Goal: Information Seeking & Learning: Find specific page/section

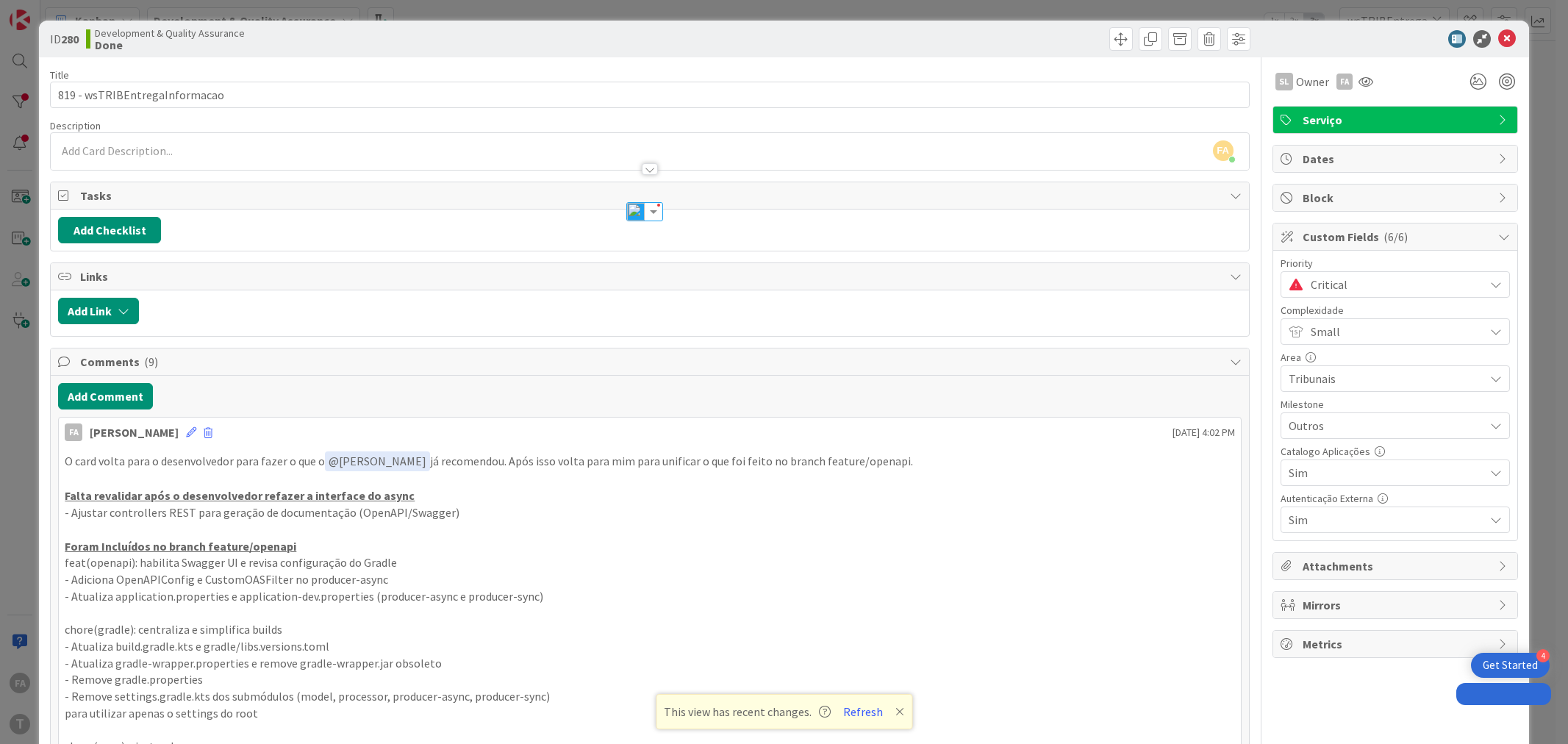
select select "java"
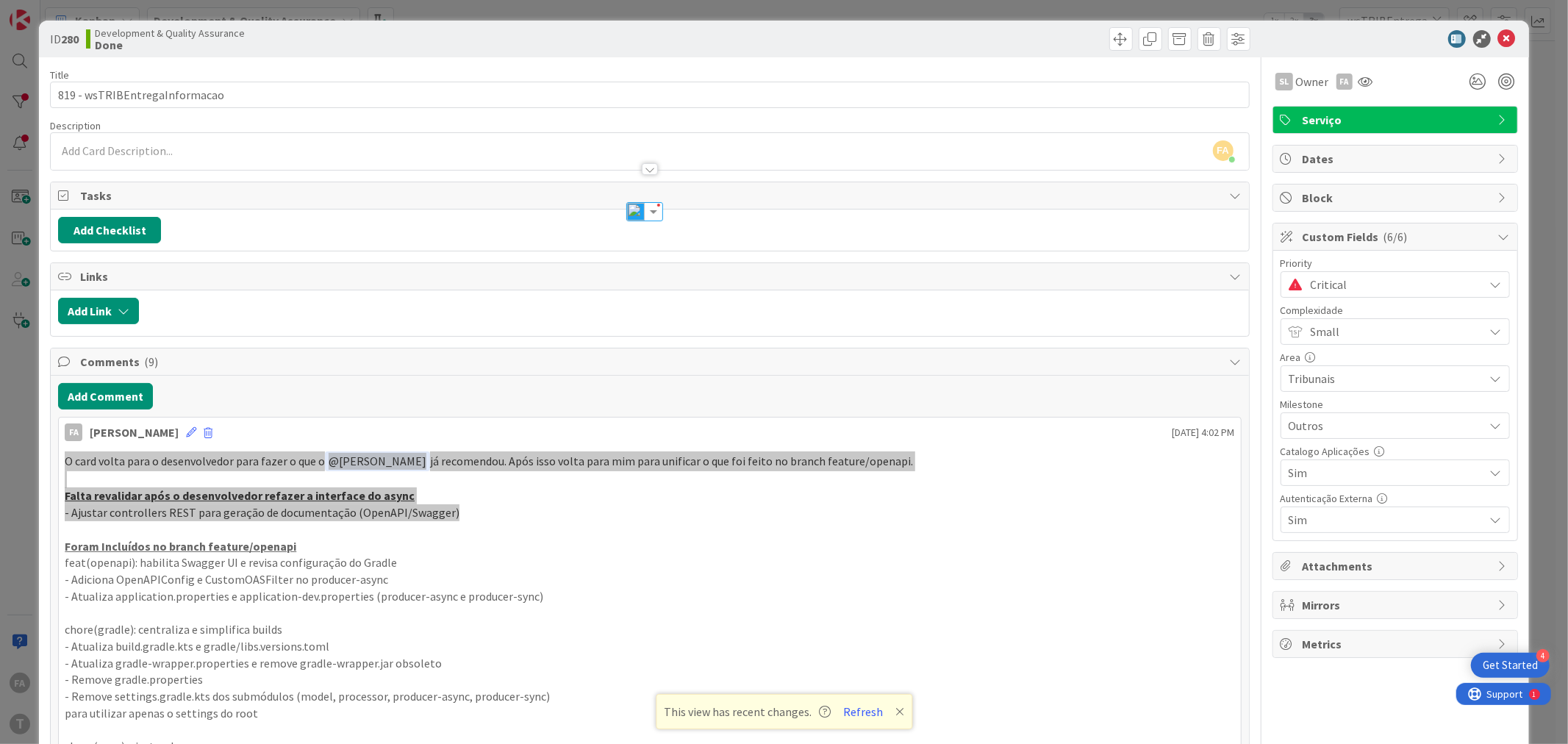
scroll to position [327, 0]
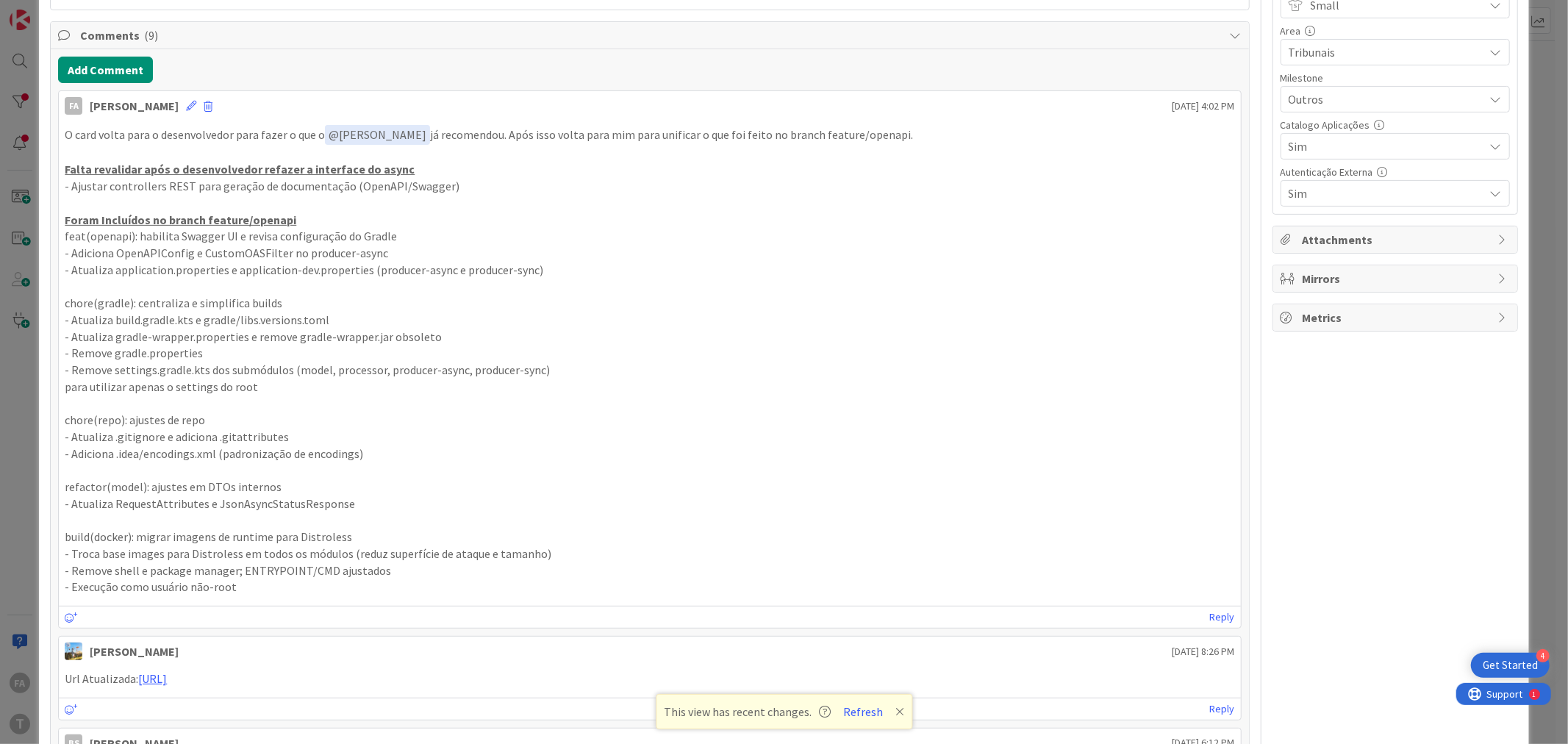
click at [344, 353] on p "- Remove gradle.properties" at bounding box center [650, 352] width 1169 height 17
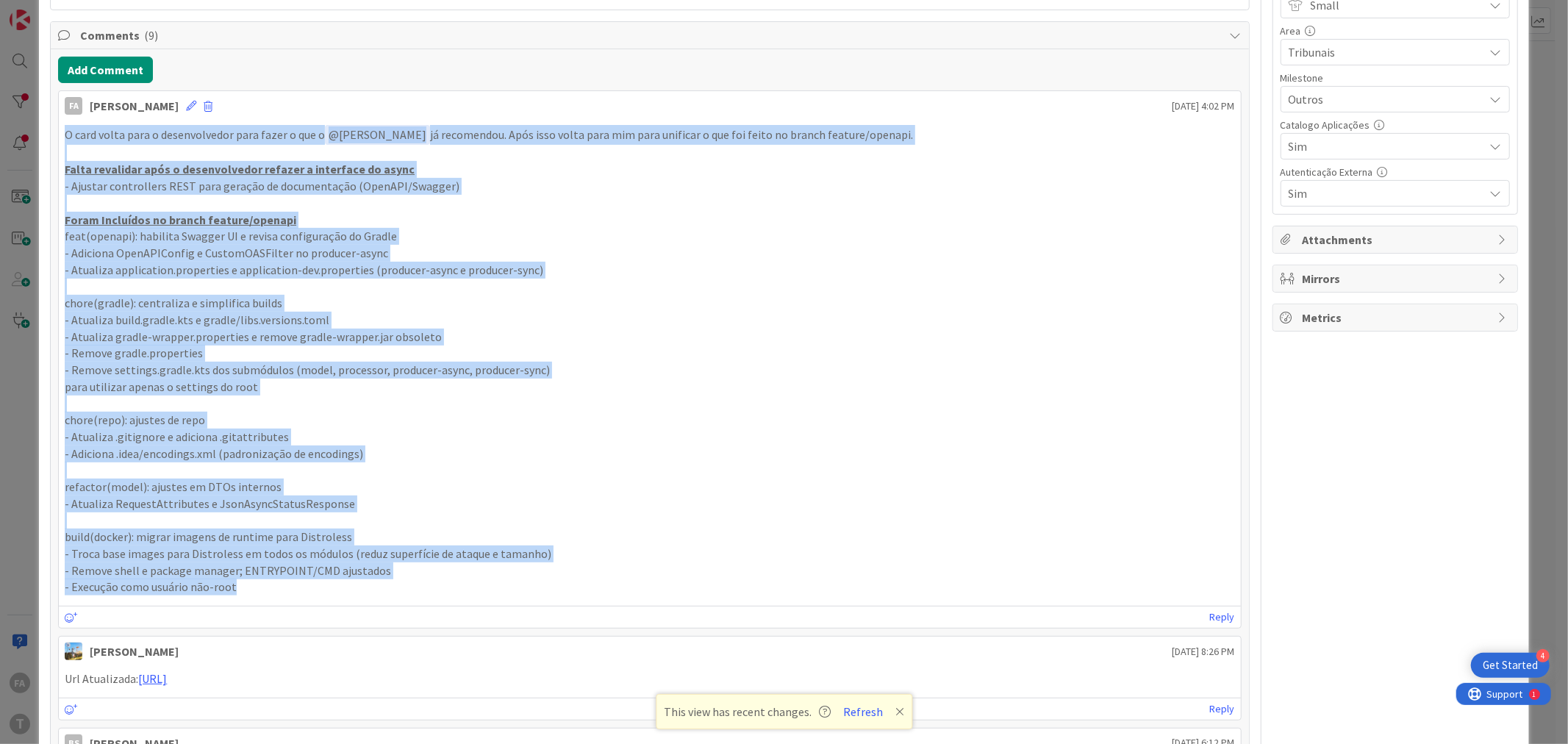
drag, startPoint x: 241, startPoint y: 590, endPoint x: 61, endPoint y: 143, distance: 481.9
click at [61, 143] on div "O card volta para o desenvolvedor para fazer o que o ﻿ @ Bruno Souza ﻿ já recom…" at bounding box center [649, 360] width 1182 height 482
copy div "O card volta para o desenvolvedor para fazer o que o ﻿ @ Bruno Souza ﻿ já recom…"
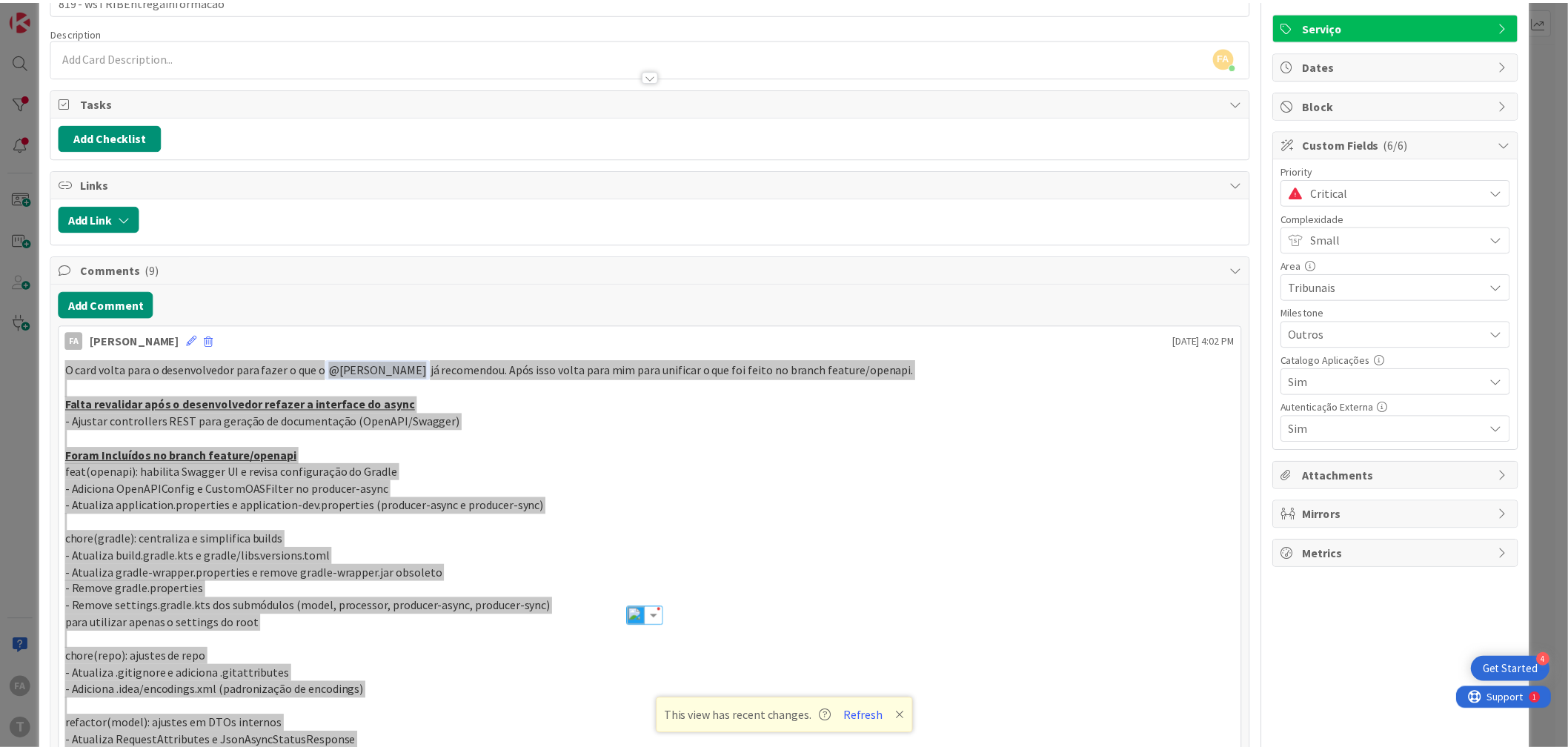
scroll to position [0, 0]
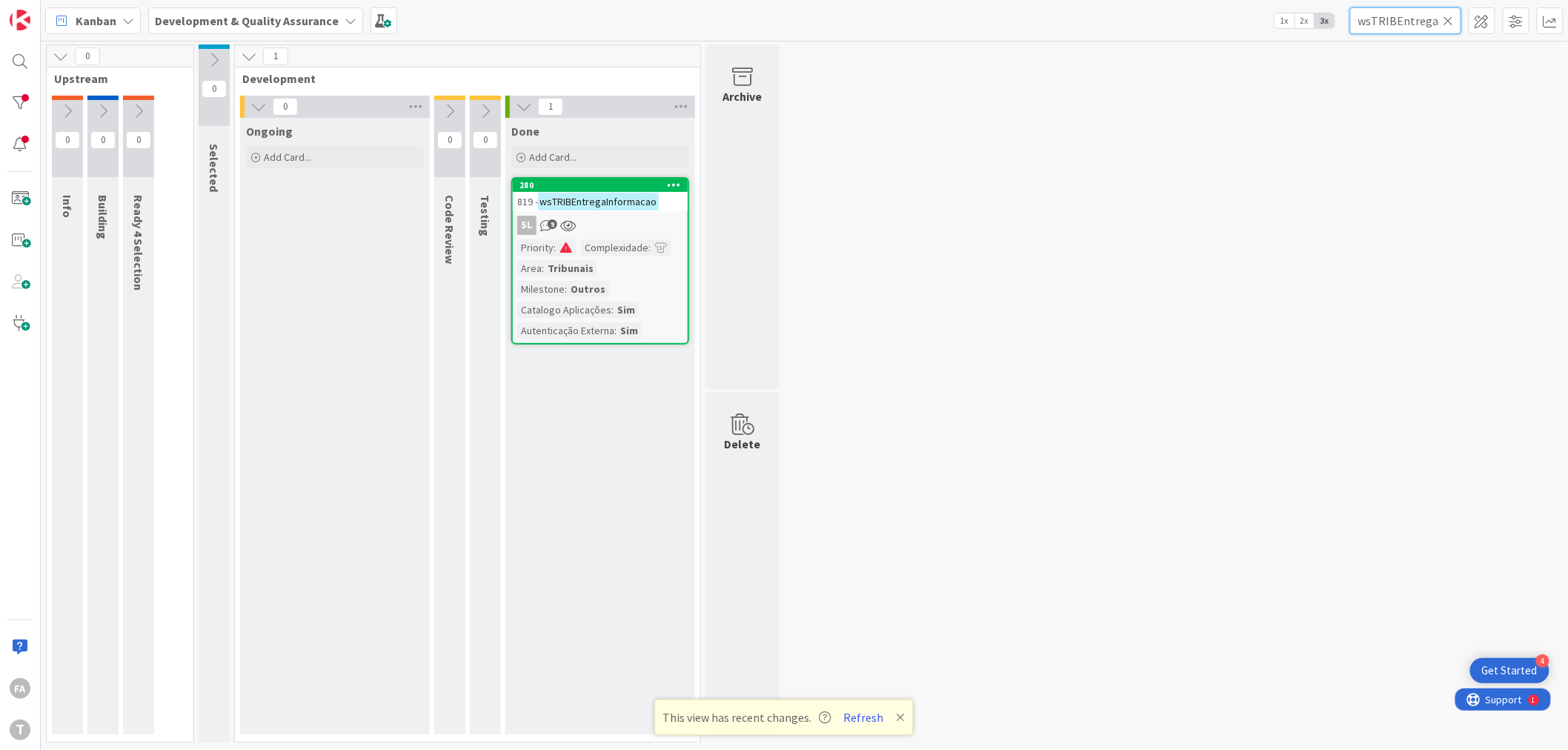
click at [1396, 25] on input "wsTRIBEntregaInformacao" at bounding box center [1405, 21] width 111 height 26
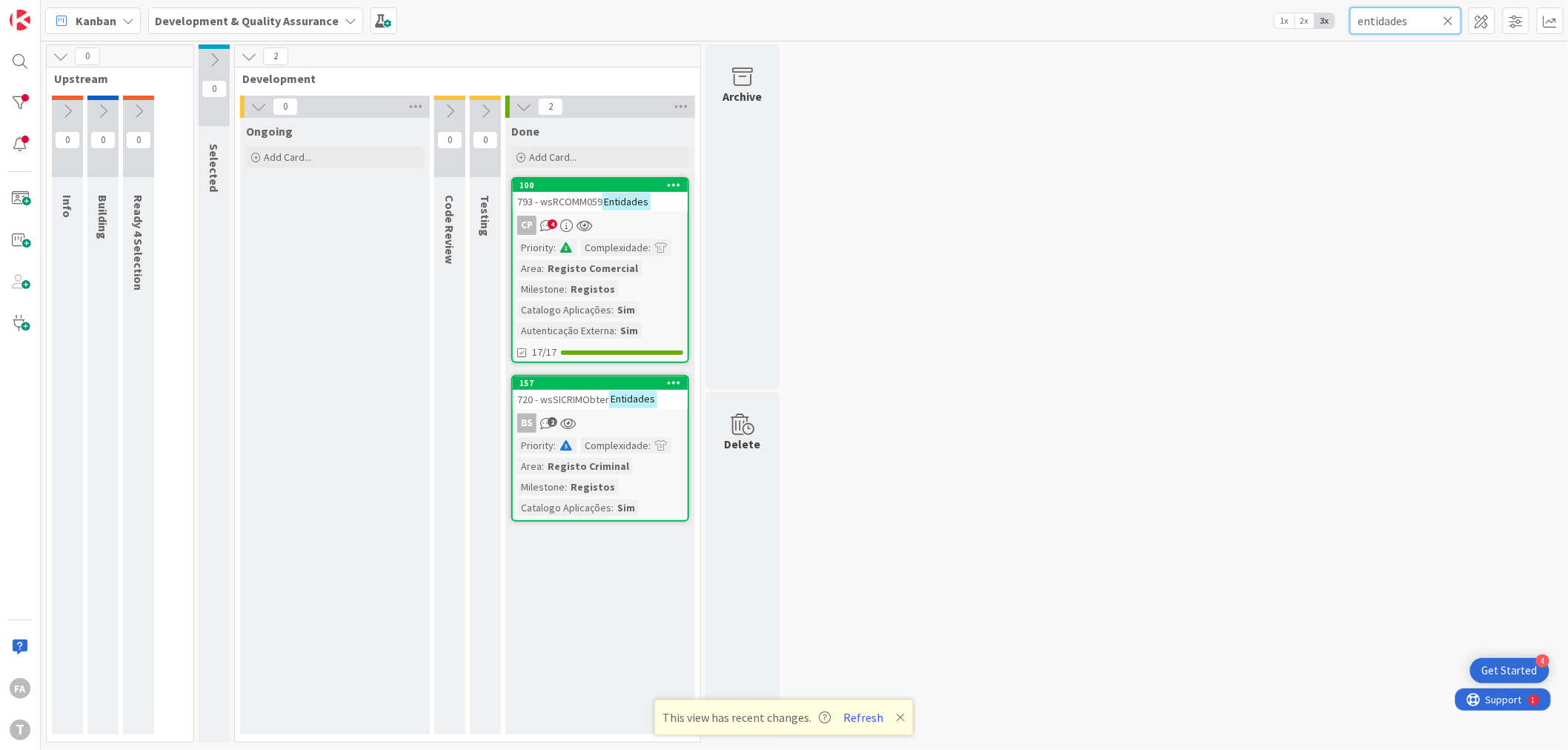
type input "entidades"
click at [635, 396] on mark "Entidades" at bounding box center [632, 398] width 48 height 17
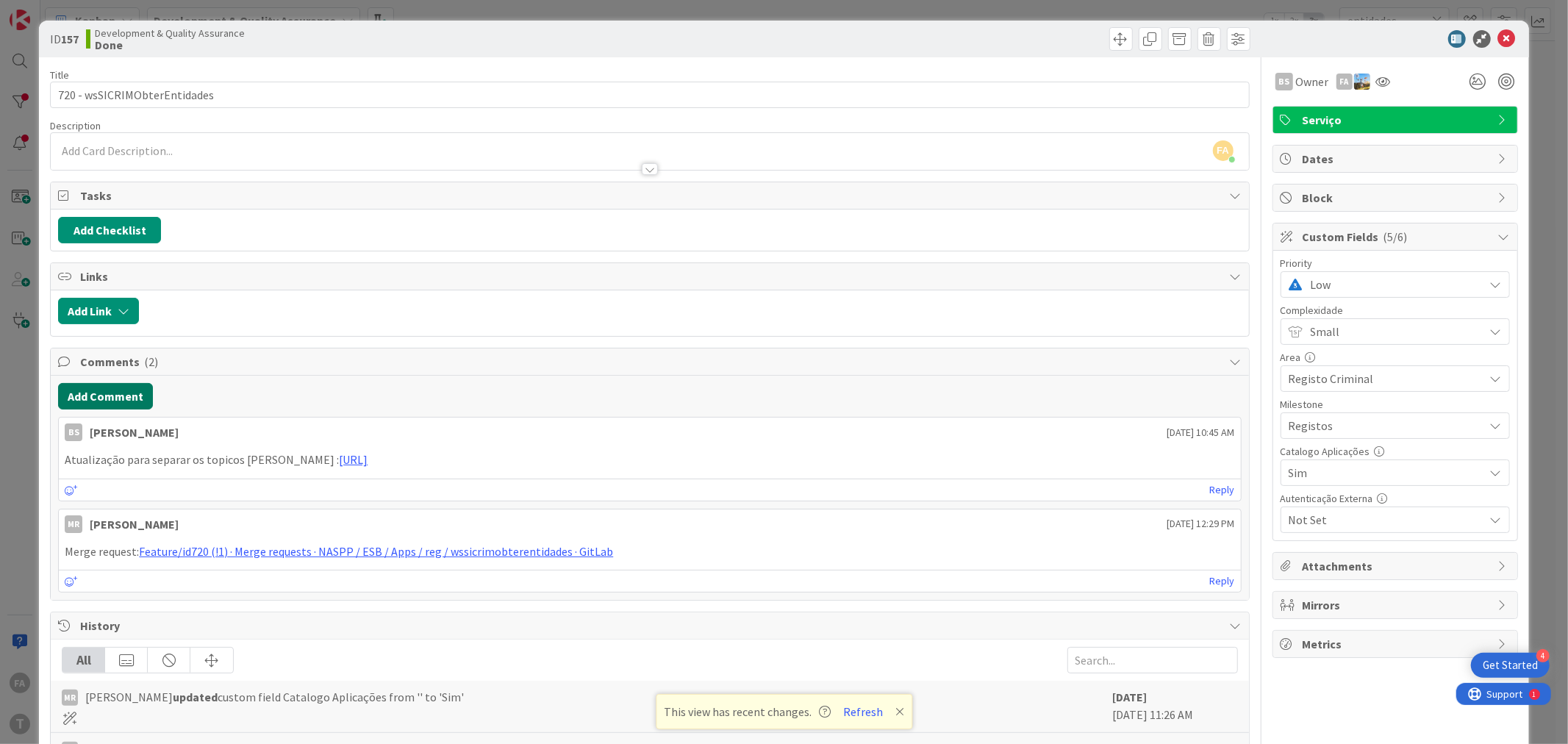
click at [119, 405] on button "Add Comment" at bounding box center [105, 396] width 94 height 26
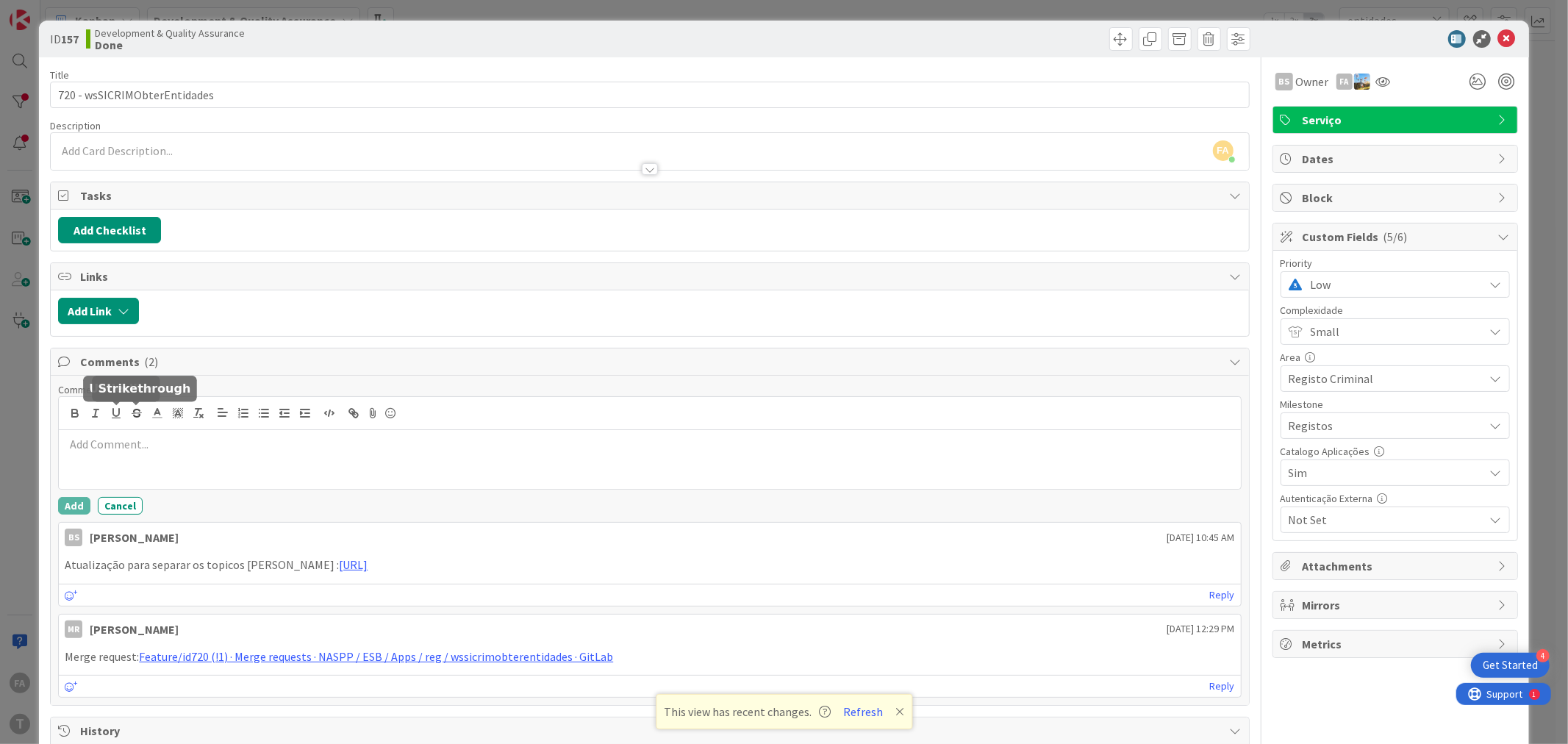
click at [136, 443] on p at bounding box center [650, 443] width 1169 height 17
click at [127, 458] on div at bounding box center [649, 459] width 1182 height 58
click at [105, 447] on p at bounding box center [650, 443] width 1169 height 17
click at [134, 449] on p at bounding box center [650, 443] width 1169 height 17
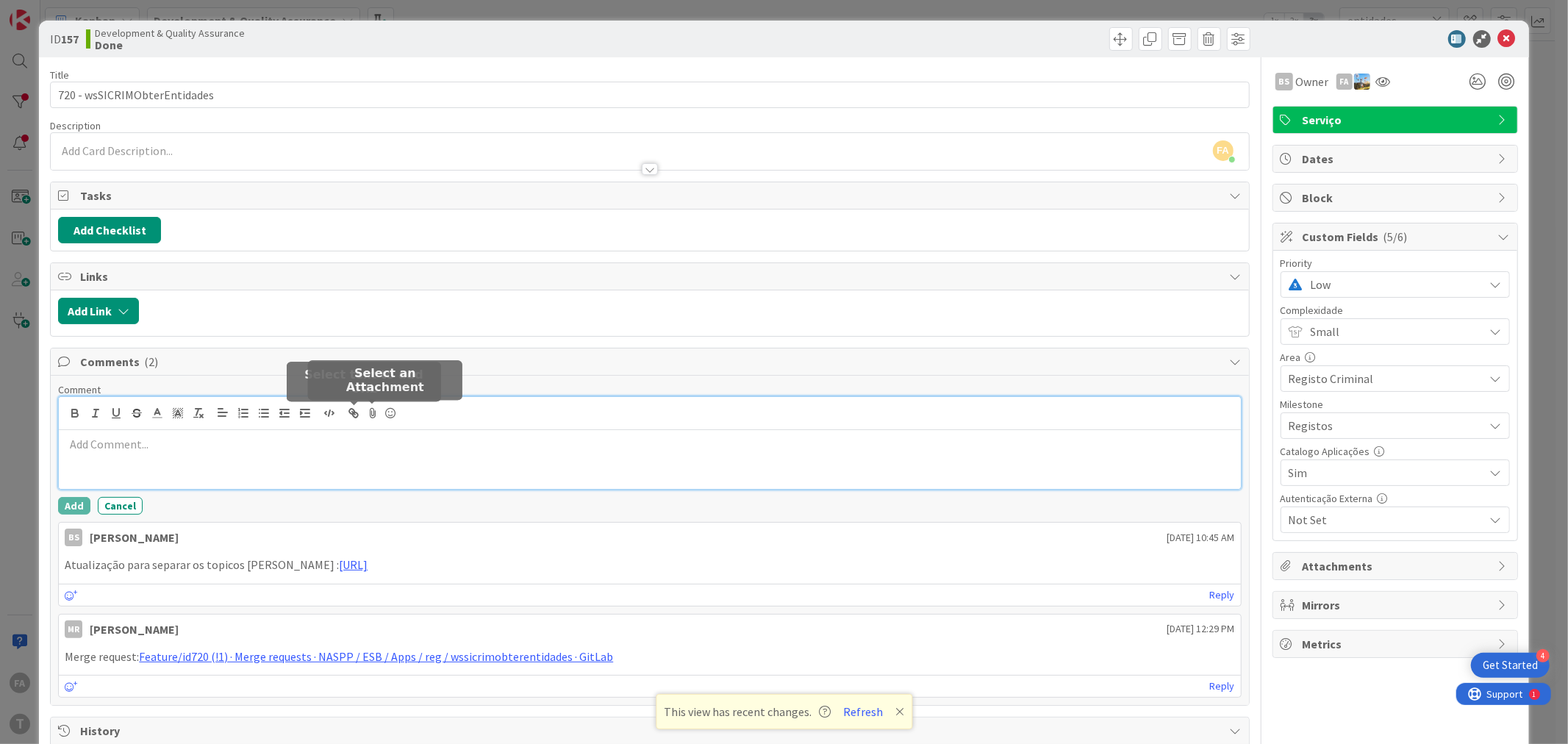
click at [374, 408] on icon at bounding box center [373, 412] width 18 height 20
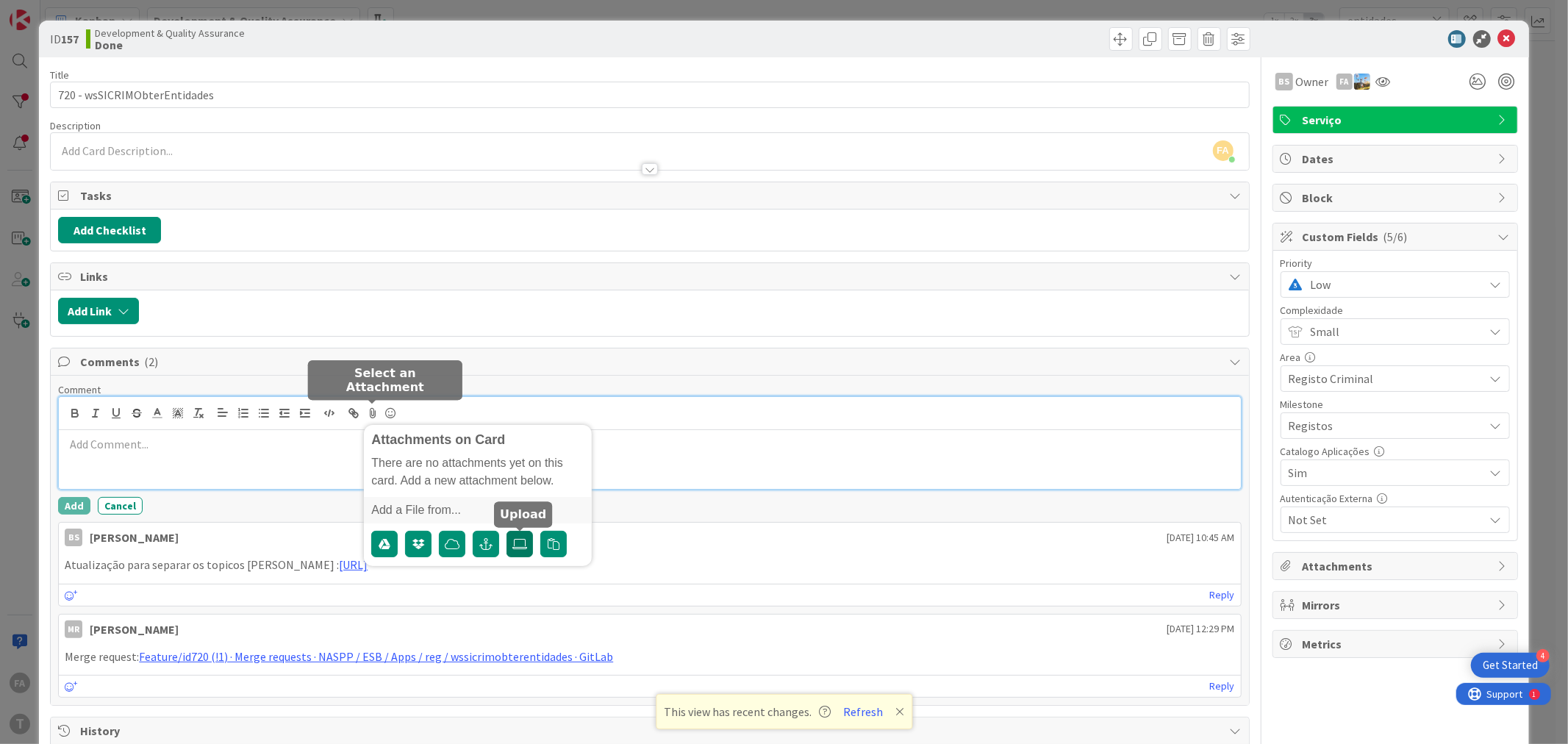
click at [522, 547] on icon at bounding box center [519, 544] width 15 height 12
click at [507, 531] on input "file" at bounding box center [507, 531] width 0 height 0
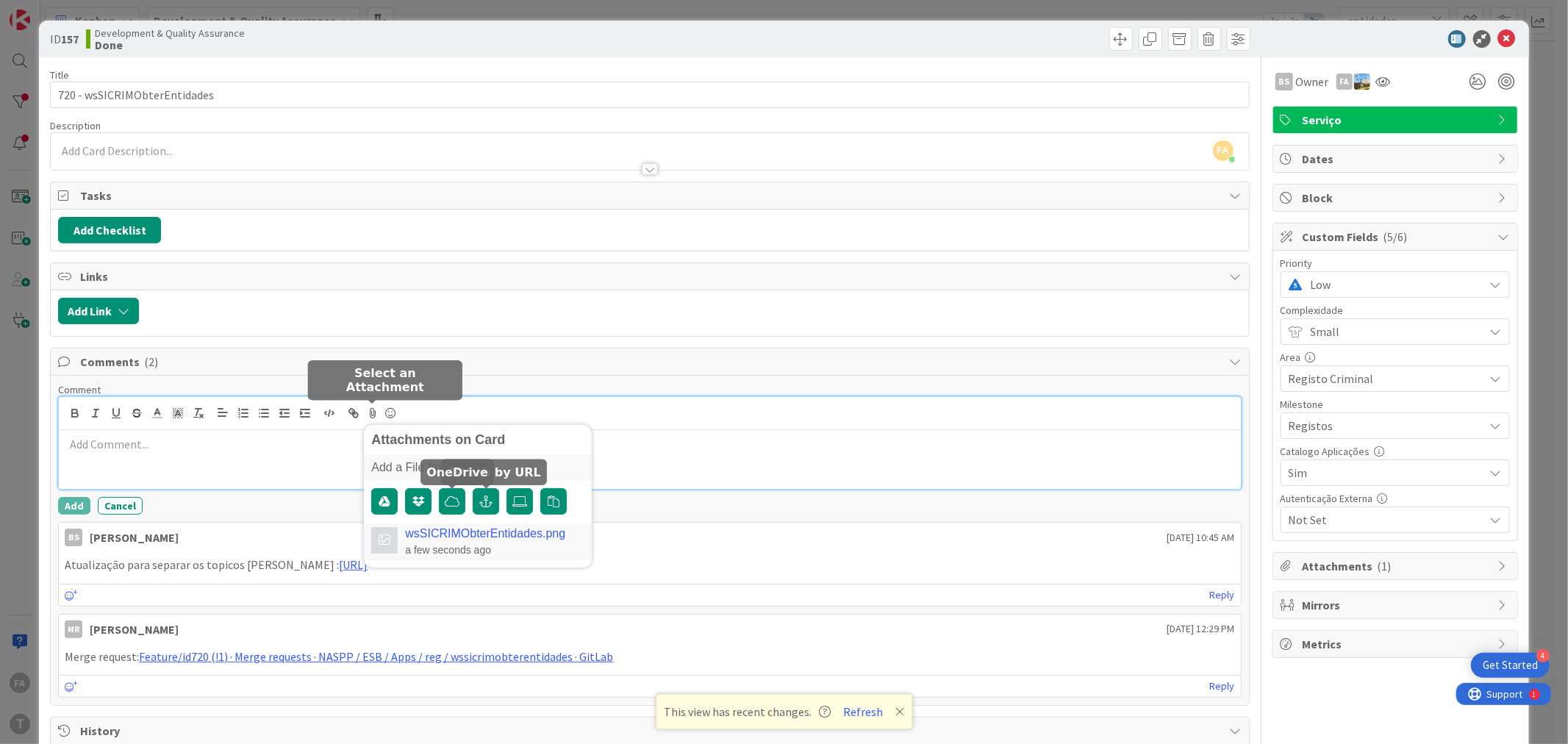
click at [424, 540] on link "wsSICRIMObterEntidades.png" at bounding box center [484, 534] width 160 height 14
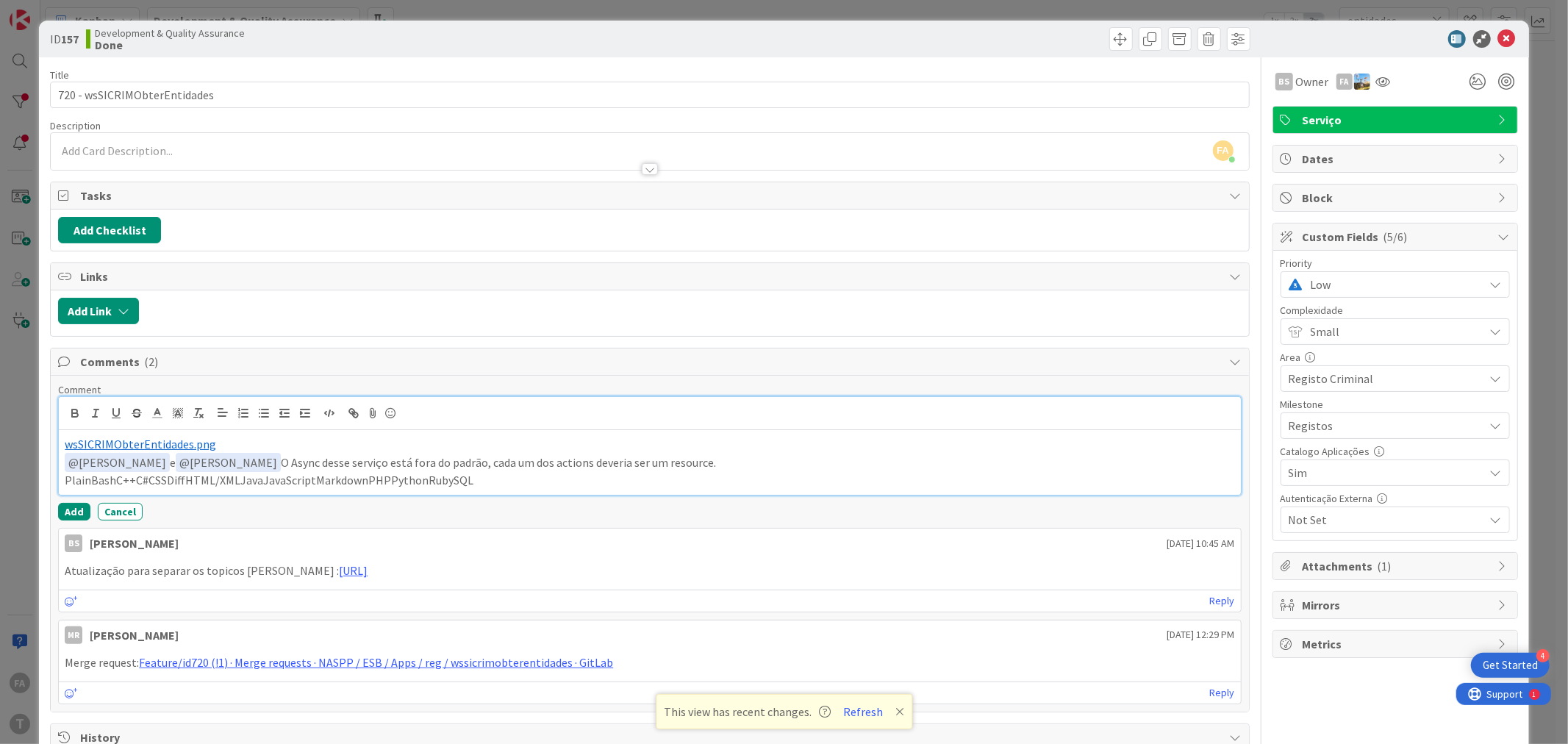
click at [264, 459] on span "@ Sergio Figueriedo" at bounding box center [228, 462] width 98 height 15
click at [233, 465] on span "@ Sergio Figueriedo" at bounding box center [228, 462] width 98 height 15
click at [297, 453] on p "﻿ @ Monica Rodrigues ﻿ e ﻿ @ Sergio Figueriedo ﻿ O Async desse serviço está for…" at bounding box center [650, 463] width 1169 height 19
click at [277, 459] on span "@ Sergio Figueriedo" at bounding box center [228, 462] width 98 height 15
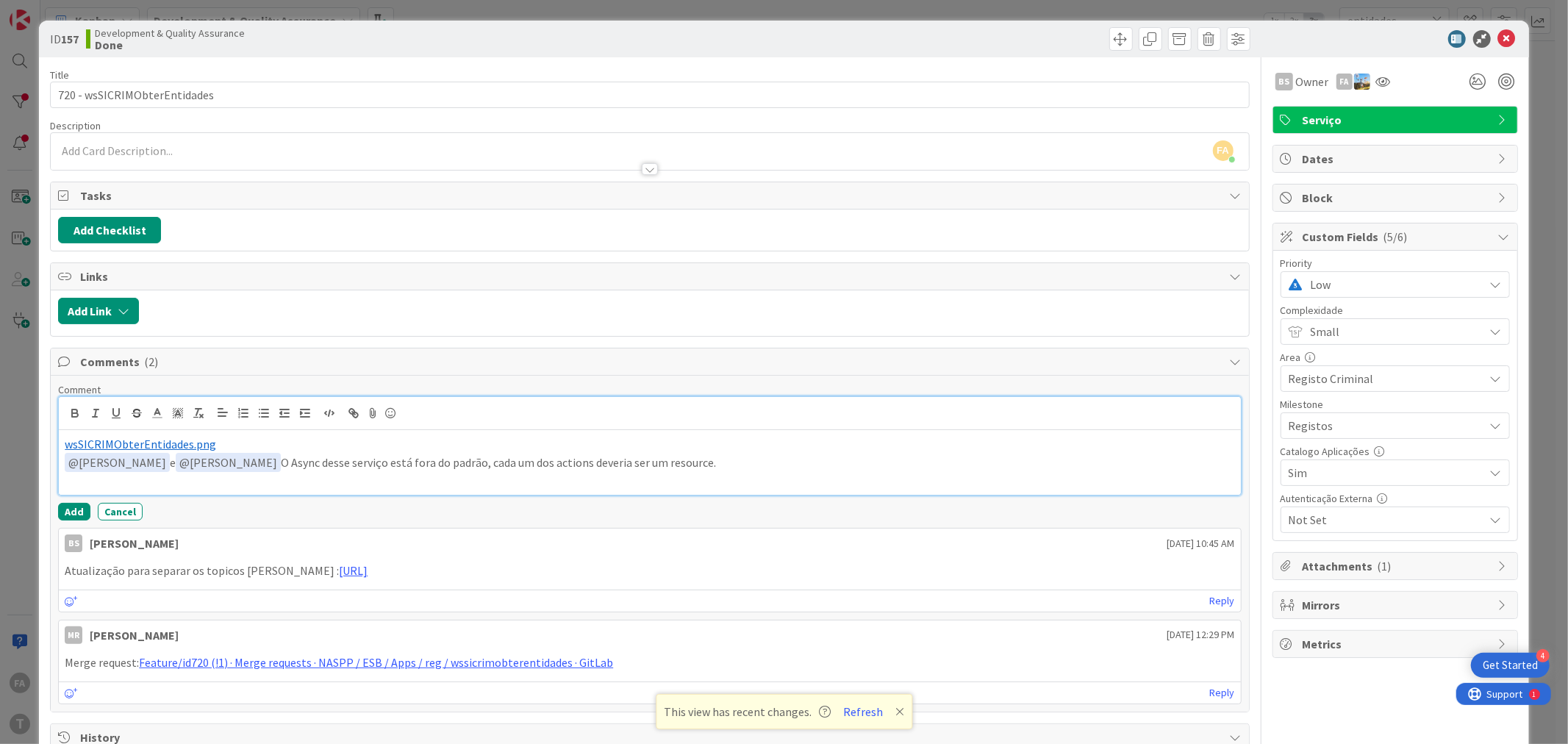
click at [232, 483] on p at bounding box center [650, 479] width 1169 height 17
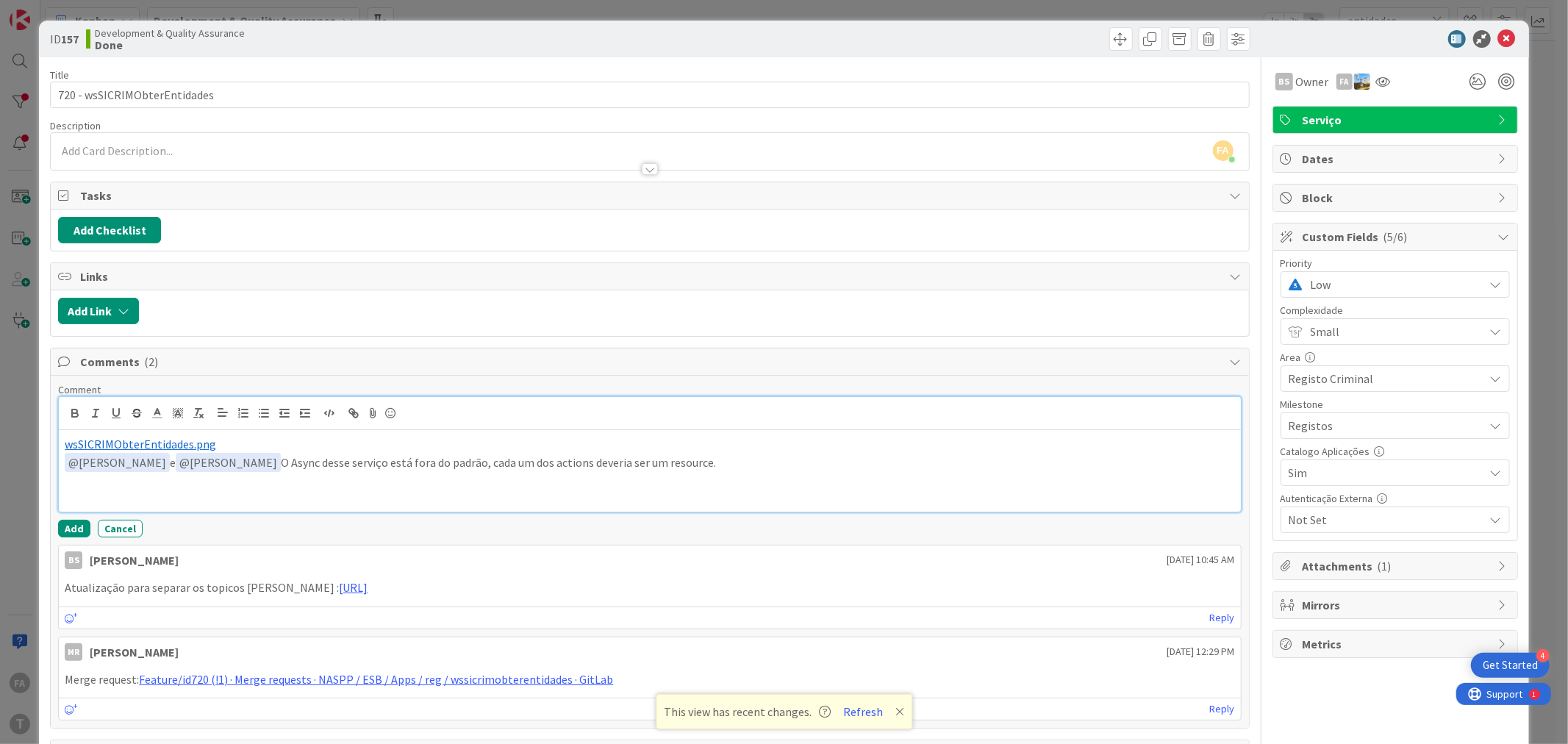
click at [225, 485] on p at bounding box center [650, 479] width 1169 height 17
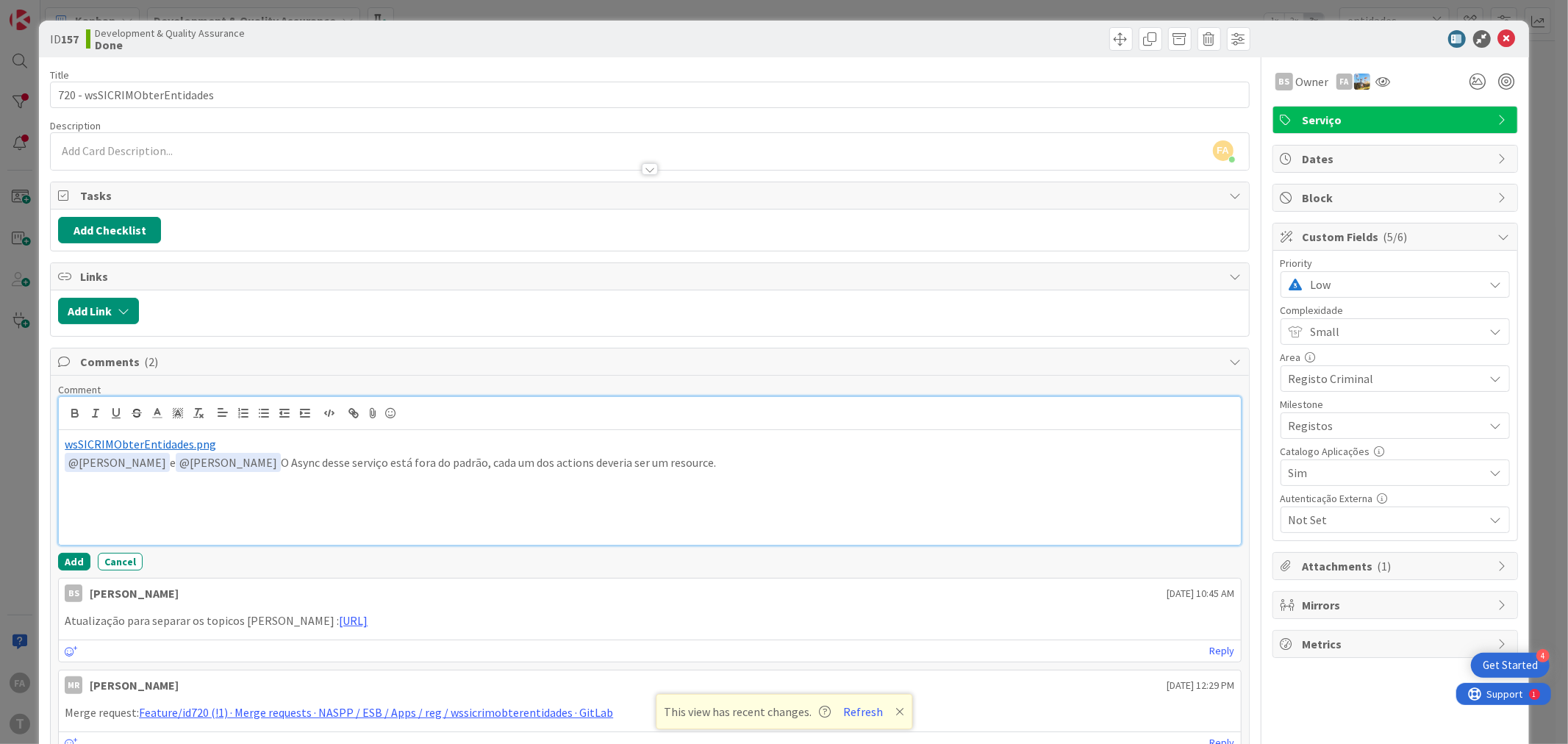
click at [134, 514] on p at bounding box center [650, 514] width 1169 height 17
click at [140, 520] on p at bounding box center [650, 514] width 1169 height 17
click at [85, 514] on p at bounding box center [650, 514] width 1169 height 17
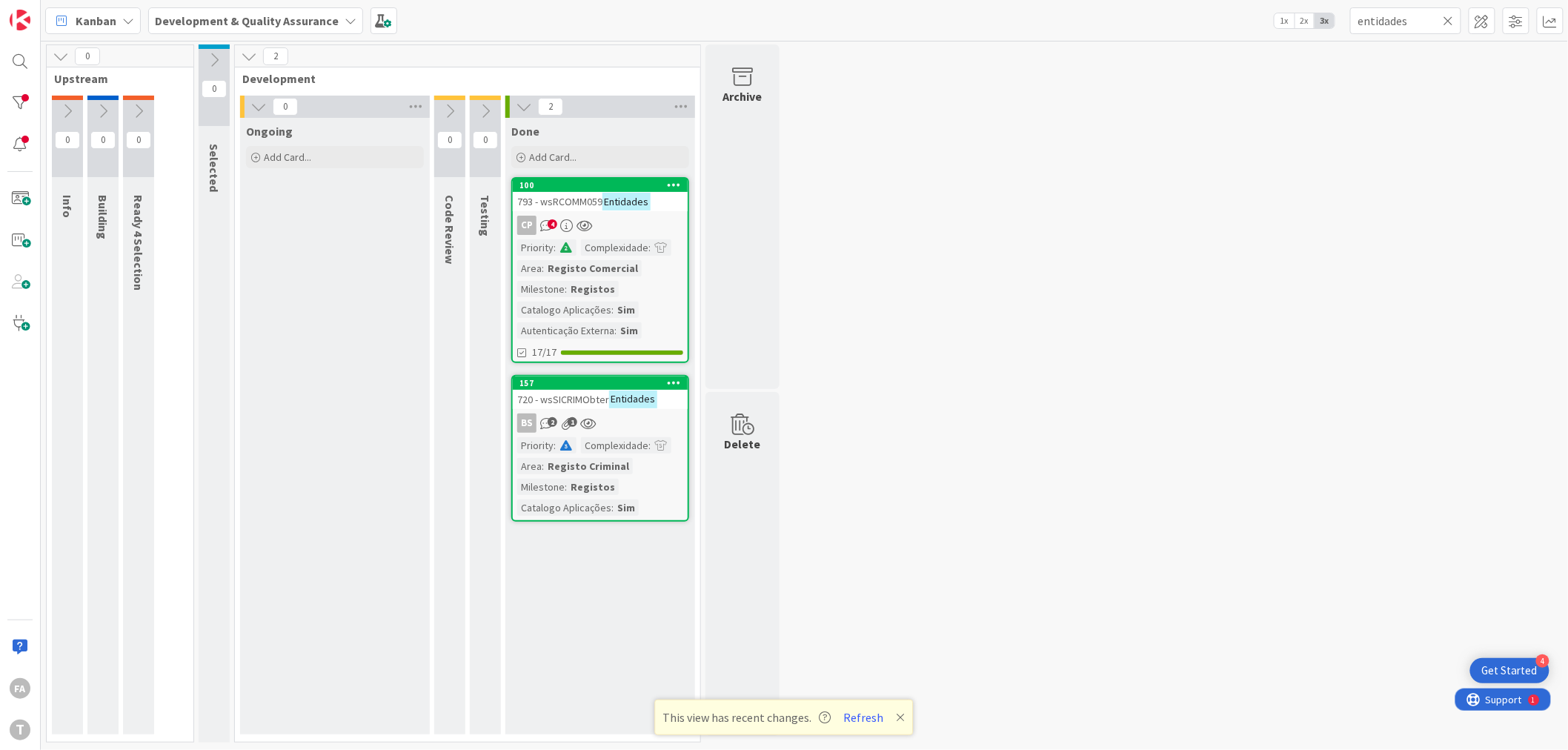
click at [630, 408] on link "157 720 - wsSICRIMObter Entidades BS 2 1 Priority : Complexidade : Area : Regis…" at bounding box center [599, 448] width 177 height 147
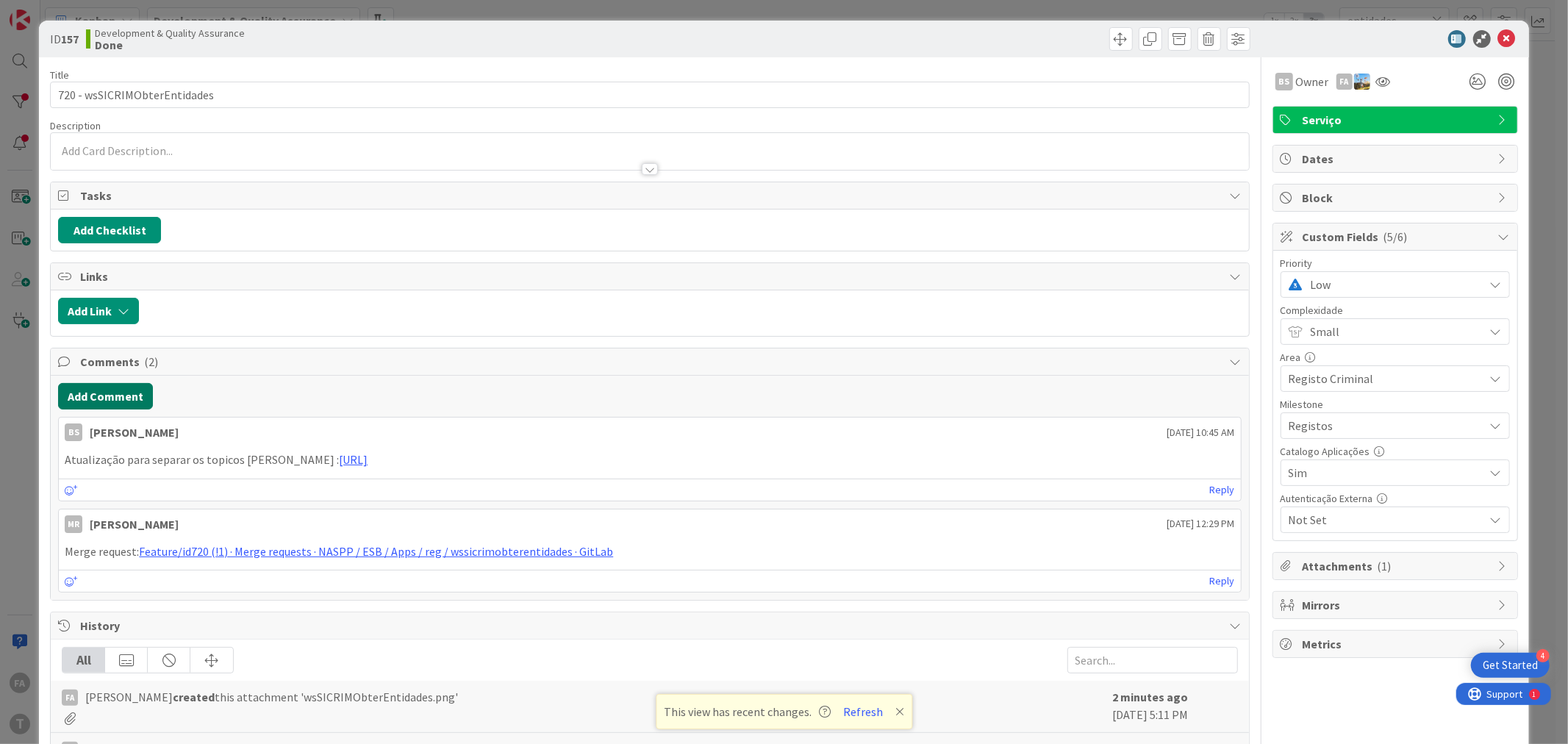
click at [112, 393] on button "Add Comment" at bounding box center [105, 396] width 94 height 26
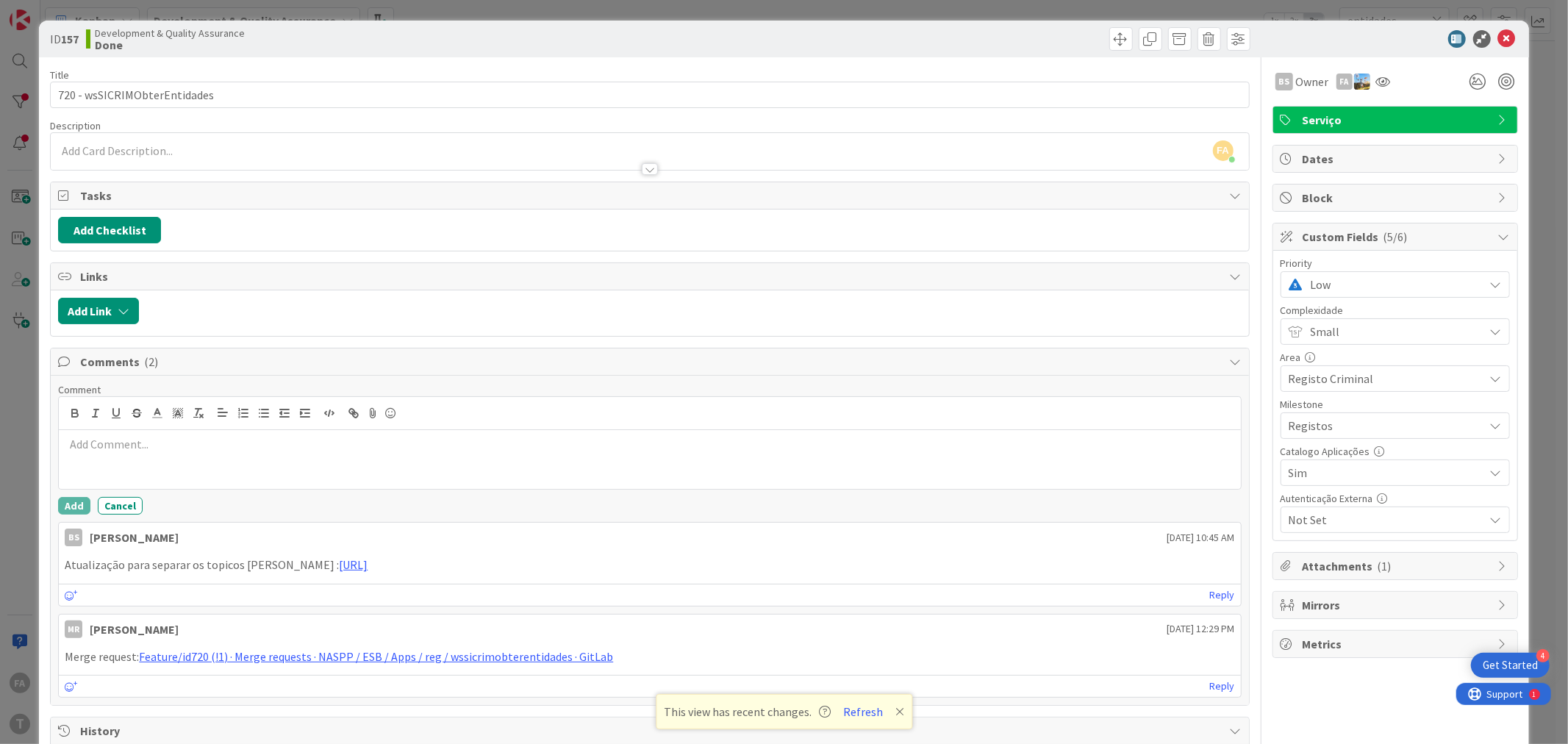
click at [128, 450] on p at bounding box center [650, 443] width 1169 height 17
drag, startPoint x: 128, startPoint y: 451, endPoint x: 40, endPoint y: 459, distance: 88.4
click at [40, 459] on div "ID 157 Development & Quality Assurance Done Title 28 / 128 720 - wsSICRIMObterE…" at bounding box center [783, 555] width 1489 height 1070
click at [109, 447] on p at bounding box center [650, 443] width 1169 height 17
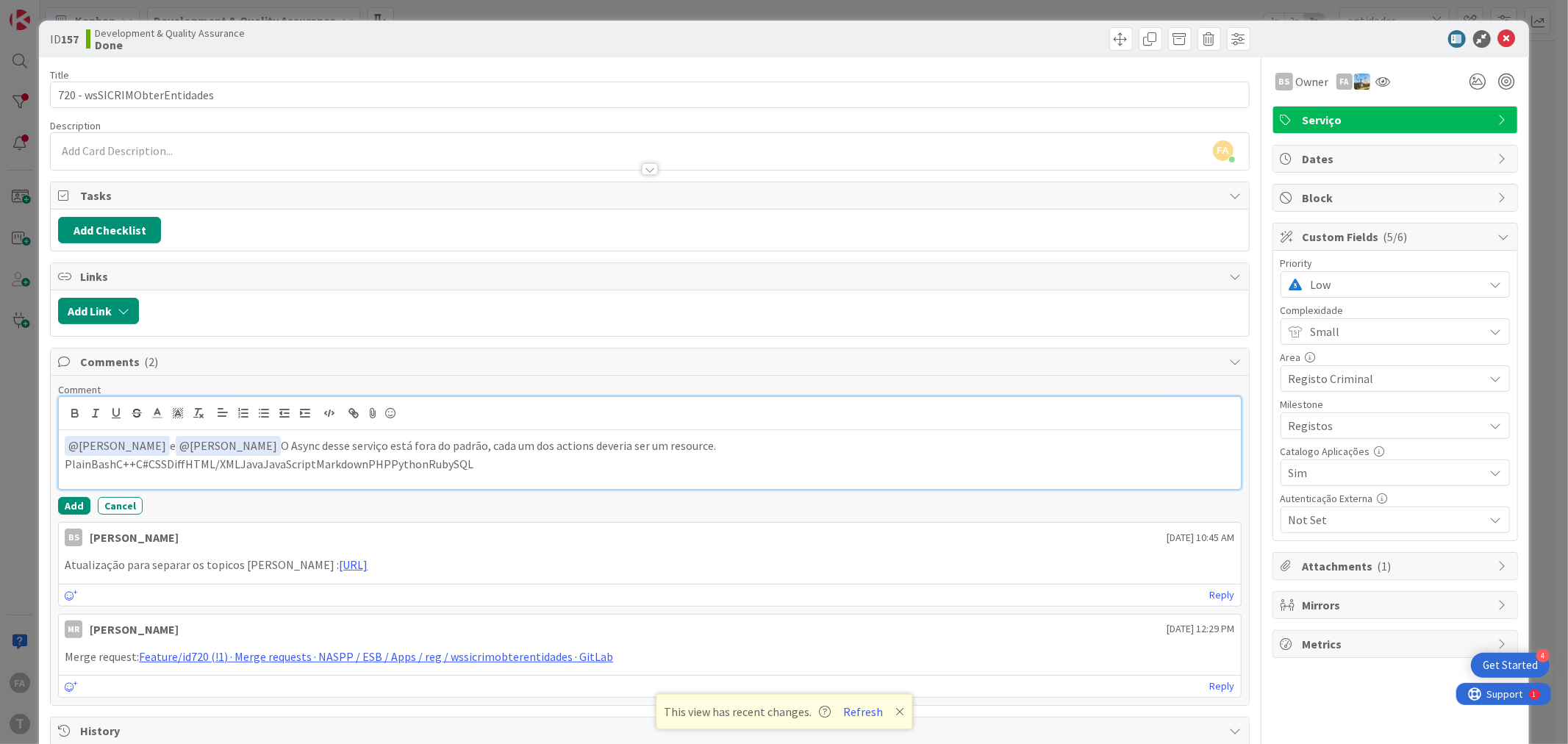
click at [504, 464] on p "PlainBashC++C#CSSDiffHTML/XMLJavaJavaScriptMarkdownPHPPythonRubySQL" at bounding box center [650, 464] width 1169 height 17
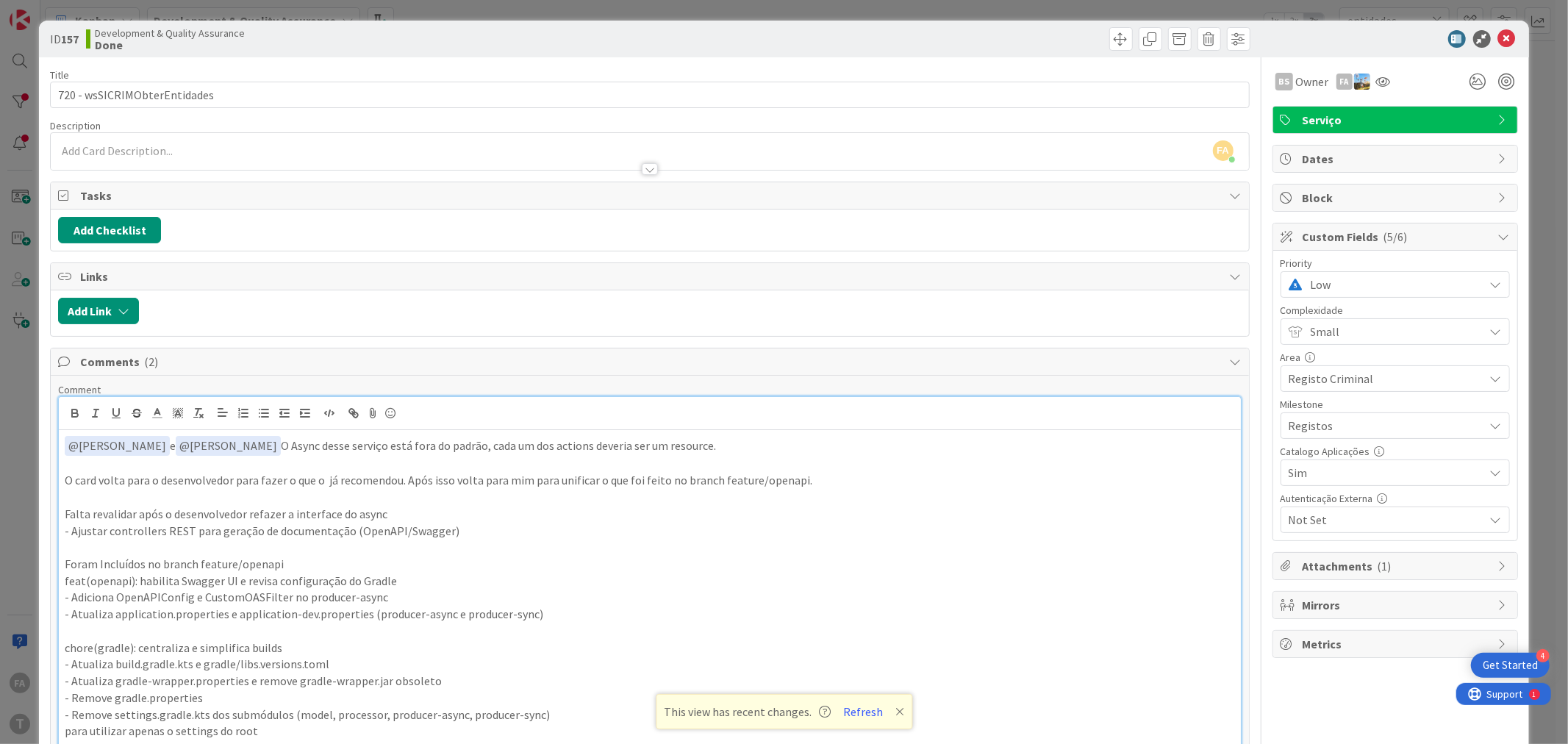
scroll to position [195, 0]
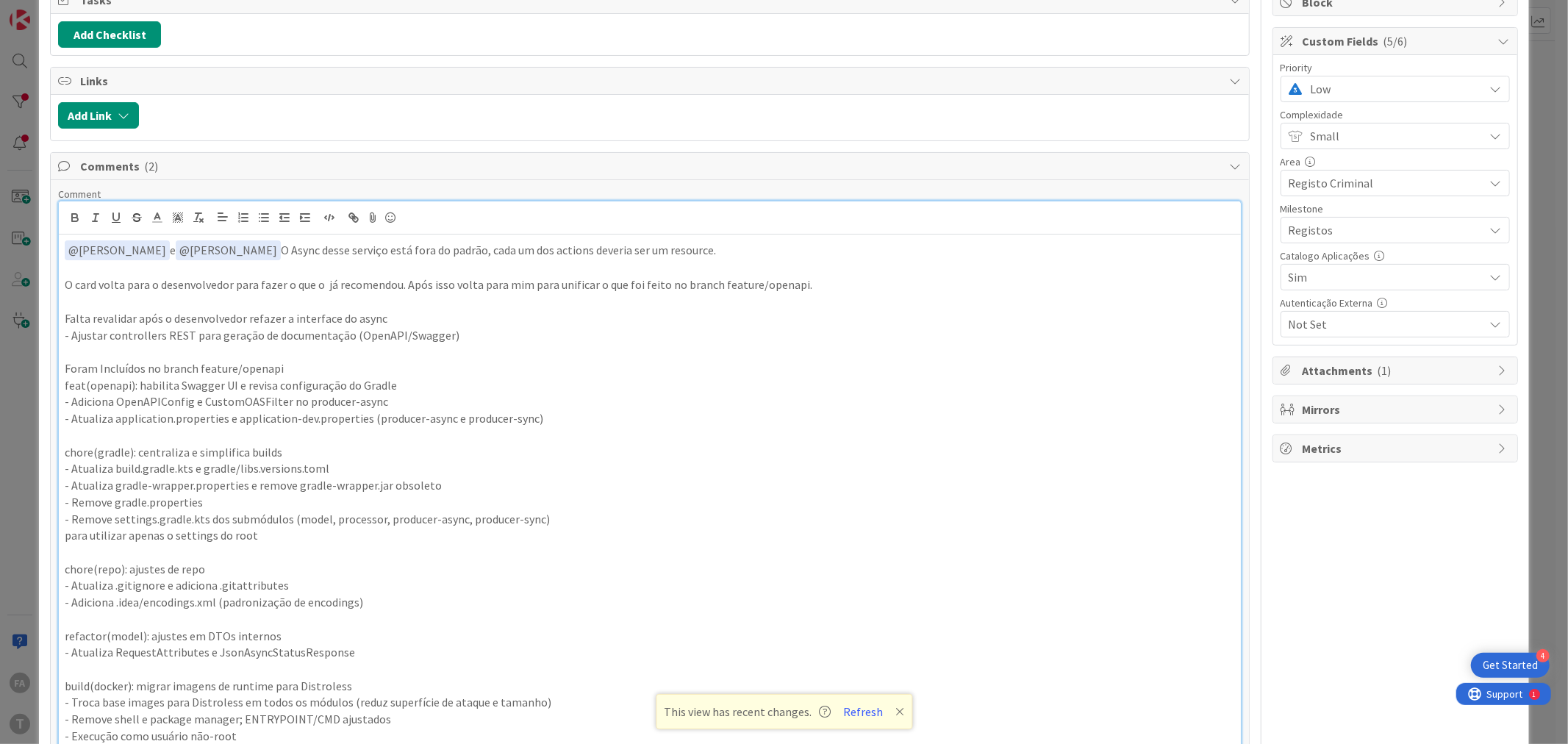
click at [164, 265] on p at bounding box center [650, 268] width 1169 height 17
drag, startPoint x: 284, startPoint y: 283, endPoint x: 402, endPoint y: 283, distance: 118.0
click at [402, 283] on p "O card volta para o desenvolvedor para fazer o que o já recomendou. Após isso v…" at bounding box center [650, 284] width 1169 height 17
click at [324, 378] on p "feat(openapi): habilita Swagger UI e revisa configuração do Gradle" at bounding box center [650, 385] width 1169 height 17
click at [298, 285] on p "O card volta para o desenvolvedor para fazer o que o já recomendou. Após isso v…" at bounding box center [650, 284] width 1169 height 17
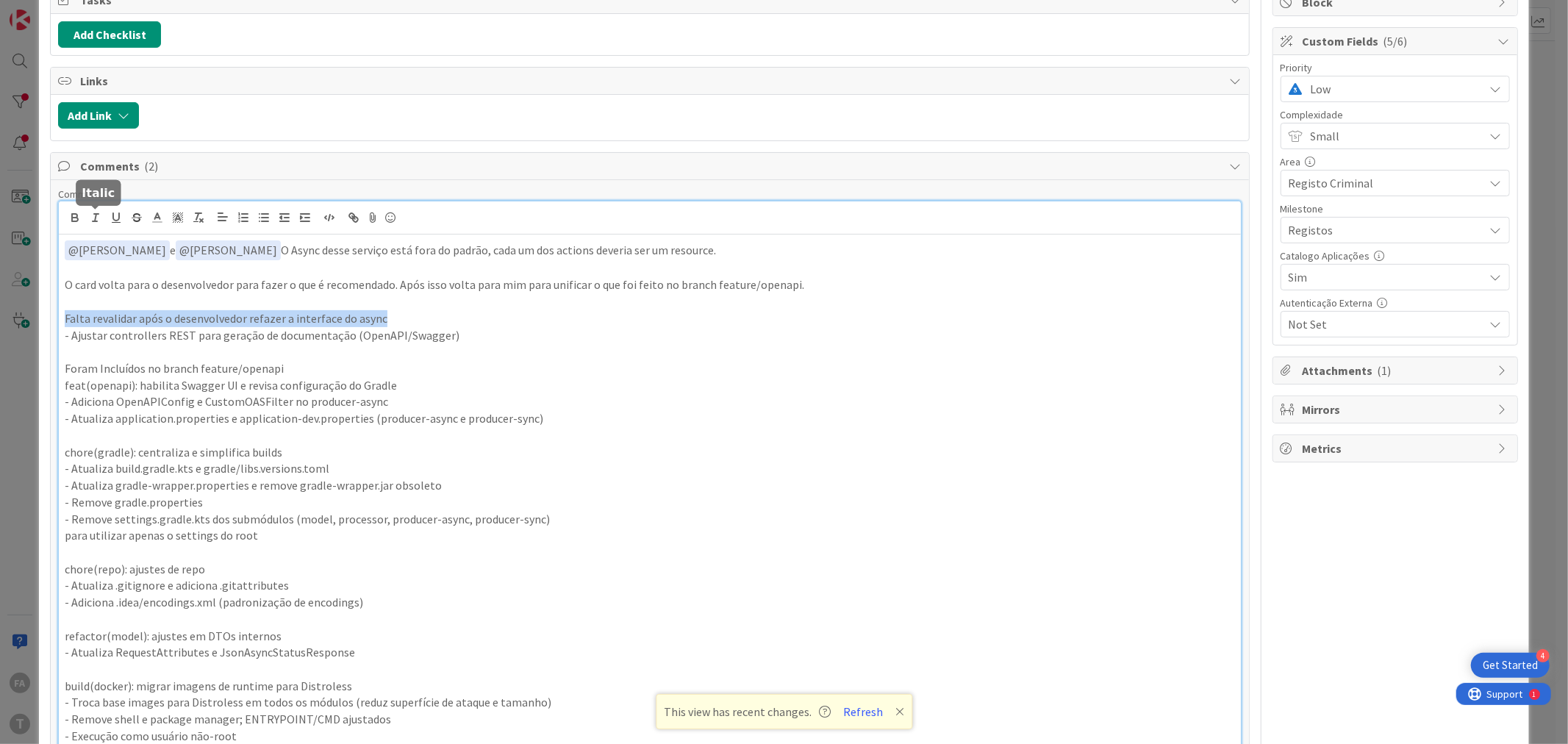
click at [74, 212] on icon "button" at bounding box center [75, 218] width 14 height 14
click at [116, 209] on body "4 Get Started FA T Kanban Development & Quality Assurance 1x 2x 3x entidades 0 …" at bounding box center [784, 372] width 1568 height 744
click at [163, 357] on p at bounding box center [650, 351] width 1169 height 17
click at [237, 365] on p "Foram Incluídos no branch feature/openapi" at bounding box center [650, 368] width 1169 height 17
click at [236, 365] on p "Foram Incluídos no branch feature/openapi" at bounding box center [650, 368] width 1169 height 17
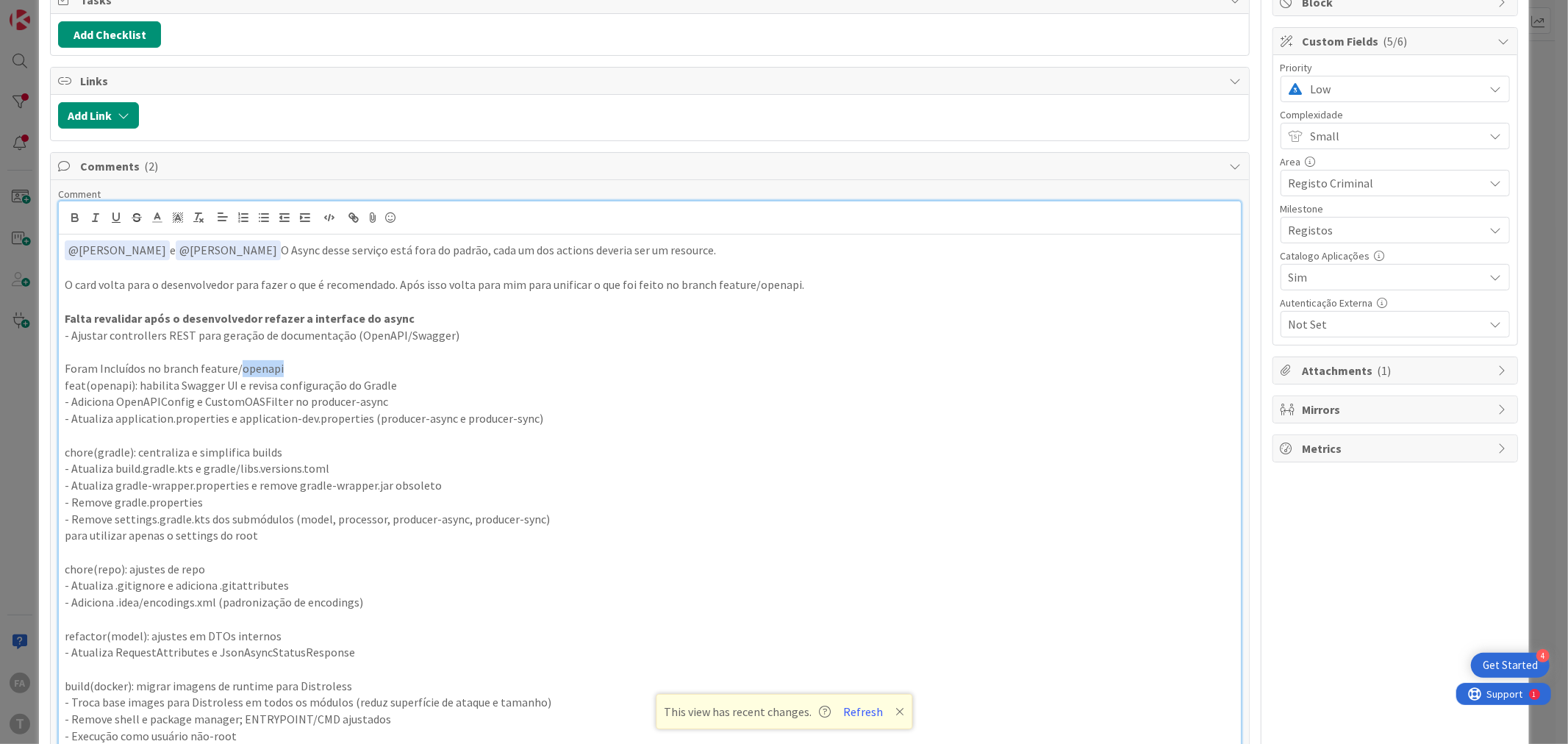
click at [235, 365] on p "Foram Incluídos no branch feature/openapi" at bounding box center [650, 368] width 1169 height 17
click at [140, 359] on p at bounding box center [650, 351] width 1169 height 17
click at [141, 368] on p "Foram Incluídos no branch feature/openapi" at bounding box center [650, 368] width 1169 height 17
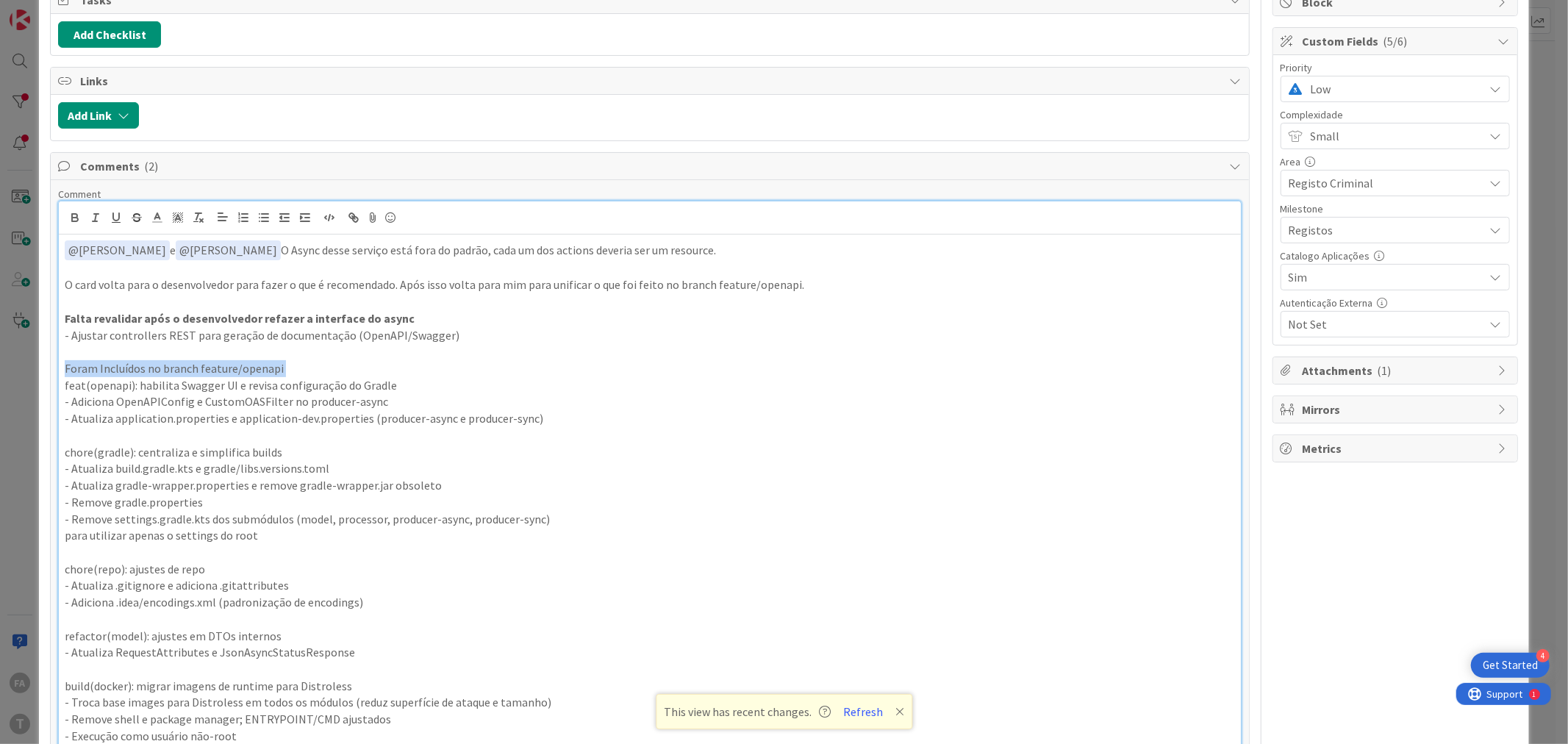
click at [141, 368] on p "Foram Incluídos no branch feature/openapi" at bounding box center [650, 368] width 1169 height 17
click at [75, 221] on icon "button" at bounding box center [75, 220] width 6 height 4
click at [118, 218] on icon "button" at bounding box center [117, 218] width 14 height 14
click at [511, 318] on p "Falta revalidar após o desenvolvedor refazer a interface do async" at bounding box center [650, 318] width 1169 height 17
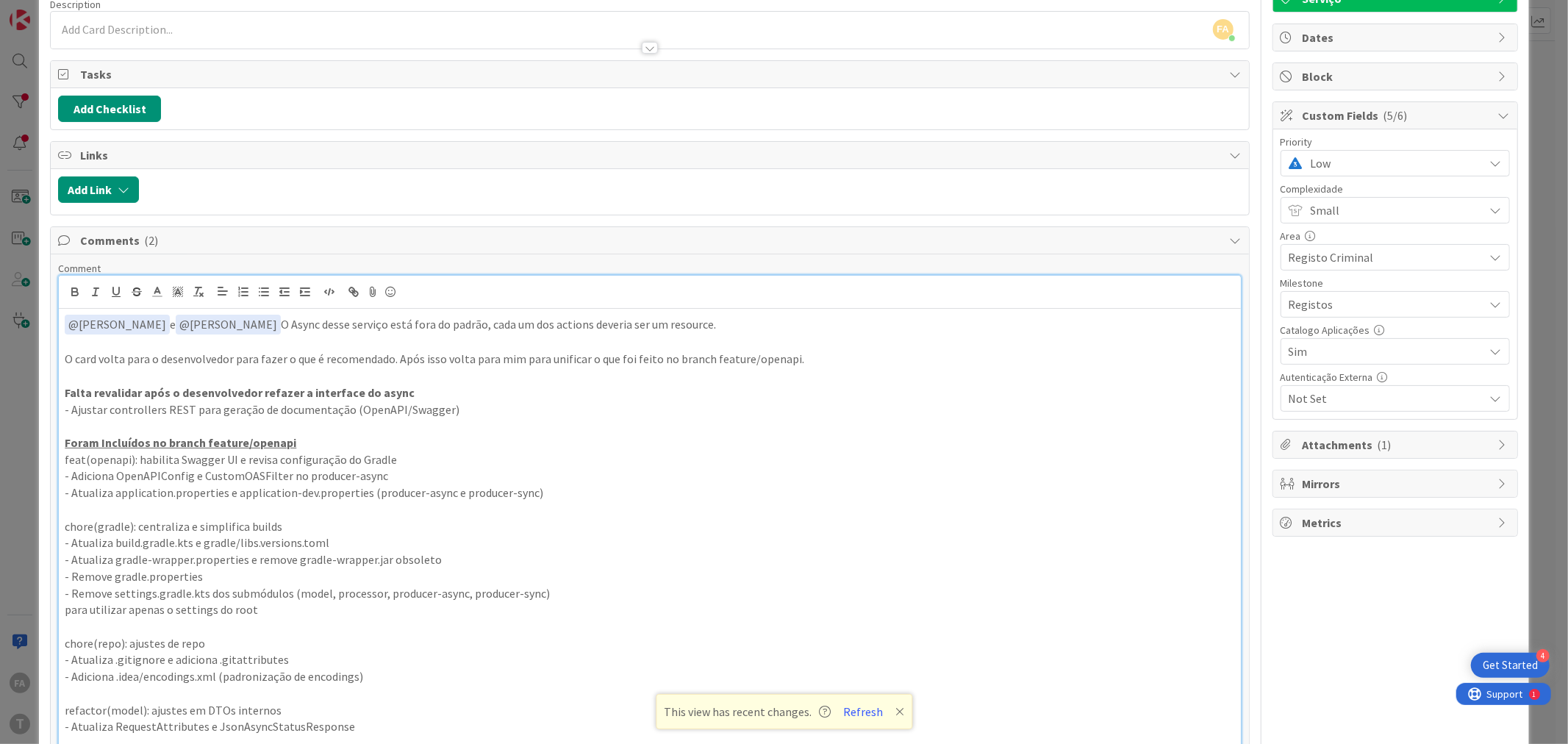
scroll to position [0, 0]
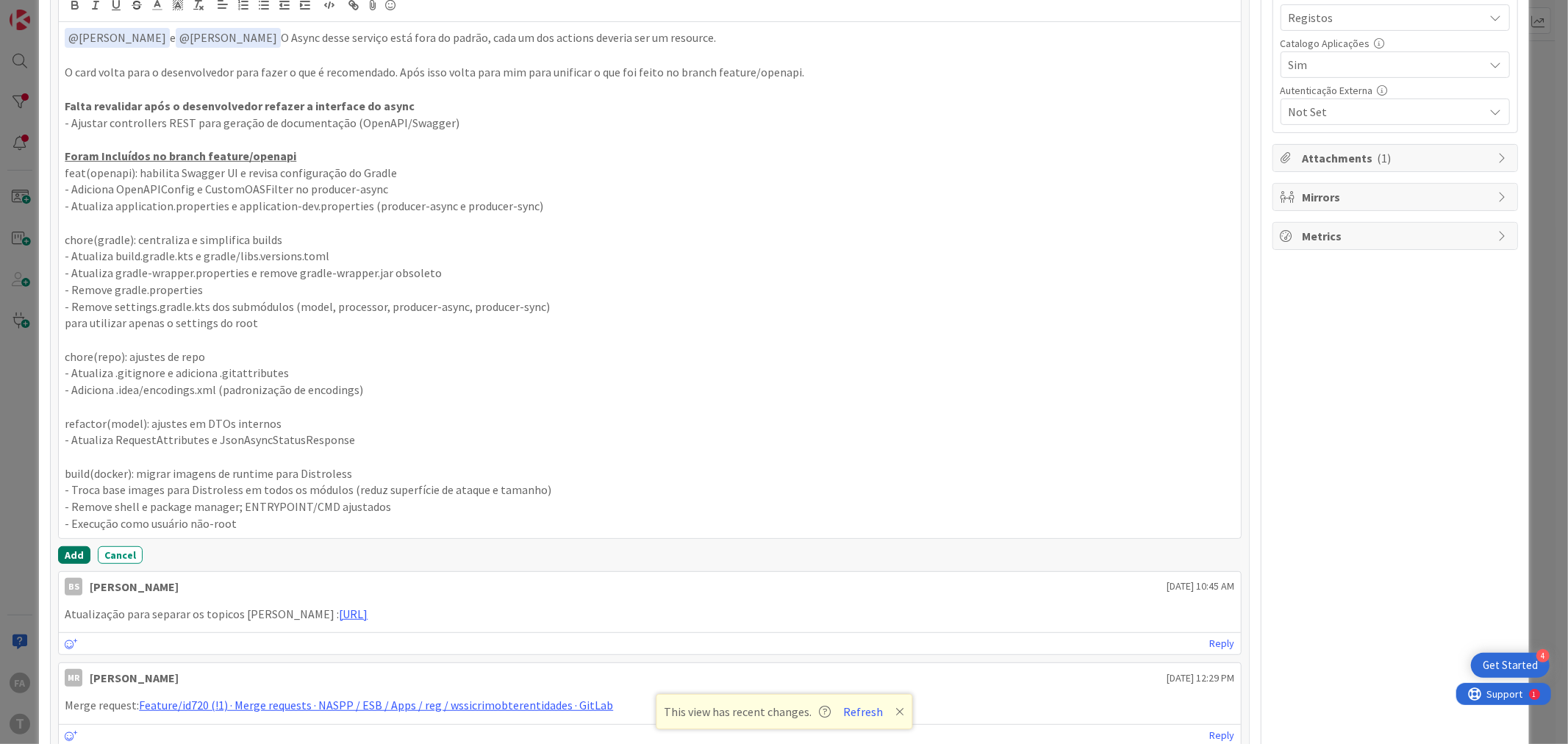
click at [68, 558] on button "Add" at bounding box center [74, 555] width 32 height 18
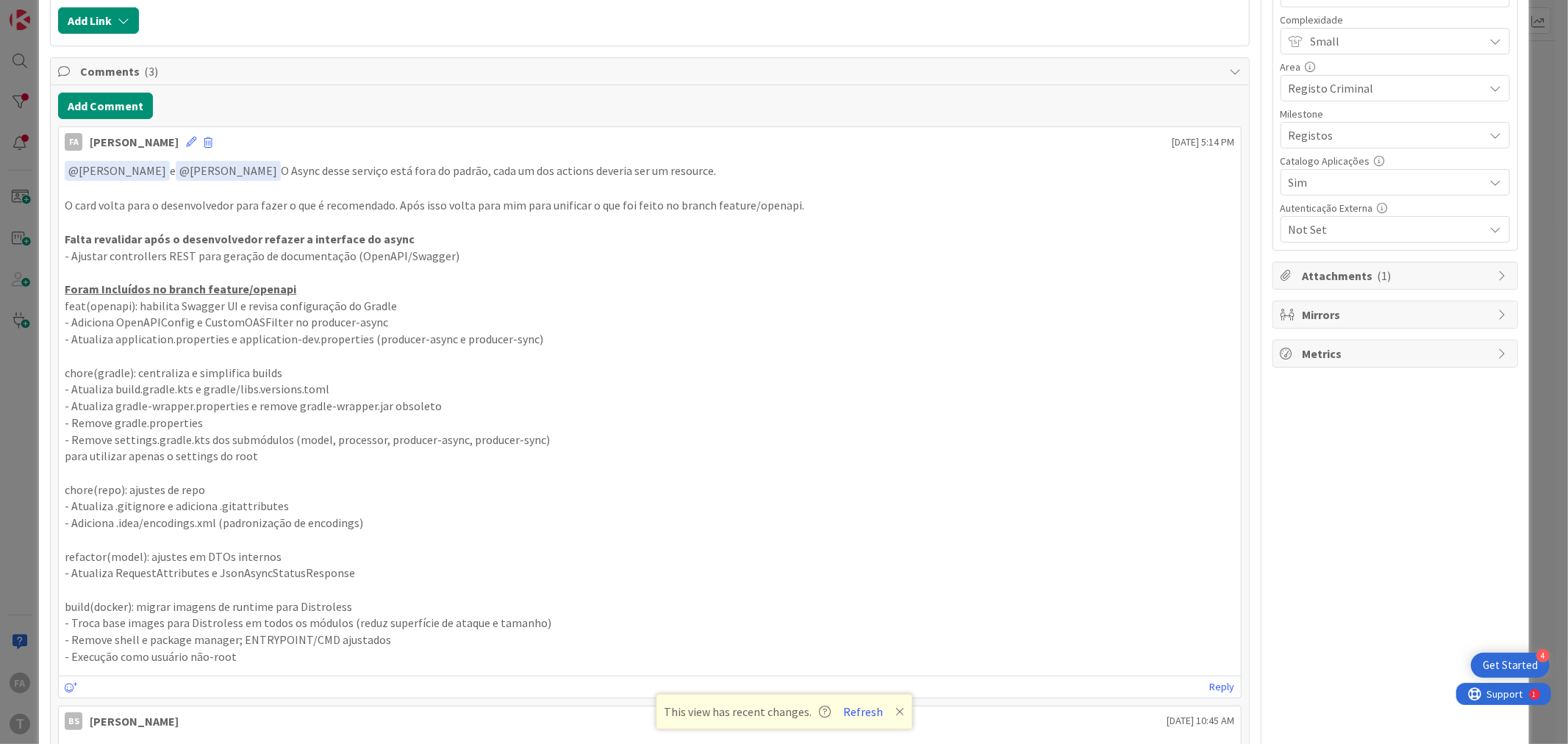
scroll to position [82, 0]
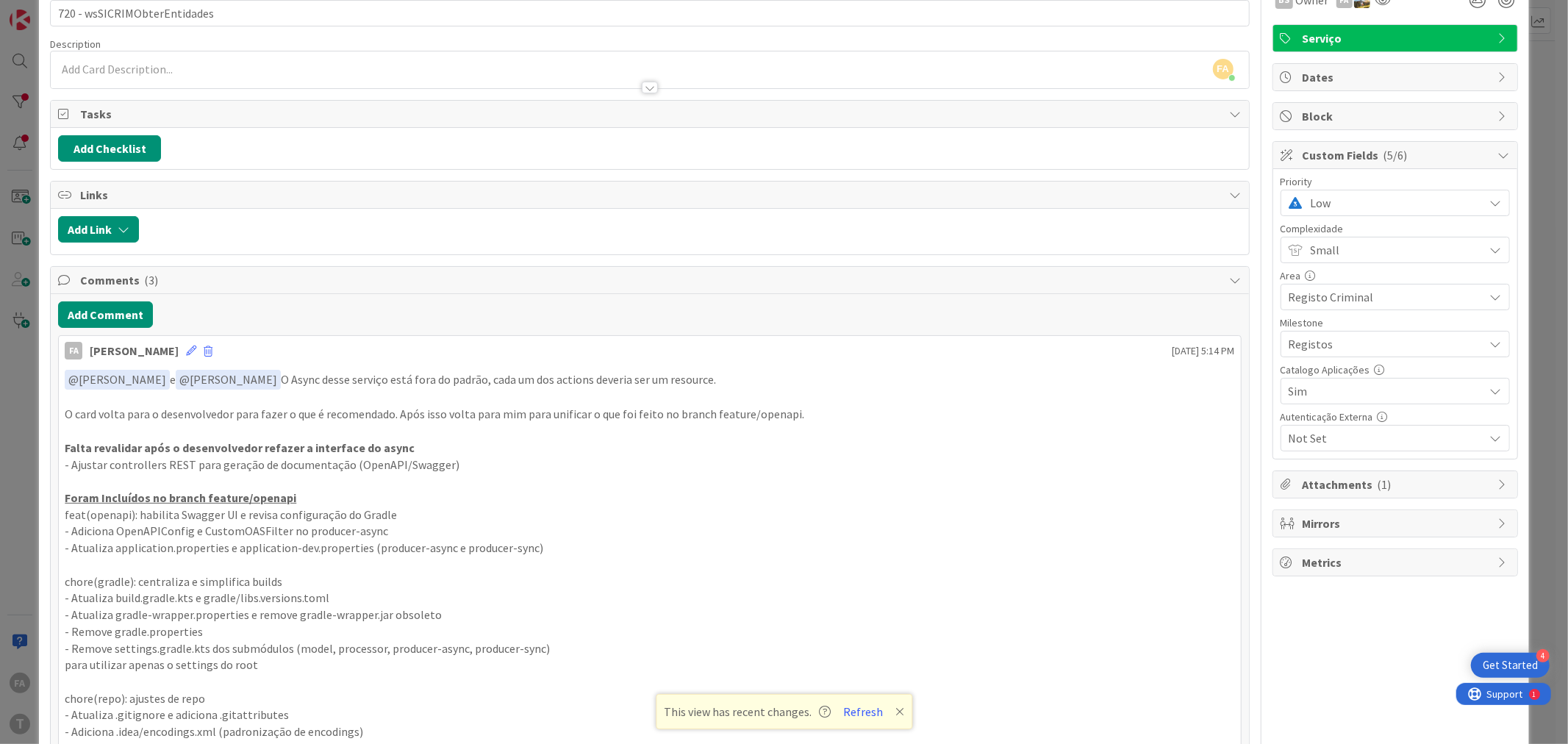
click at [1327, 208] on span "Low" at bounding box center [1394, 202] width 166 height 20
click at [1313, 258] on link "Critical" at bounding box center [1395, 264] width 227 height 26
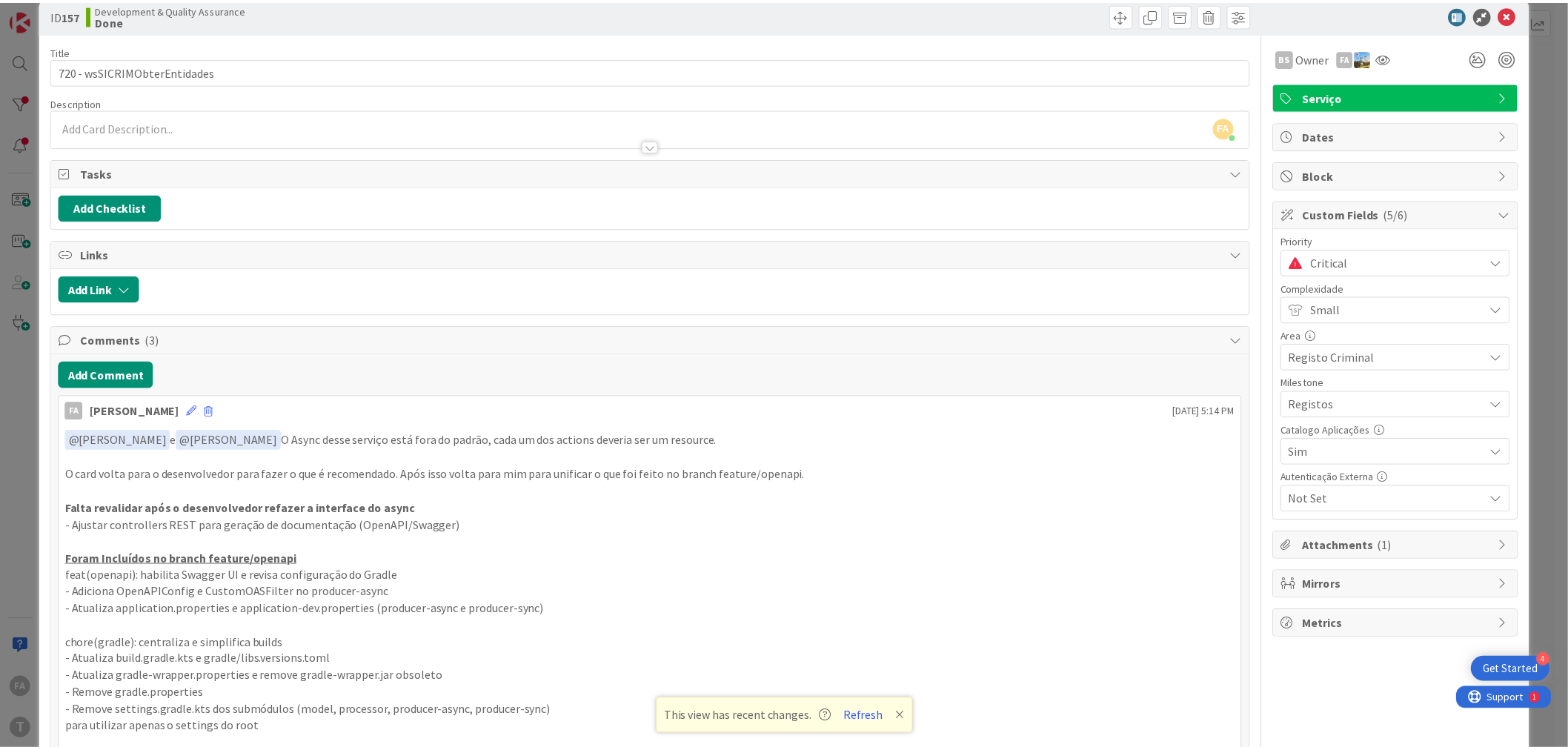
scroll to position [0, 0]
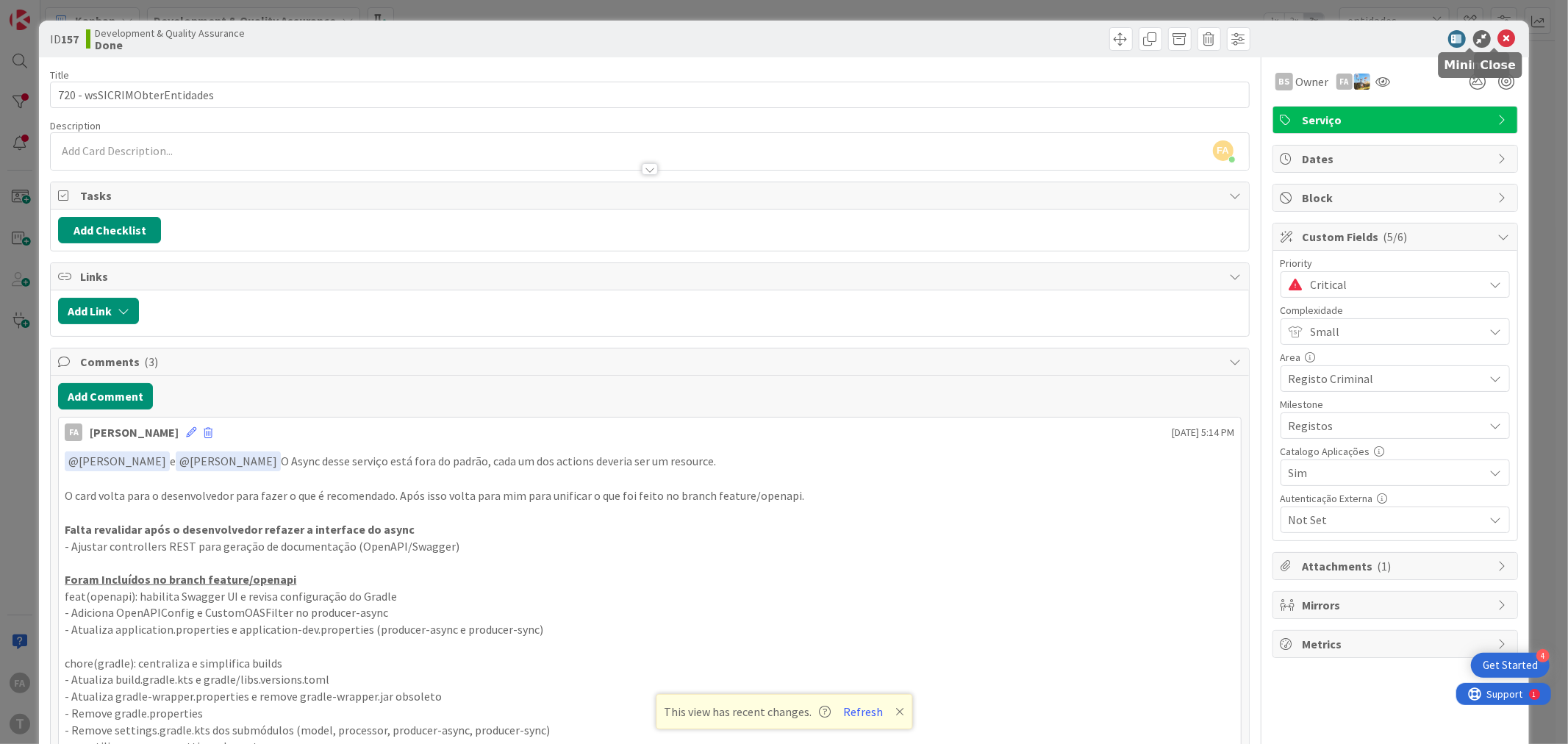
click at [1498, 35] on icon at bounding box center [1507, 39] width 18 height 18
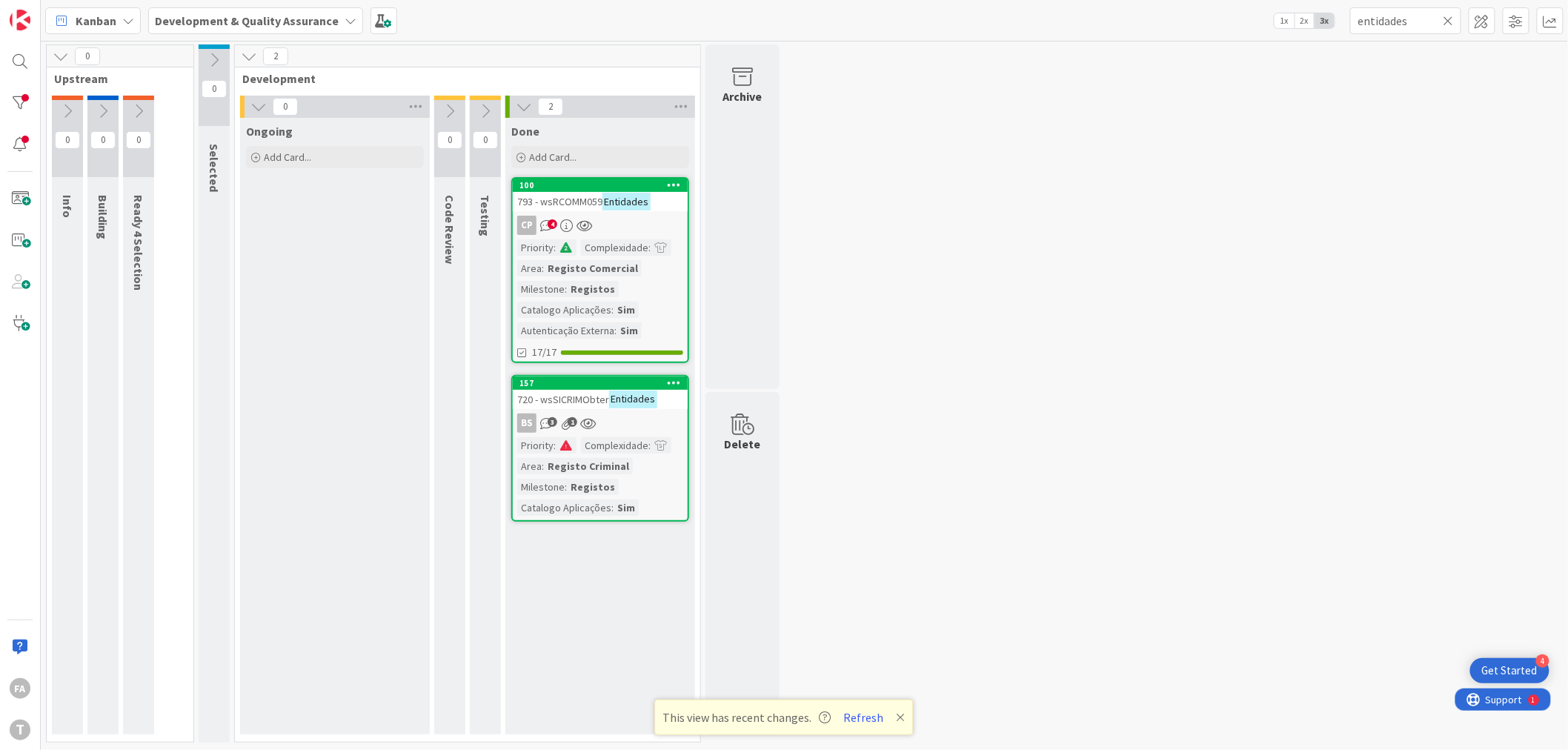
click at [880, 262] on div "0 Upstream 0 Info 0 Building 0 Ready 4 Selection 0 Selected 2 Development 0 Ong…" at bounding box center [805, 396] width 1522 height 705
click at [26, 108] on div at bounding box center [20, 103] width 29 height 29
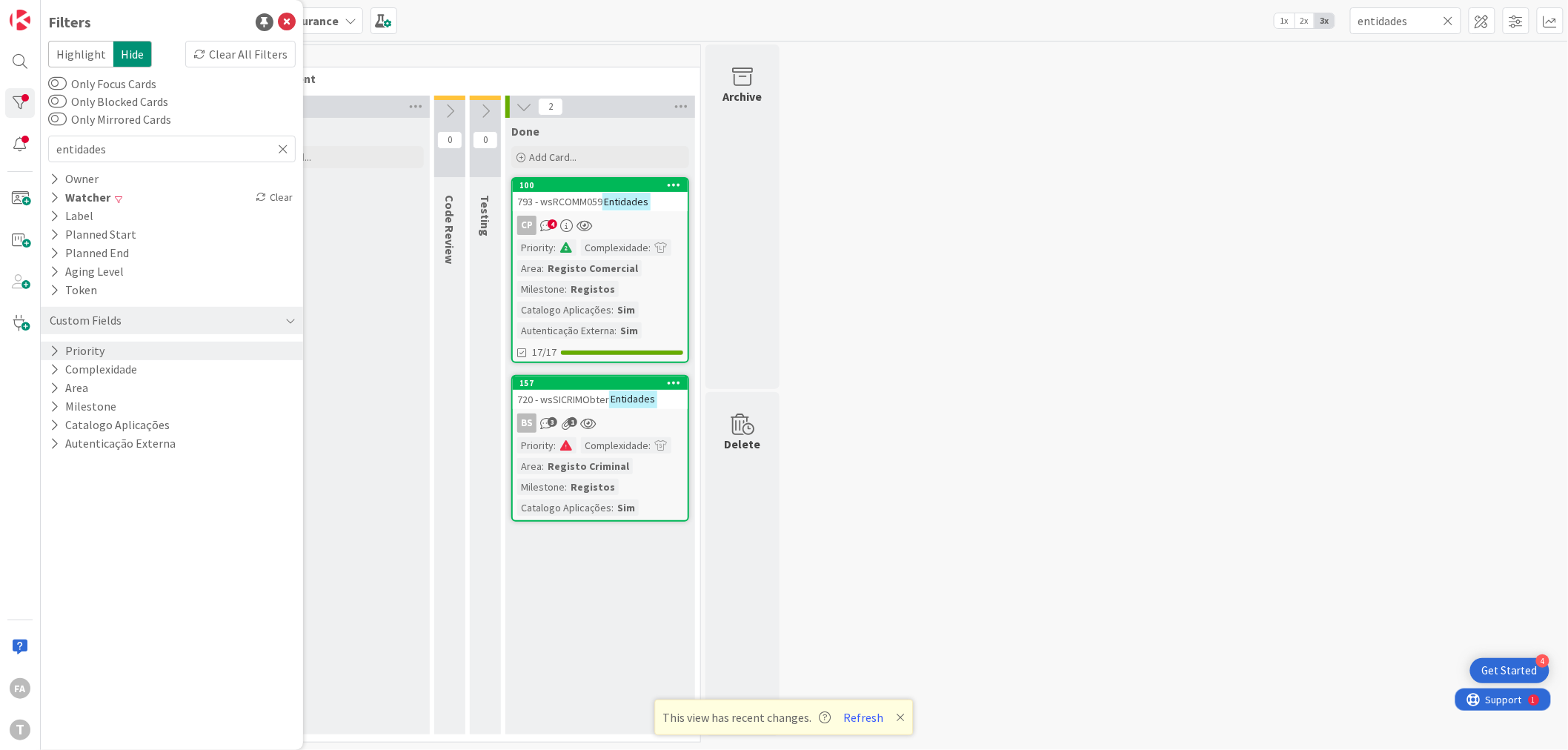
click at [208, 351] on div "Priority" at bounding box center [173, 350] width 263 height 19
click at [102, 451] on span "None" at bounding box center [92, 451] width 45 height 20
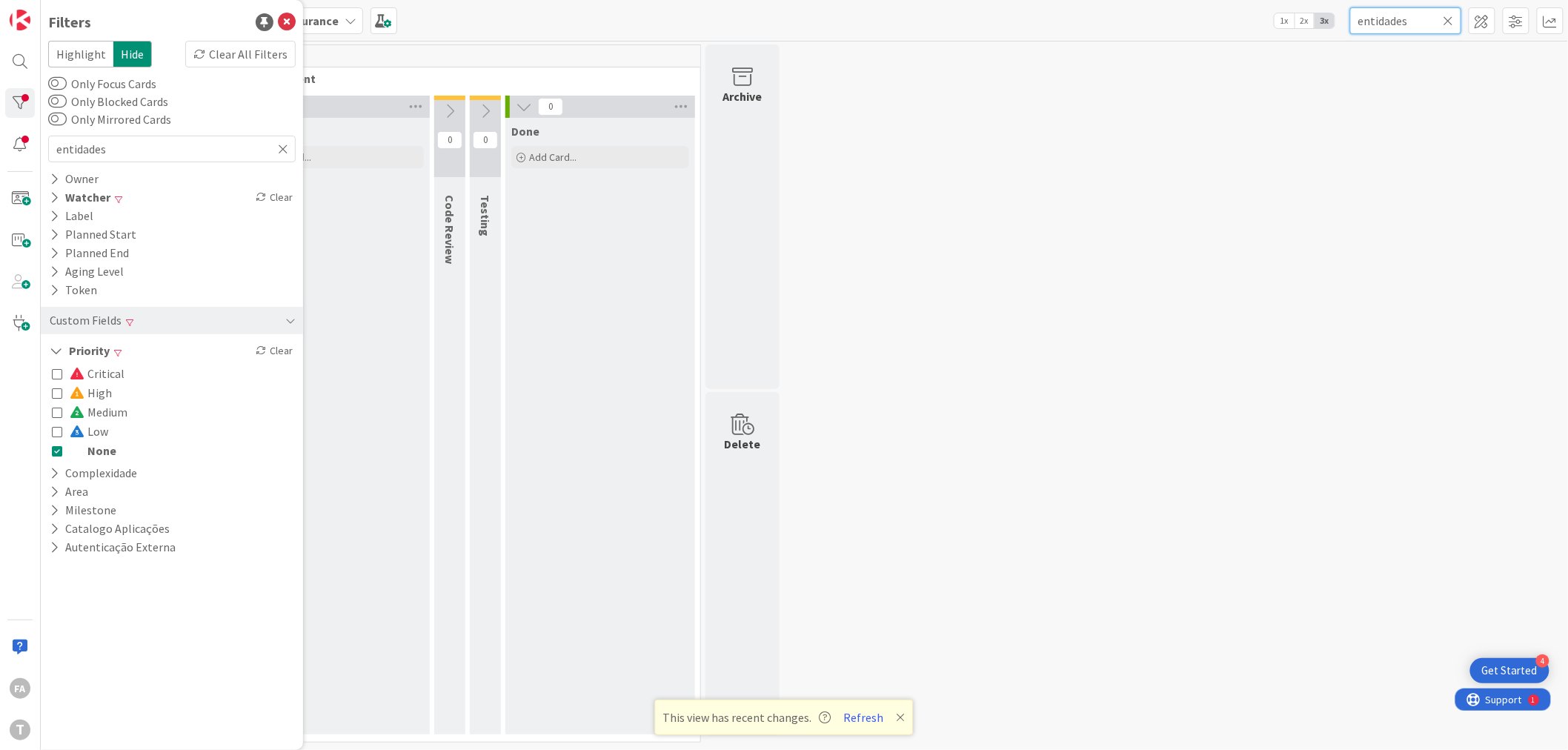
click at [1455, 27] on input "entidades" at bounding box center [1405, 21] width 111 height 26
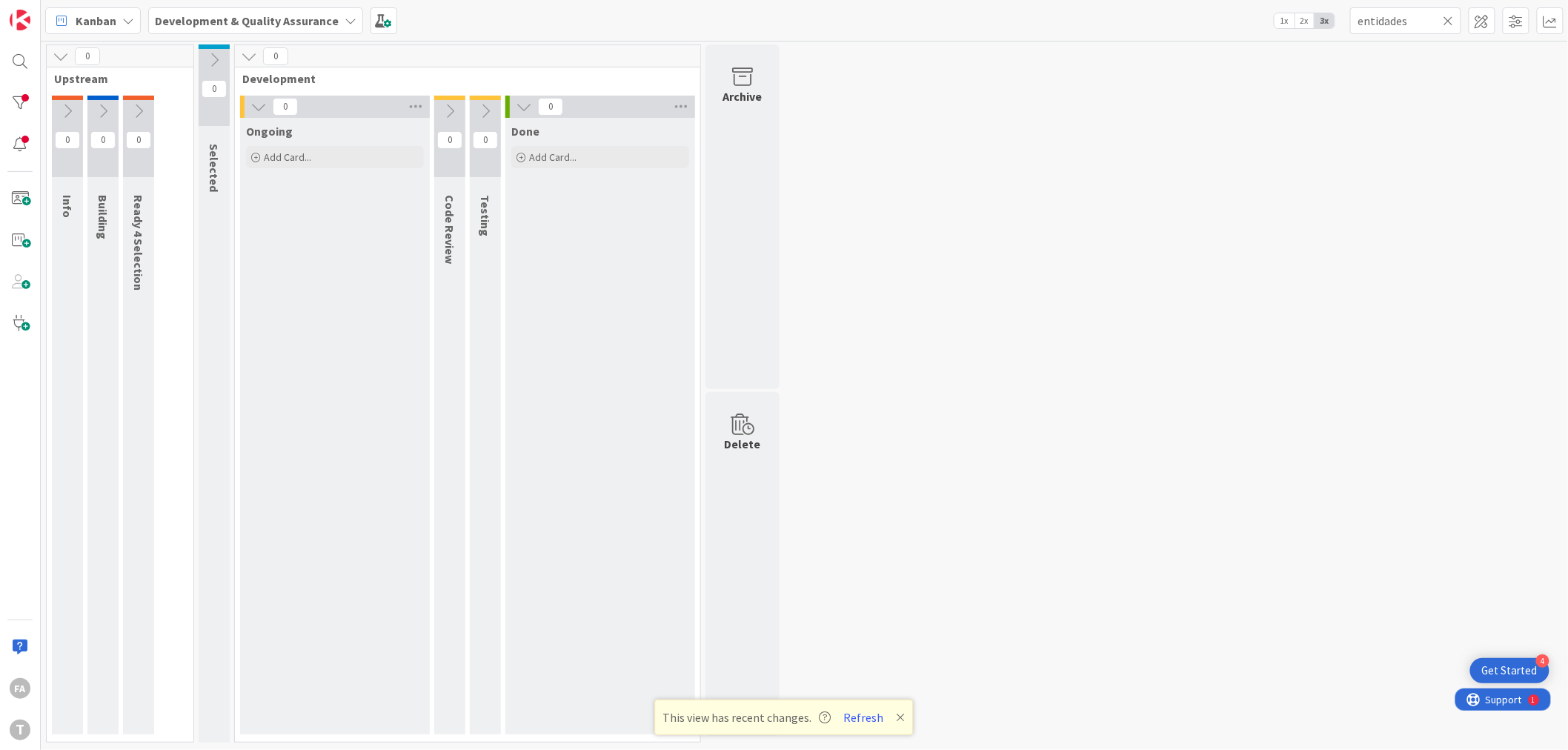
click at [1448, 23] on icon at bounding box center [1448, 21] width 11 height 14
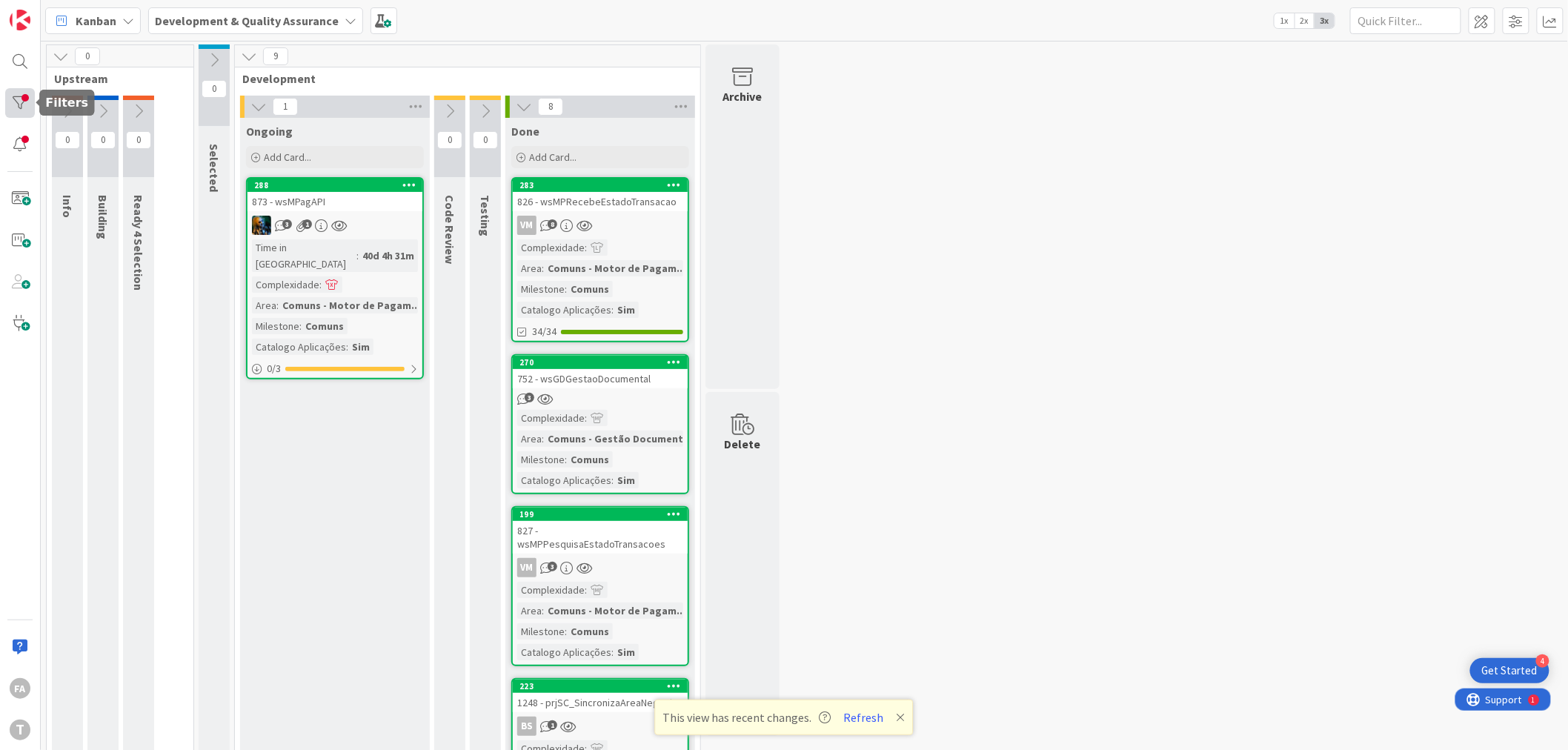
click at [25, 99] on div at bounding box center [20, 103] width 29 height 29
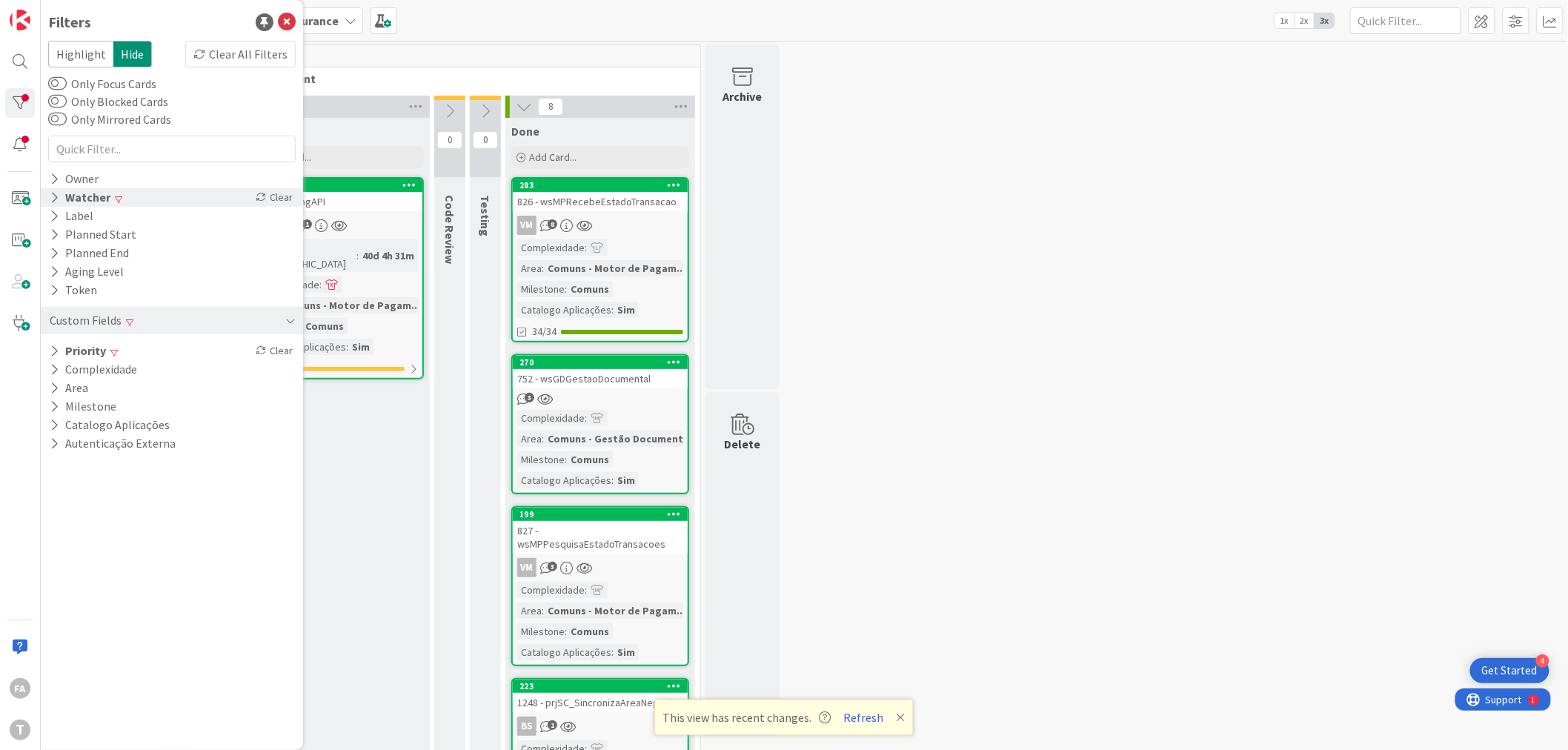
click at [120, 202] on div "Watcher Clear" at bounding box center [173, 197] width 263 height 19
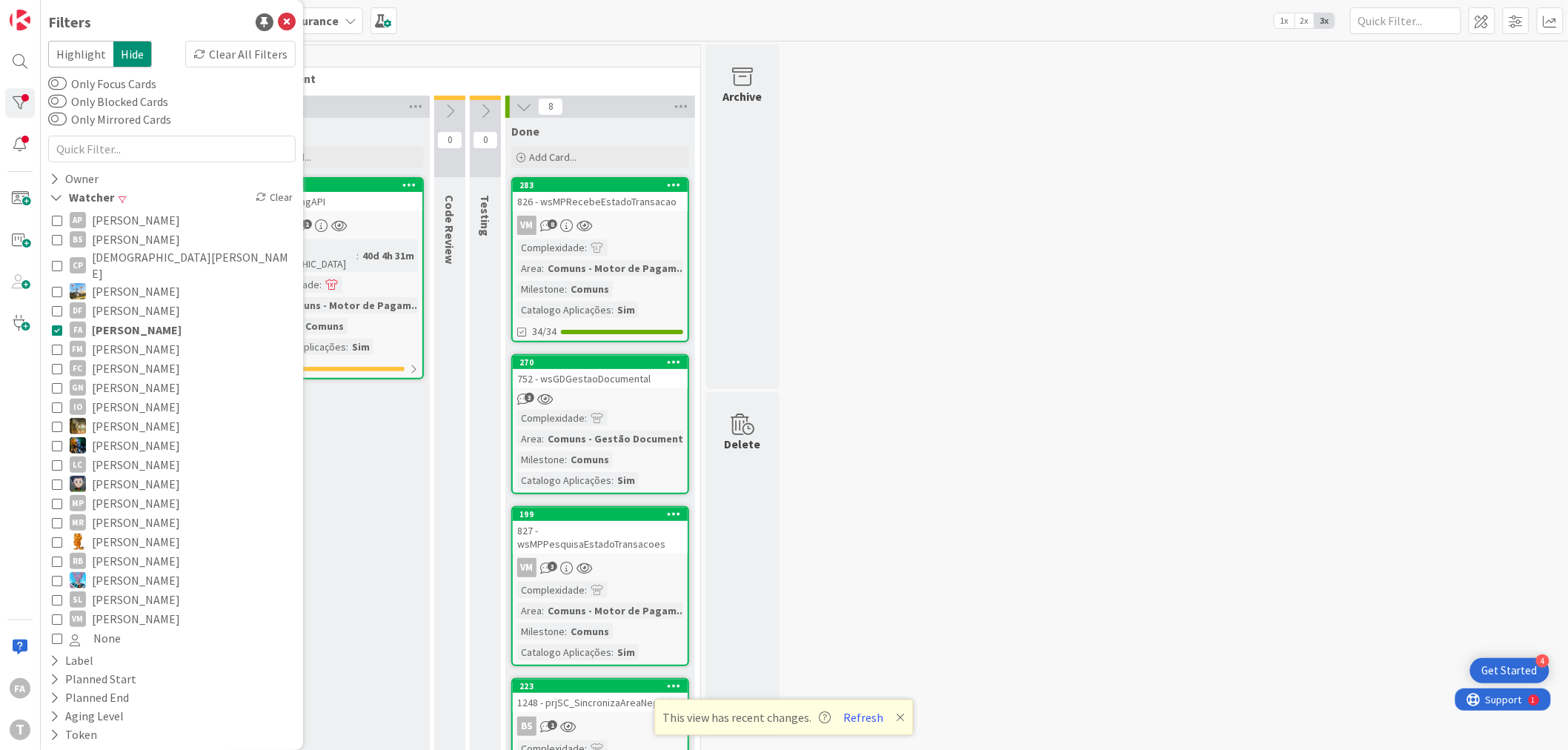
click at [939, 223] on div "0 Upstream 0 Info 0 Building 0 Ready 4 Selection 0 Selected 9 Development 1 Ong…" at bounding box center [805, 731] width 1522 height 1375
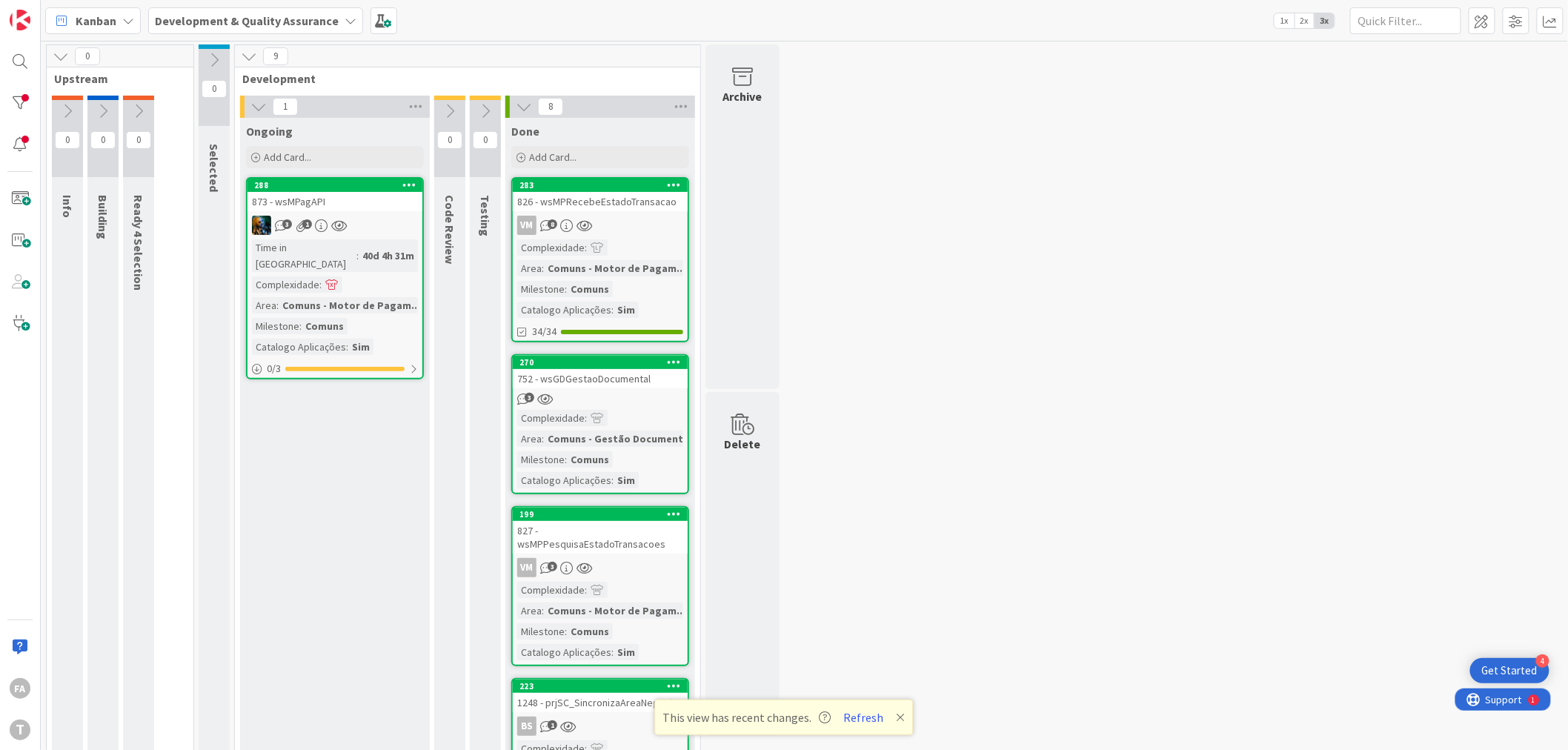
click at [256, 107] on icon at bounding box center [258, 107] width 17 height 17
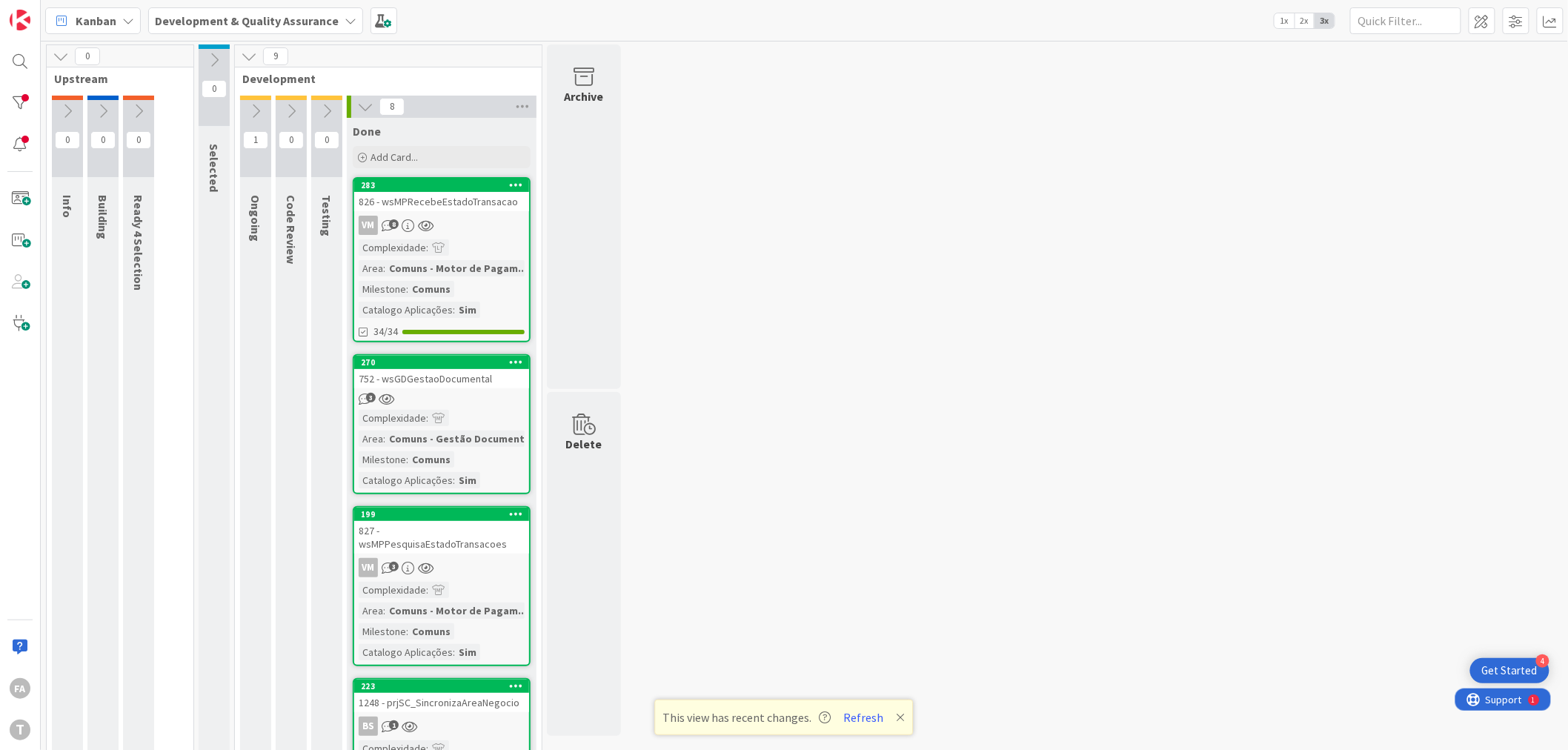
click at [469, 205] on div "826 - wsMPRecebeEstadoTransacao" at bounding box center [441, 202] width 175 height 20
click at [18, 95] on div at bounding box center [20, 103] width 29 height 29
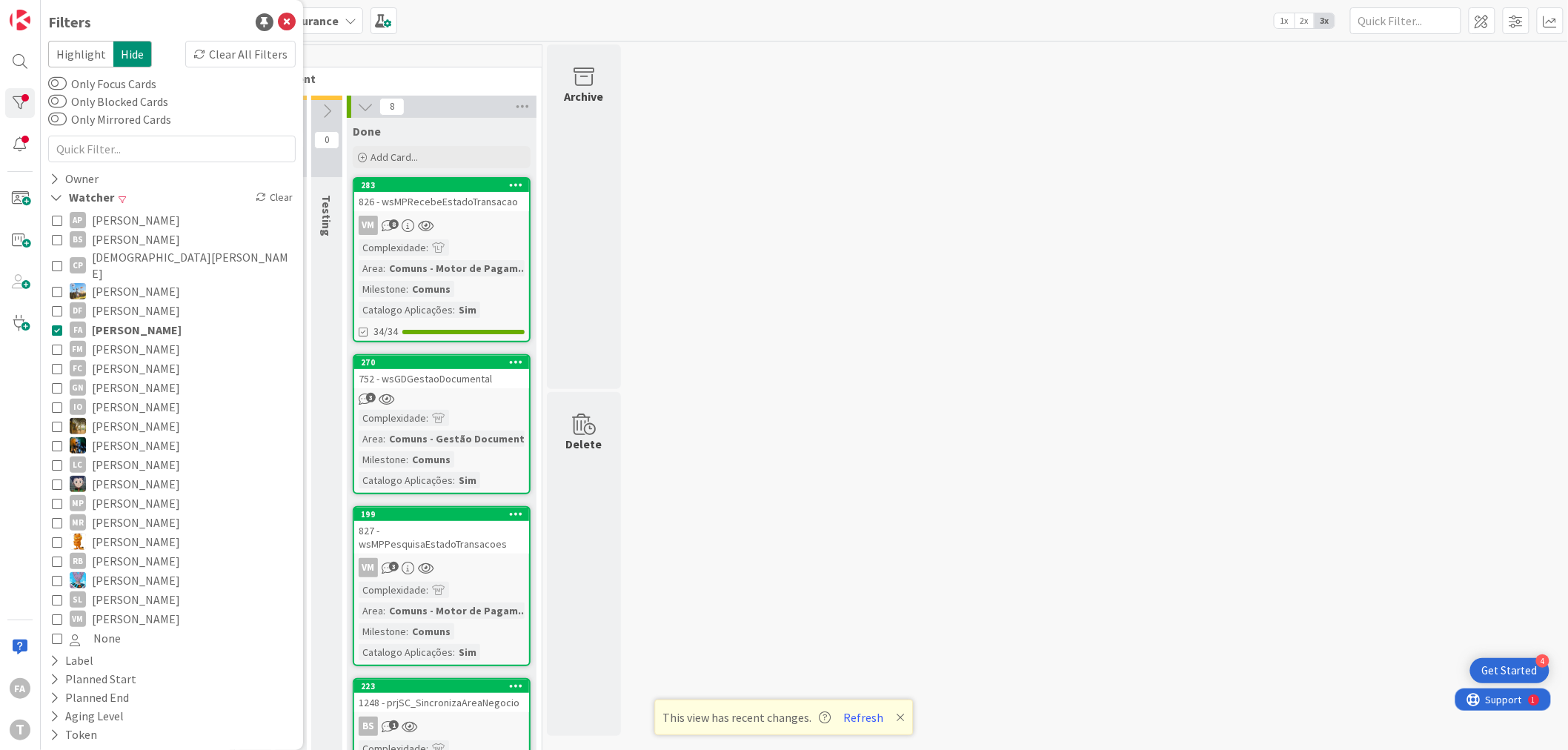
scroll to position [144, 0]
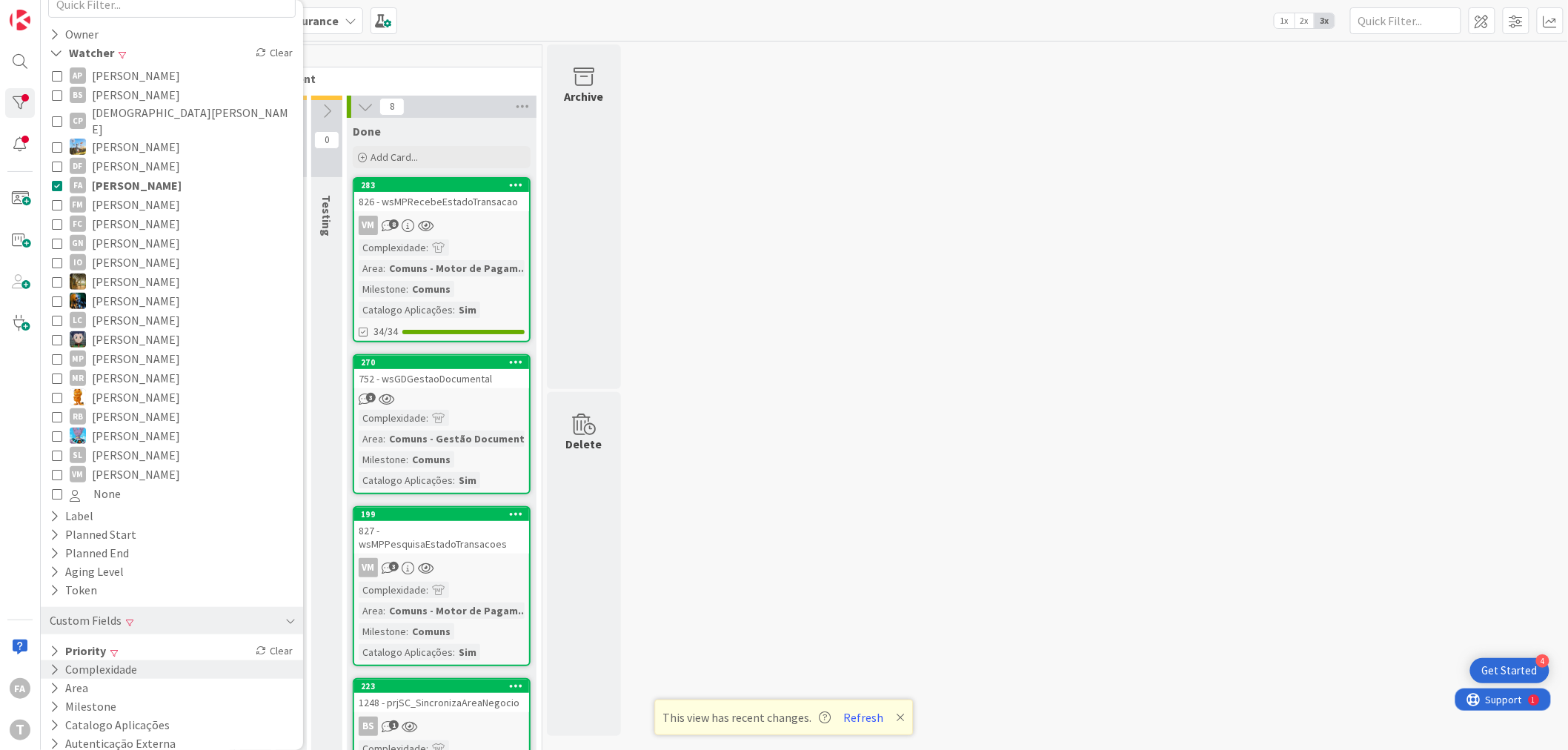
click at [135, 660] on button "Complexidade" at bounding box center [93, 669] width 90 height 19
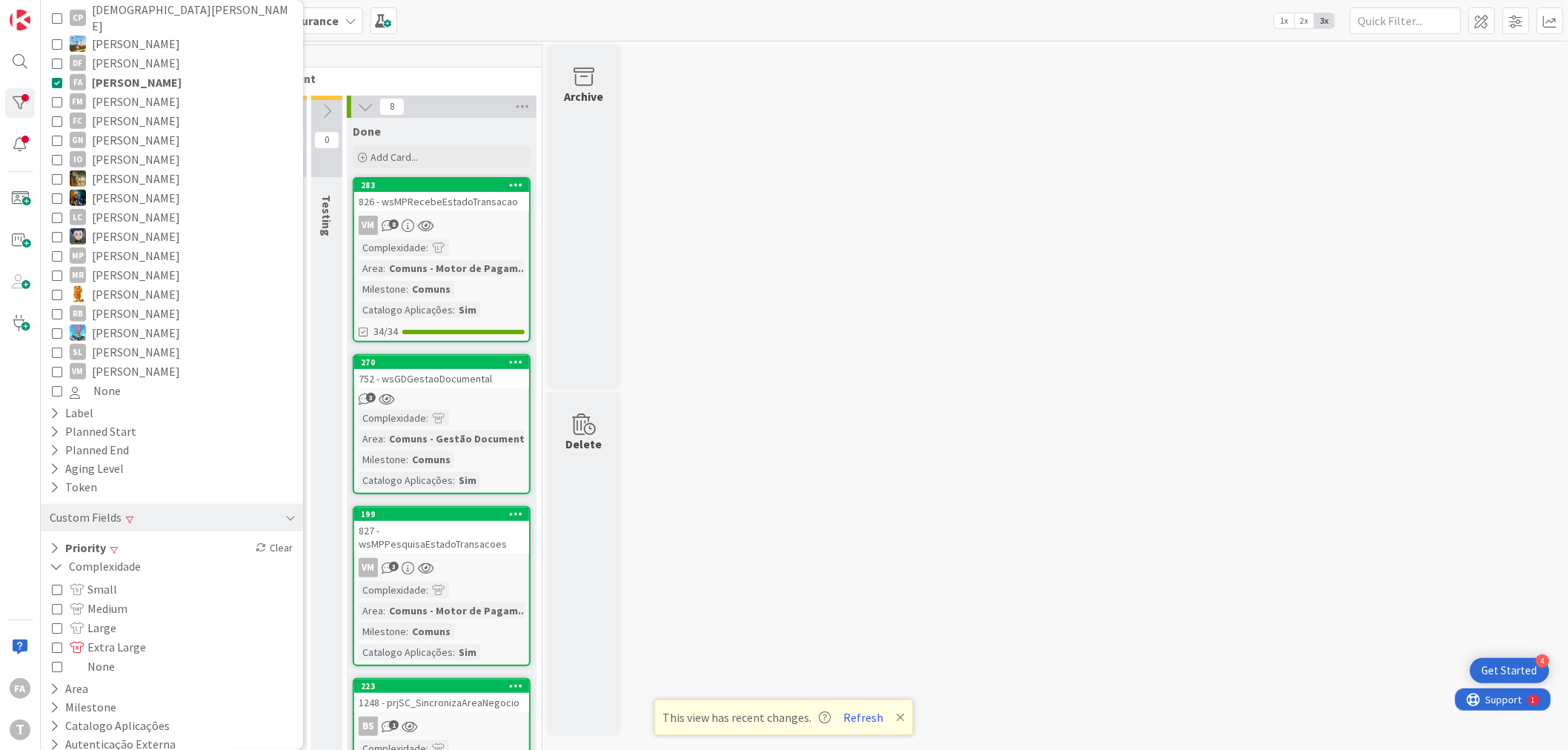
scroll to position [248, 0]
click at [120, 578] on div "Small Medium Large Extra Large None" at bounding box center [172, 626] width 240 height 96
click at [81, 582] on span at bounding box center [78, 588] width 18 height 12
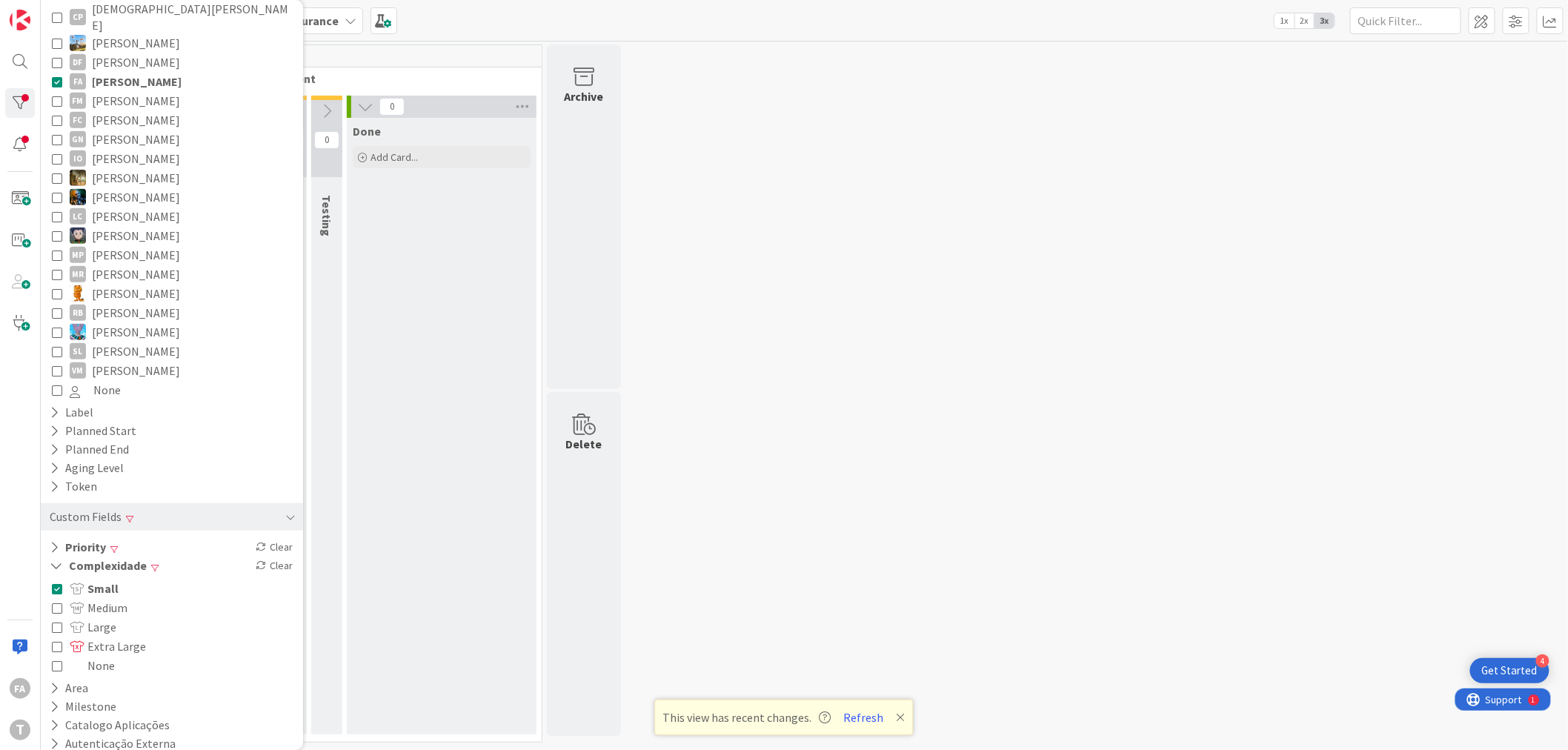
click at [95, 578] on span "Small" at bounding box center [94, 588] width 49 height 20
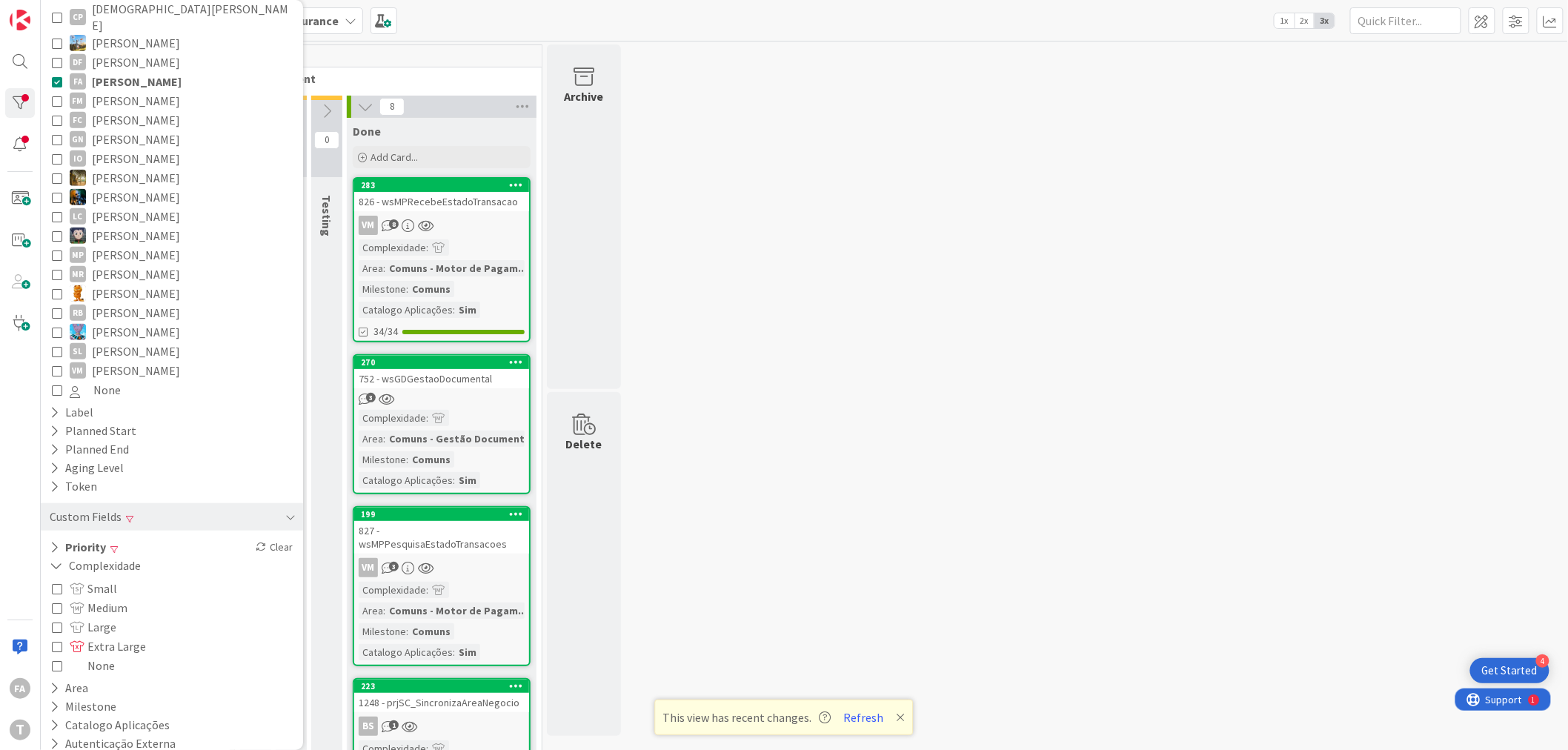
click at [108, 598] on span "Medium" at bounding box center [98, 608] width 58 height 20
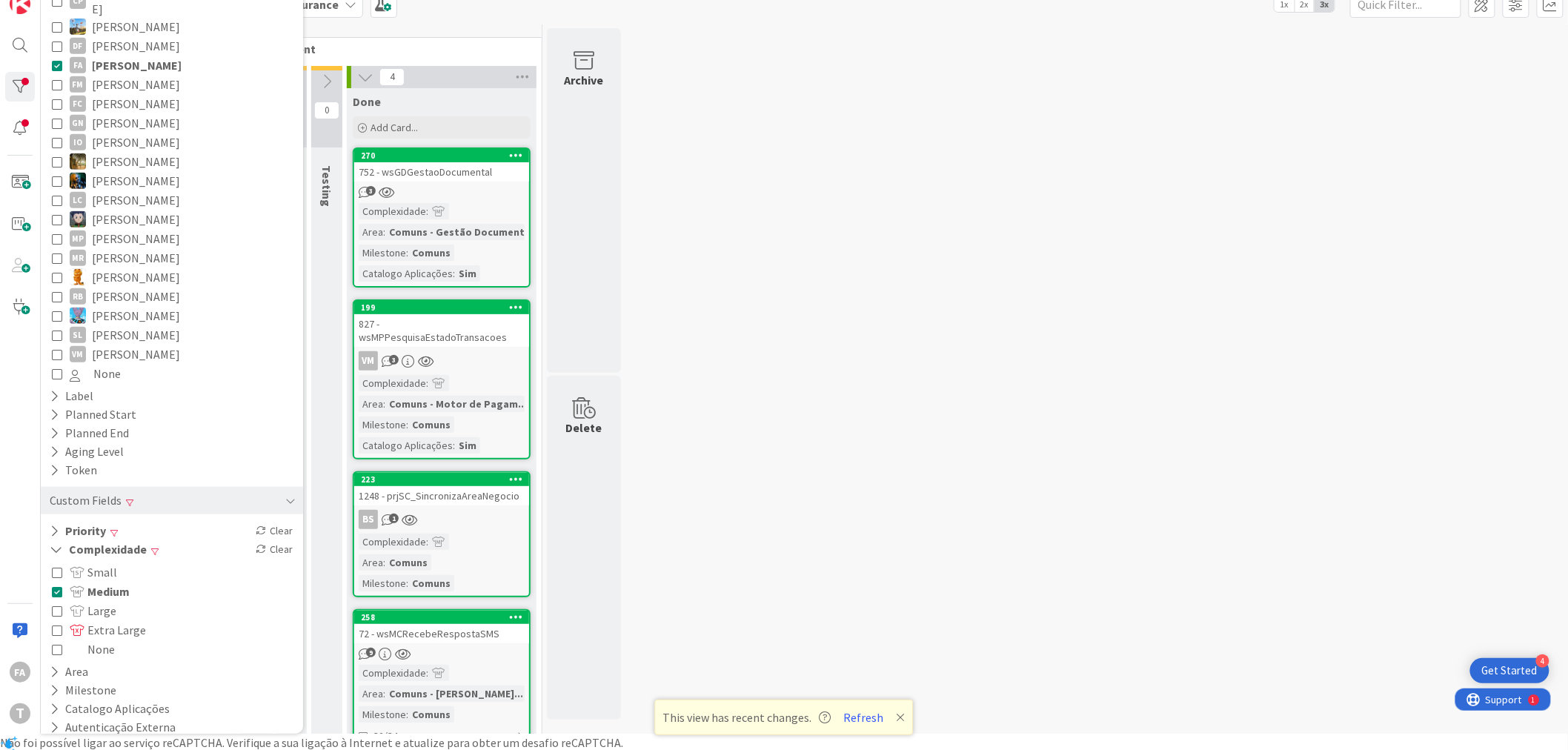
scroll to position [18, 0]
click at [267, 538] on div "Clear" at bounding box center [275, 547] width 43 height 19
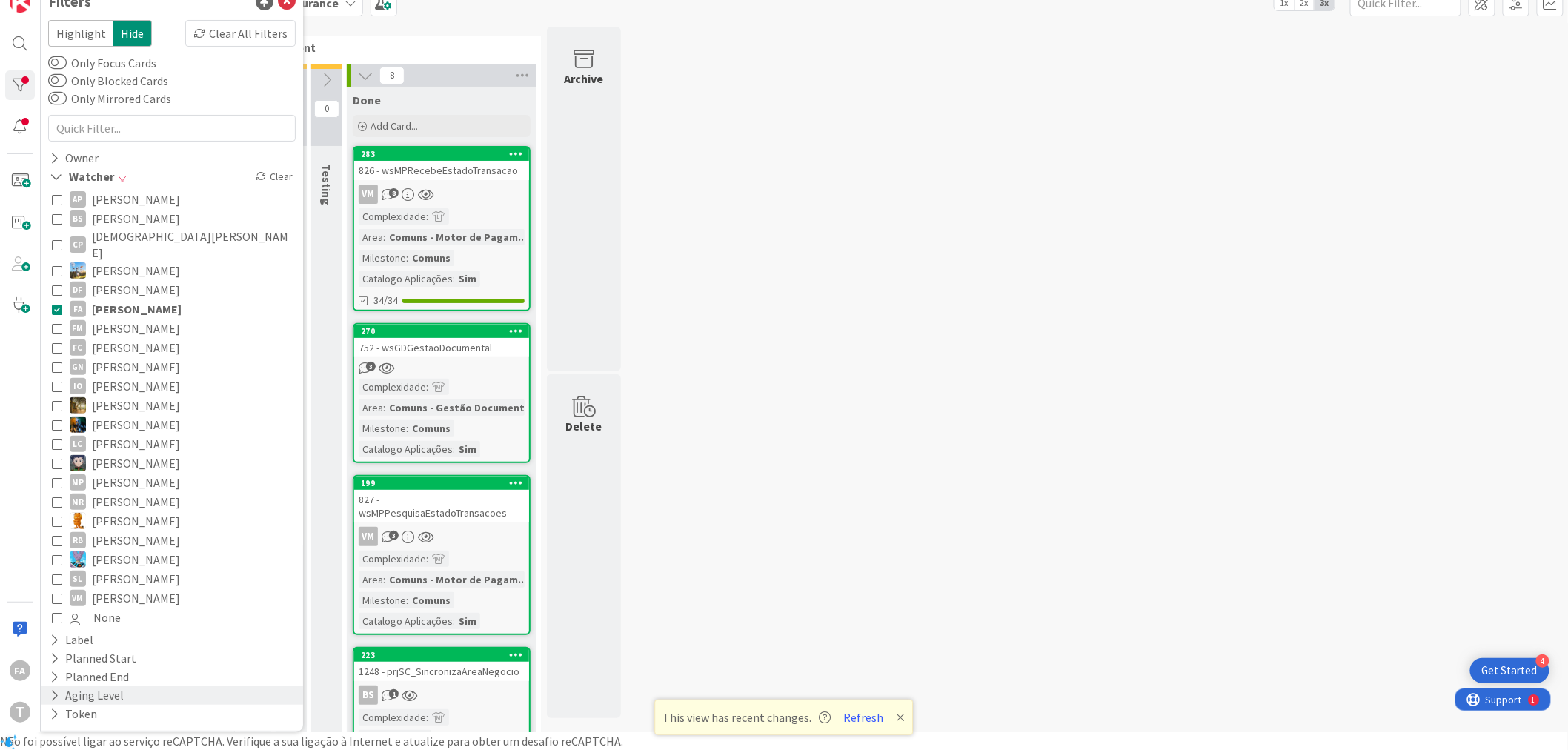
scroll to position [2, 0]
click at [117, 301] on span "[PERSON_NAME]" at bounding box center [136, 311] width 89 height 20
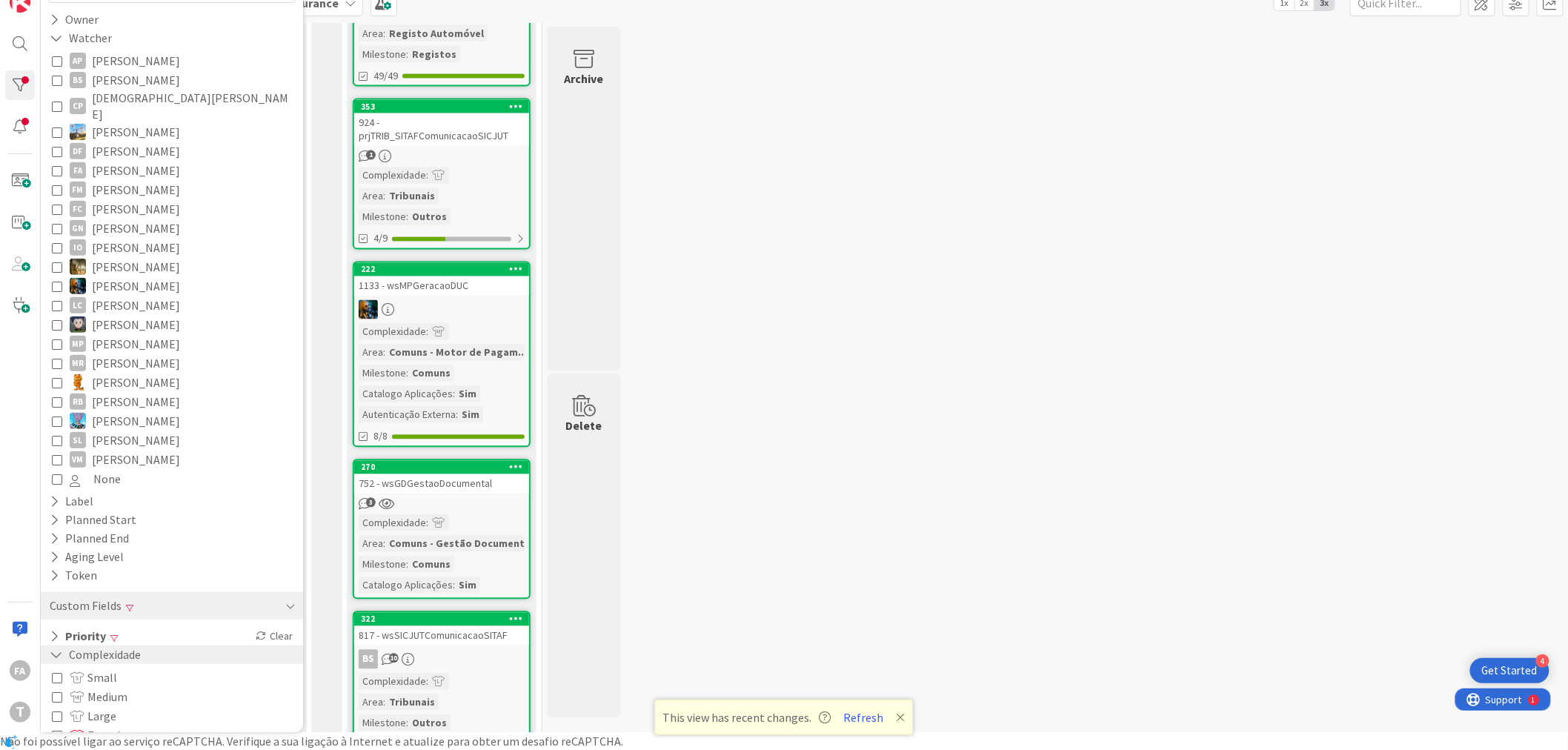
scroll to position [248, 0]
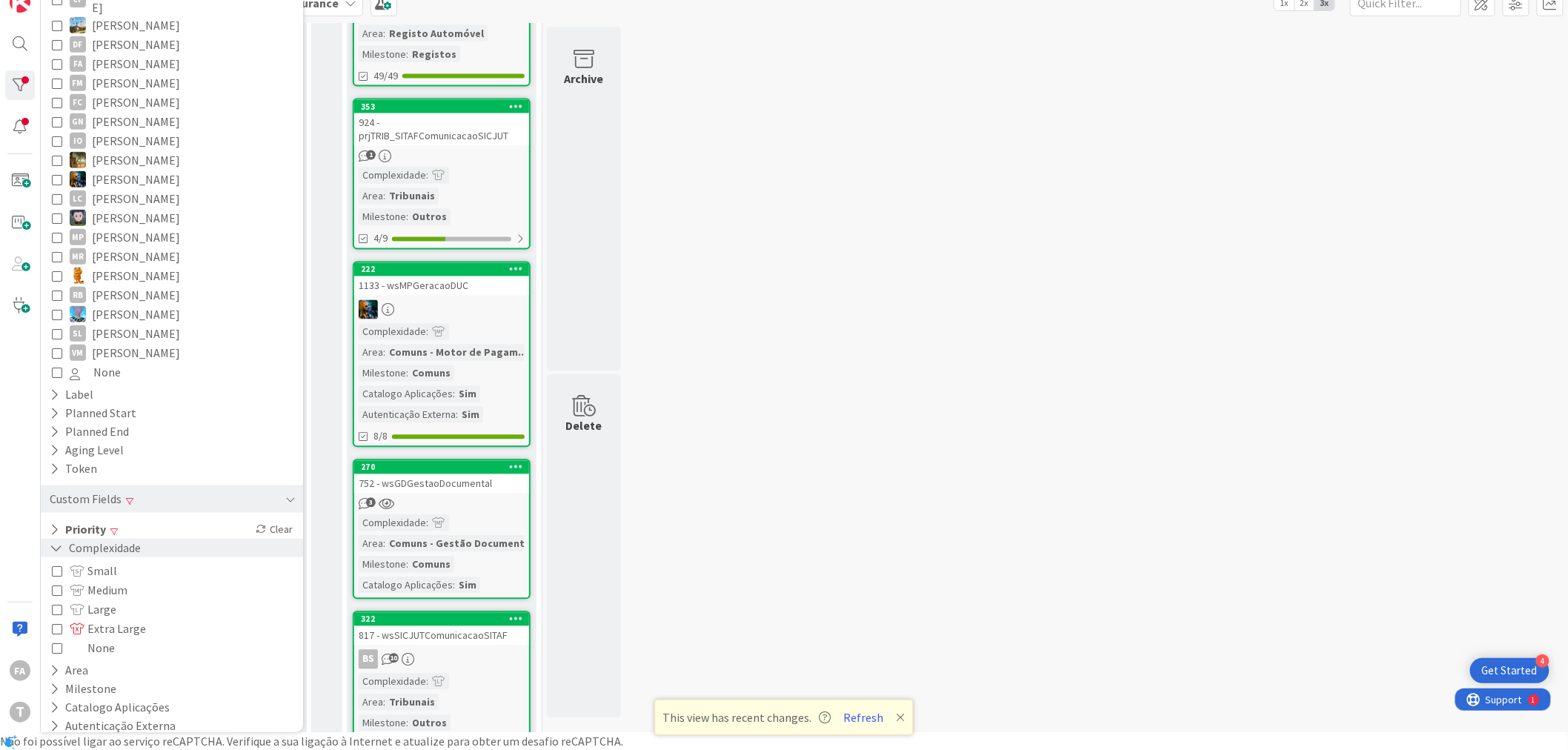
click at [110, 561] on span "Small" at bounding box center [93, 571] width 47 height 20
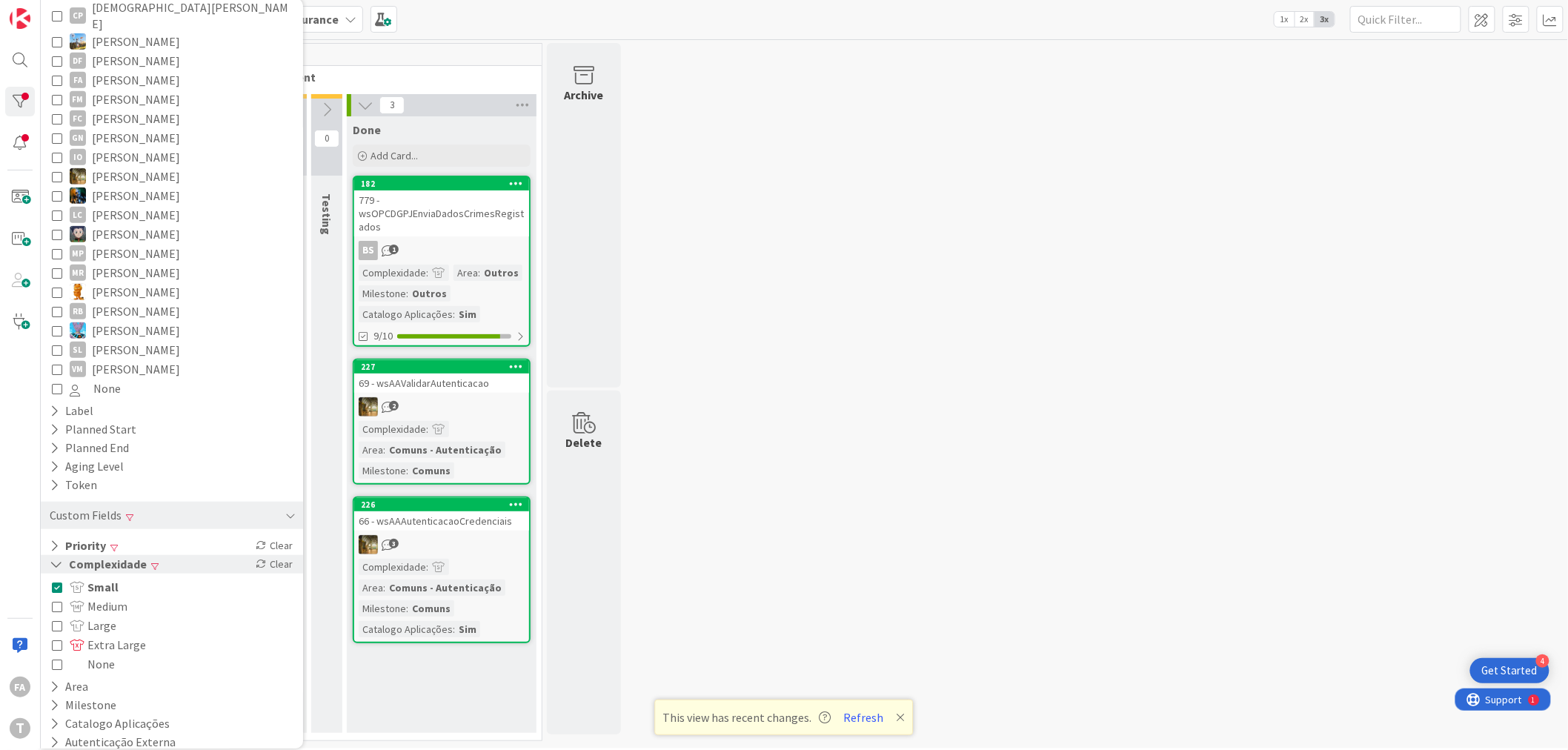
scroll to position [0, 0]
click at [99, 380] on span "None" at bounding box center [107, 390] width 27 height 20
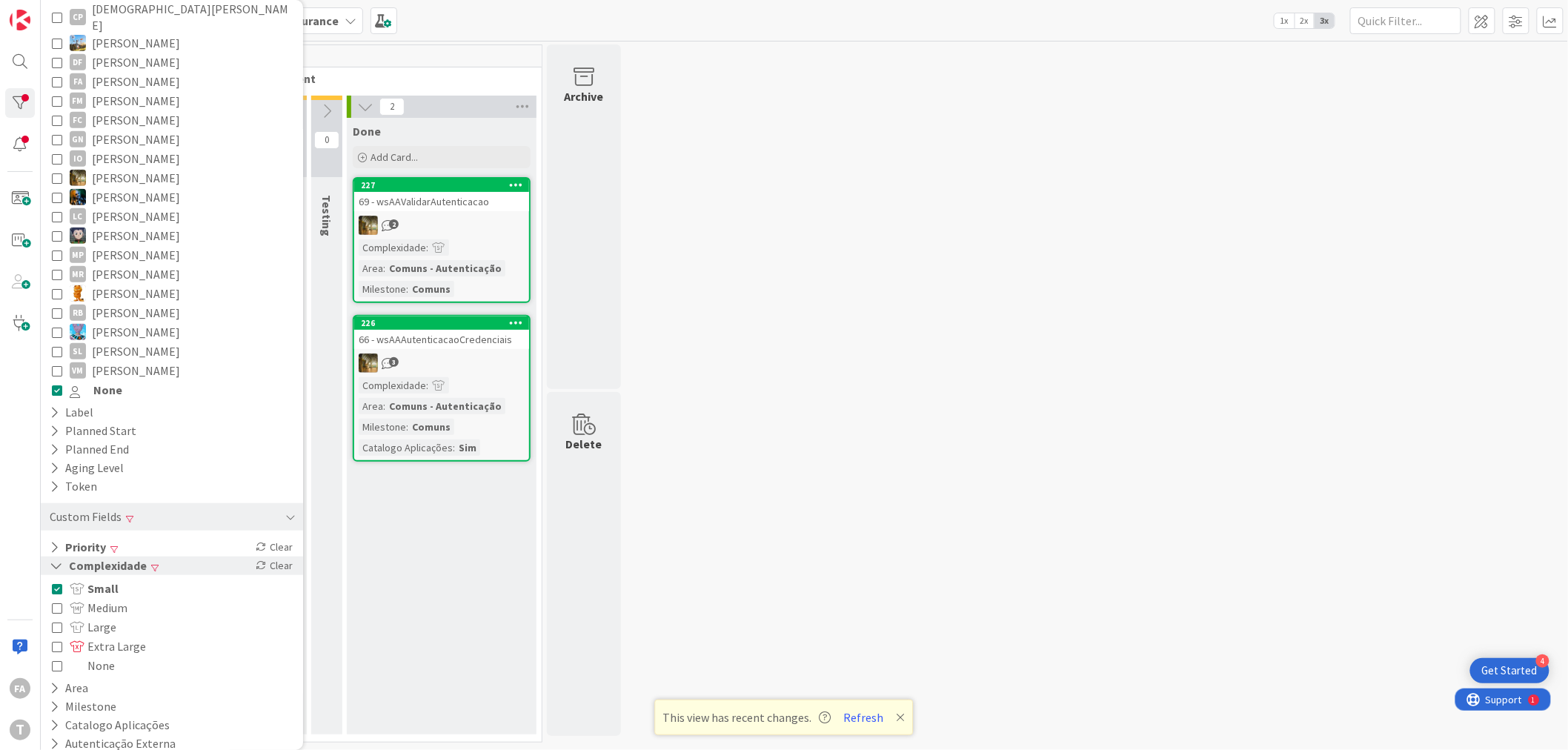
click at [99, 380] on span "None" at bounding box center [107, 390] width 28 height 20
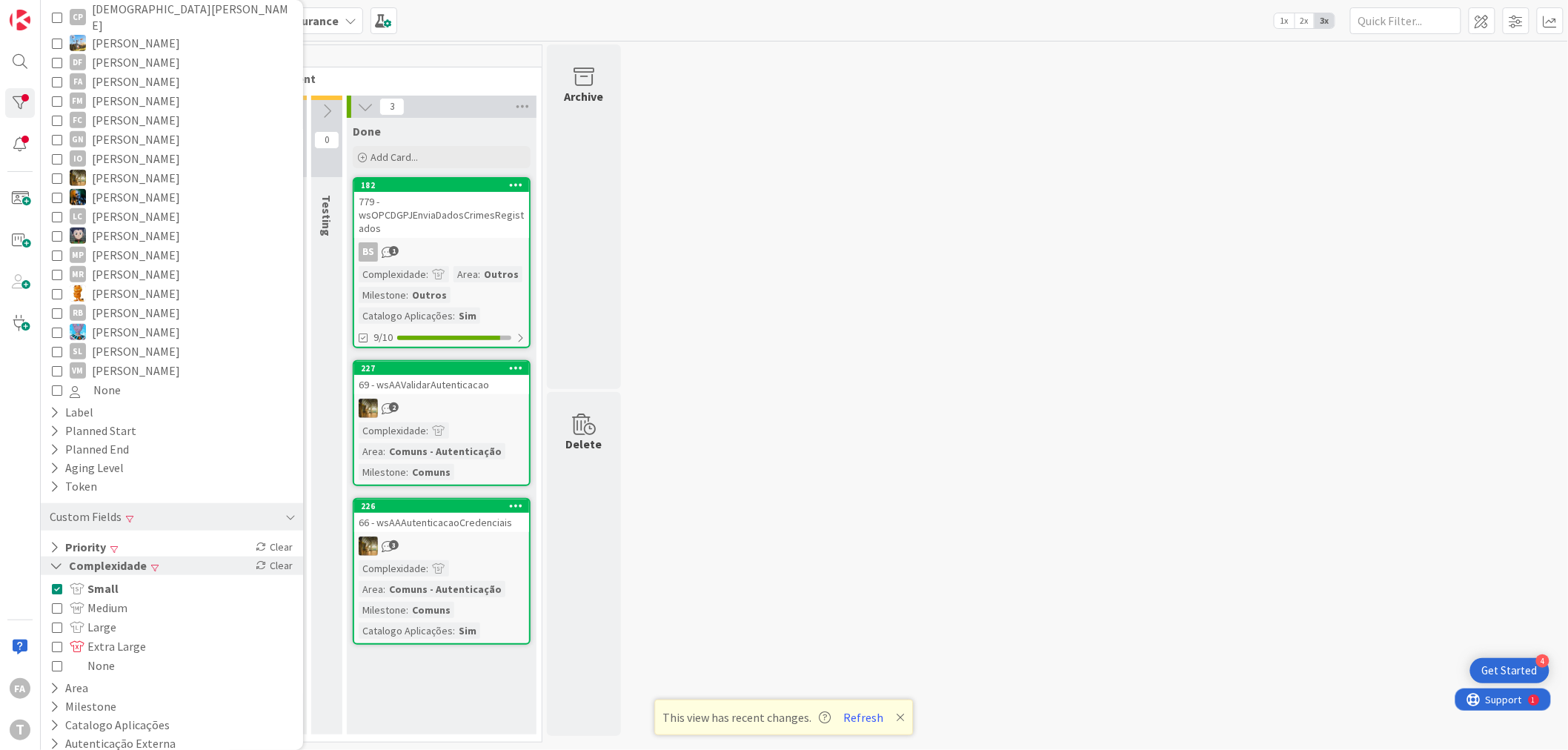
click at [93, 523] on div "Custom Fields Priority Clear Complexidade Clear Small Medium Large Extra Large …" at bounding box center [172, 625] width 247 height 257
click at [96, 538] on button "Priority" at bounding box center [77, 547] width 59 height 19
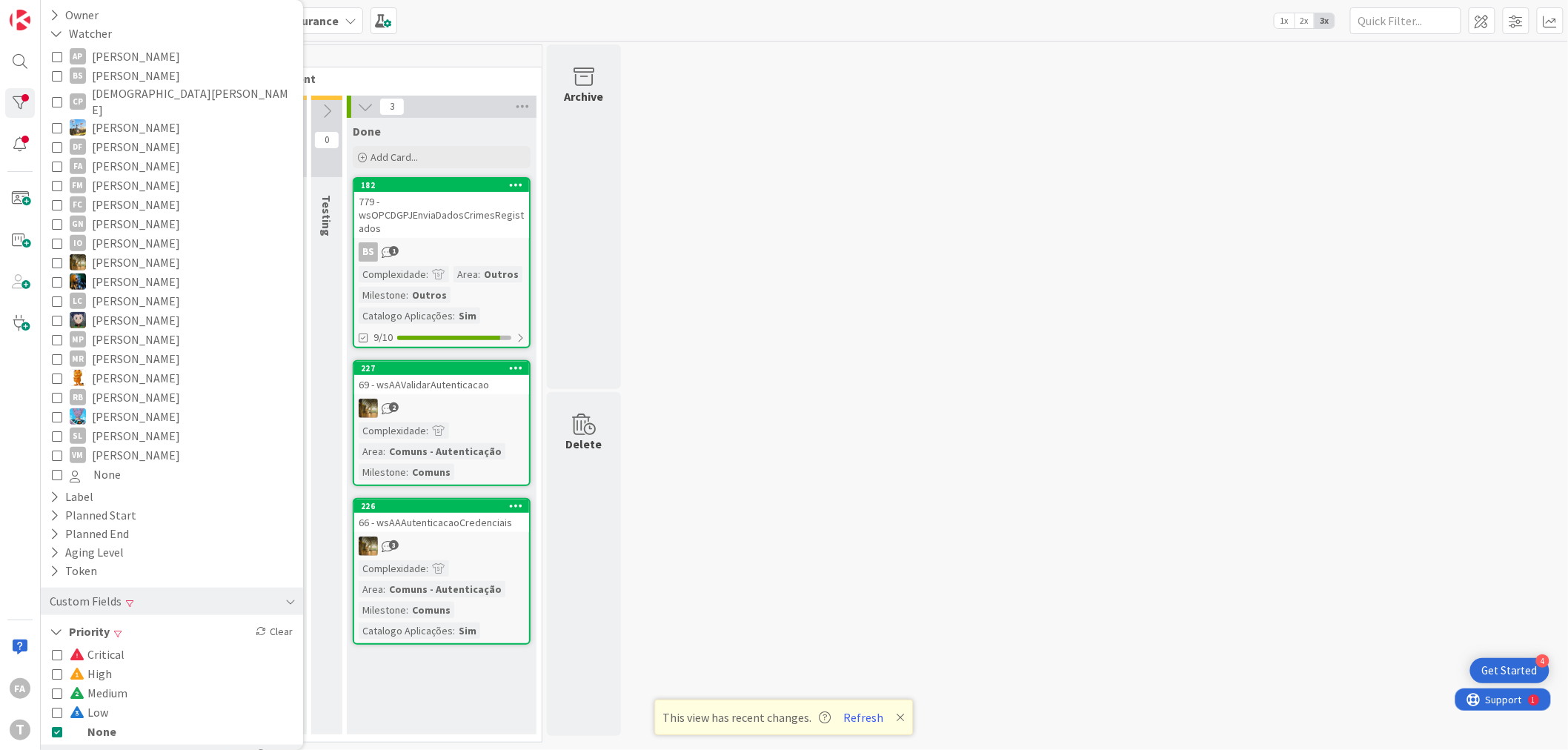
scroll to position [83, 0]
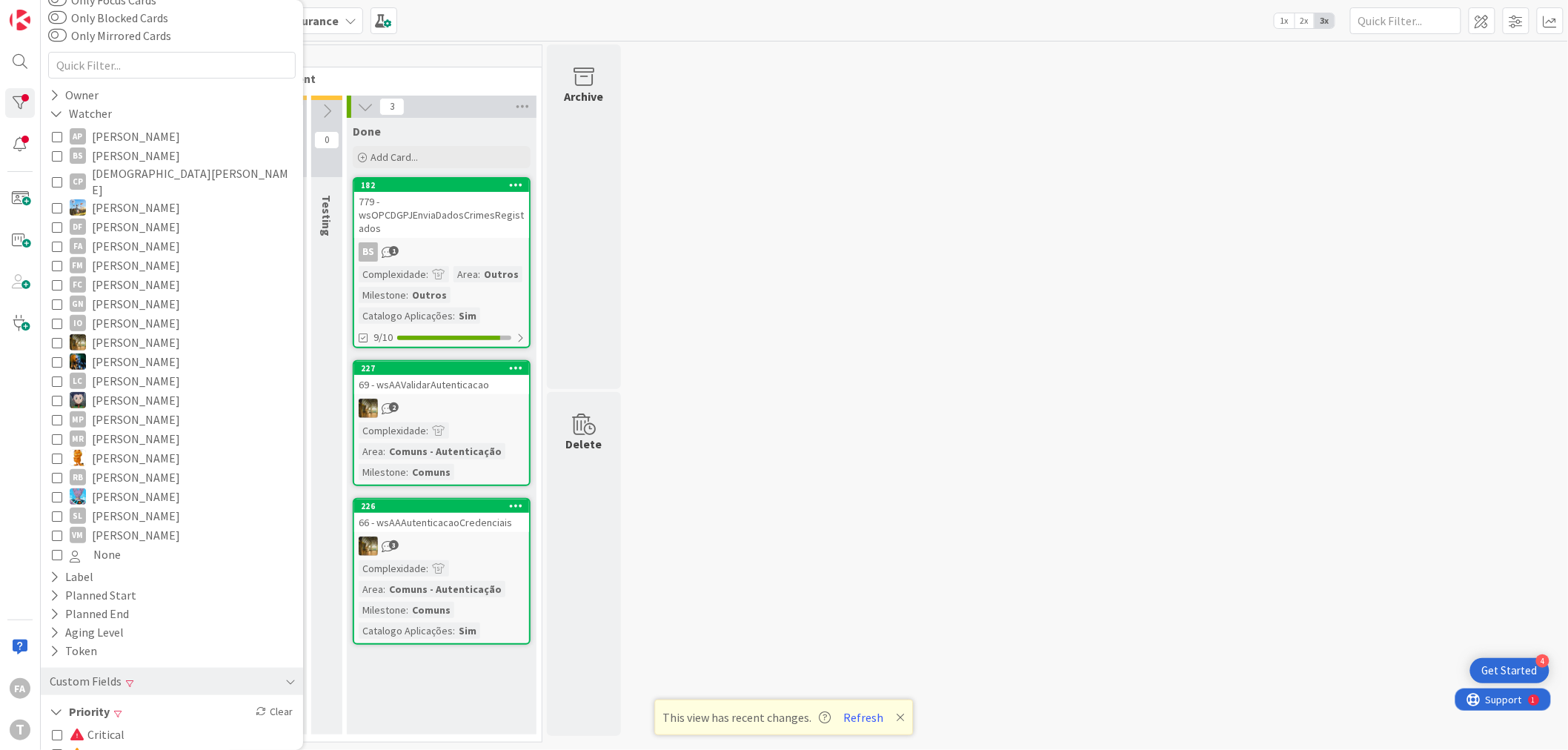
click at [55, 241] on icon at bounding box center [57, 246] width 11 height 11
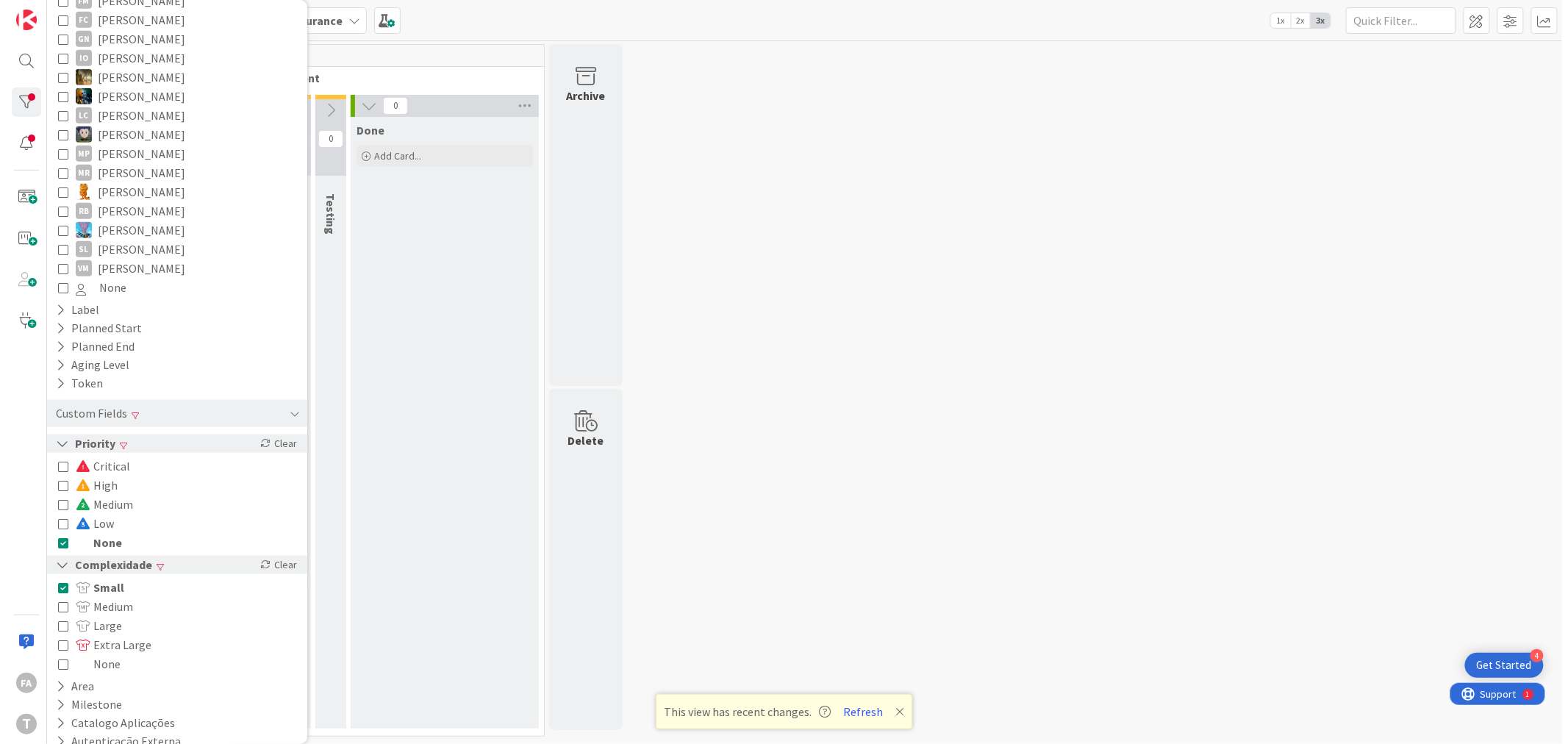
scroll to position [349, 0]
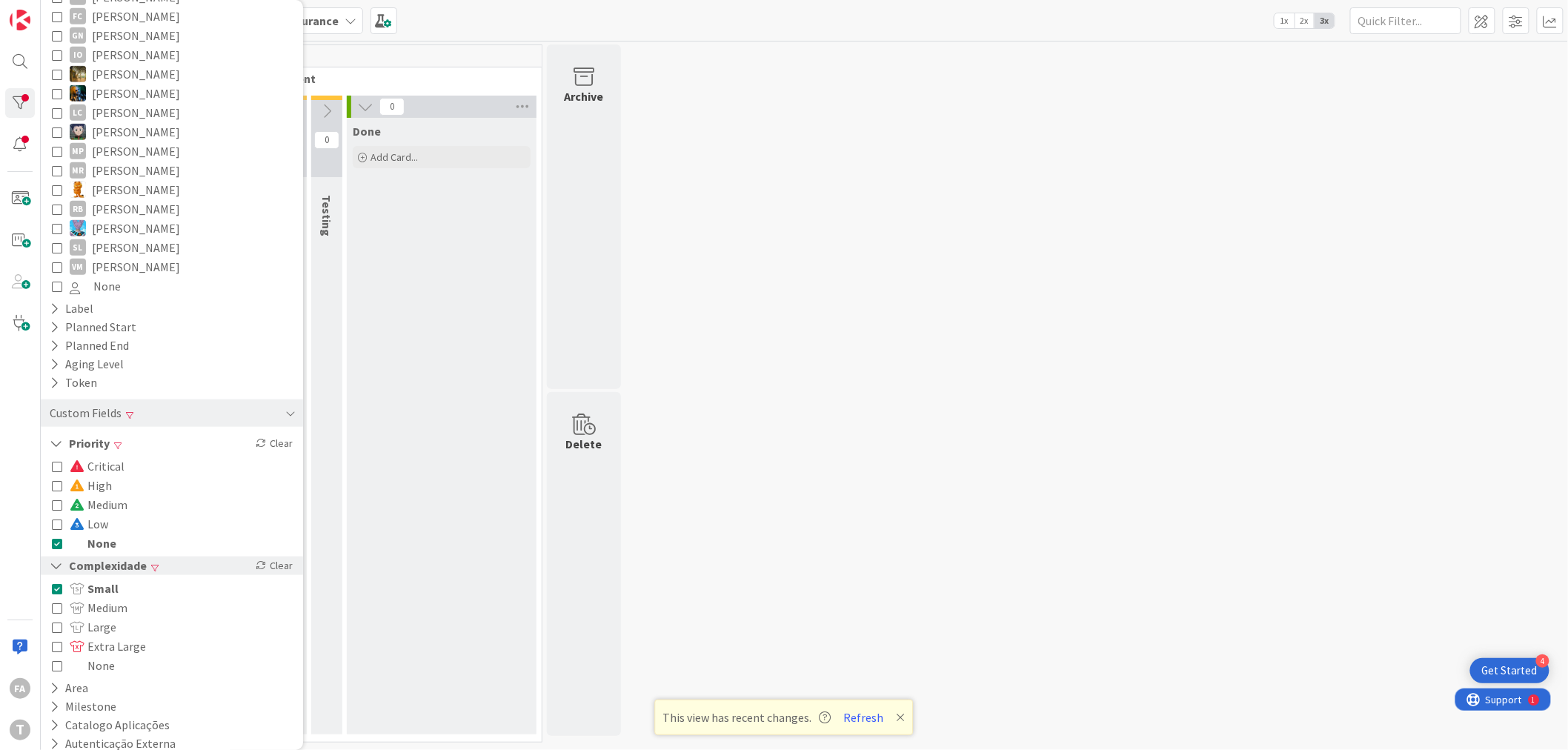
click at [96, 578] on span "Small" at bounding box center [94, 588] width 49 height 20
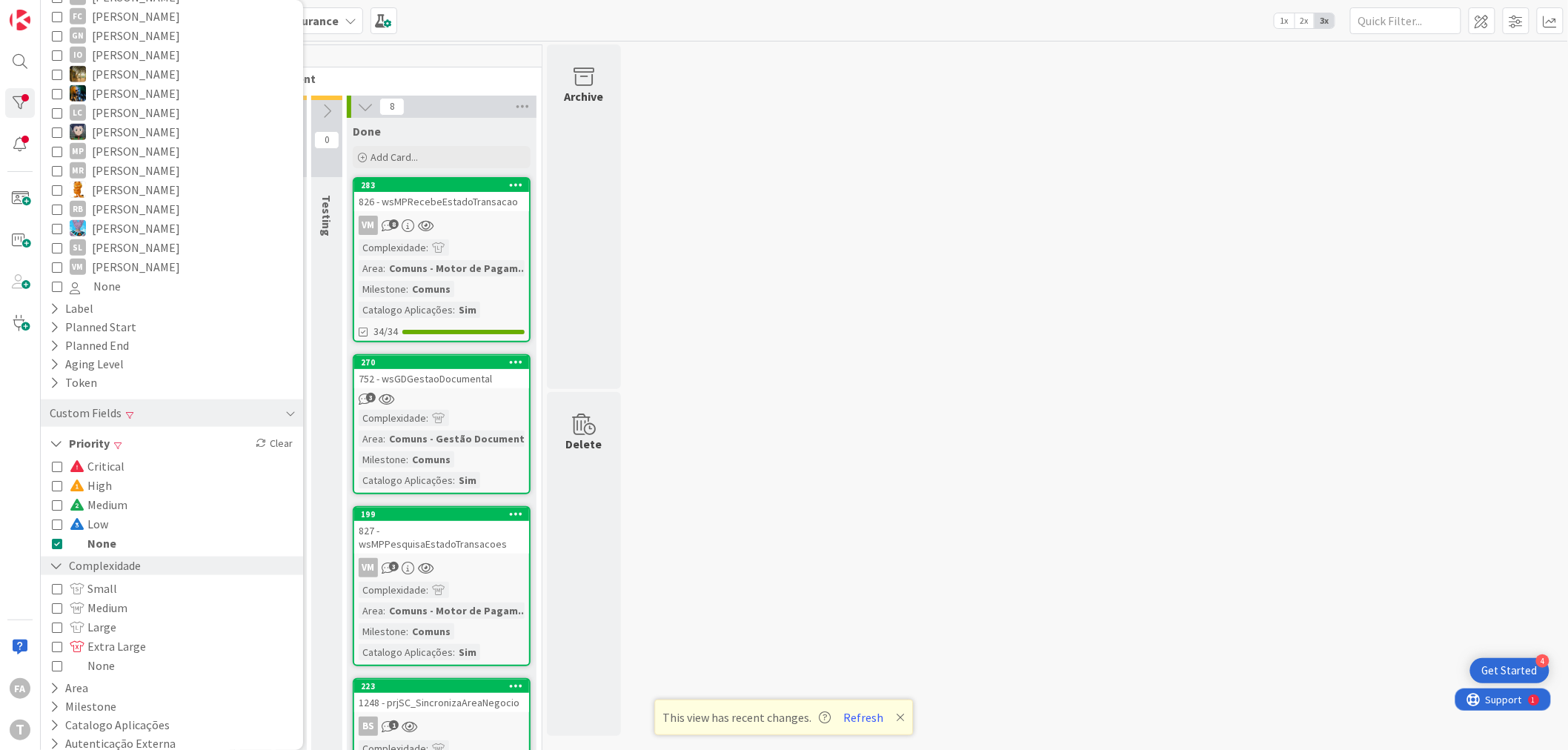
click at [496, 214] on link "283 826 - wsMPRecebeEstadoTransacao VM 8 Complexidade : Area : Comuns - Motor d…" at bounding box center [441, 260] width 177 height 166
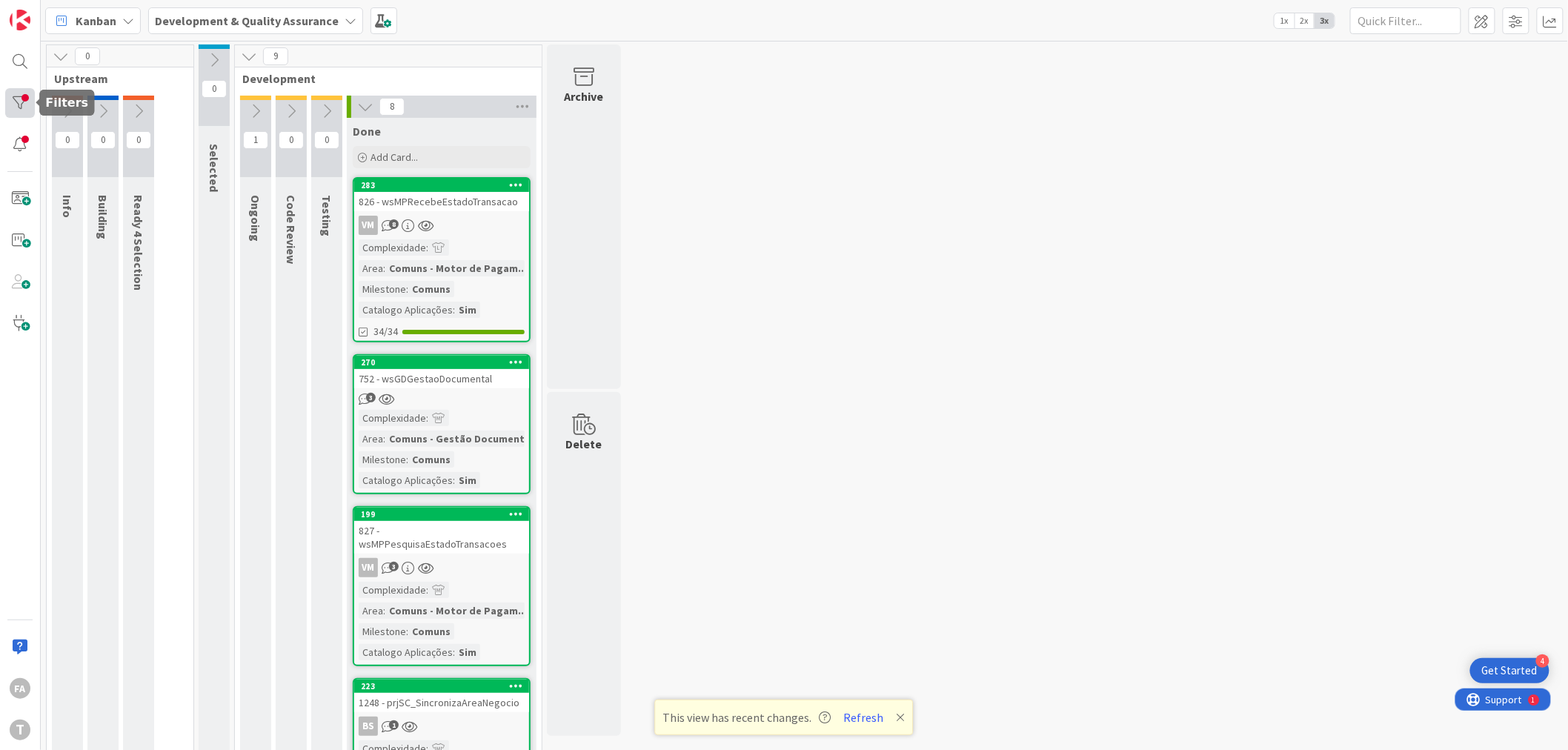
click at [25, 88] on div at bounding box center [20, 103] width 29 height 29
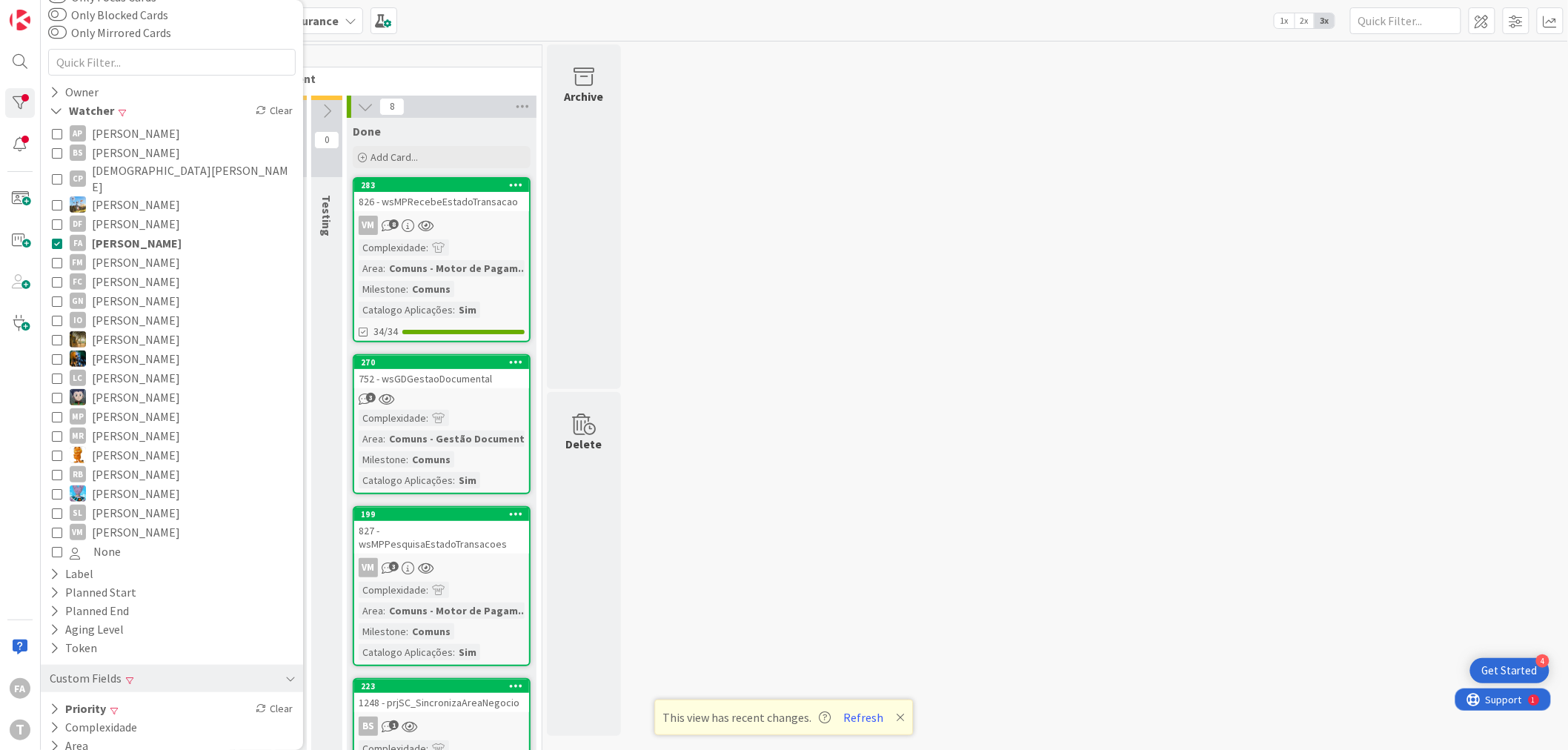
scroll to position [144, 0]
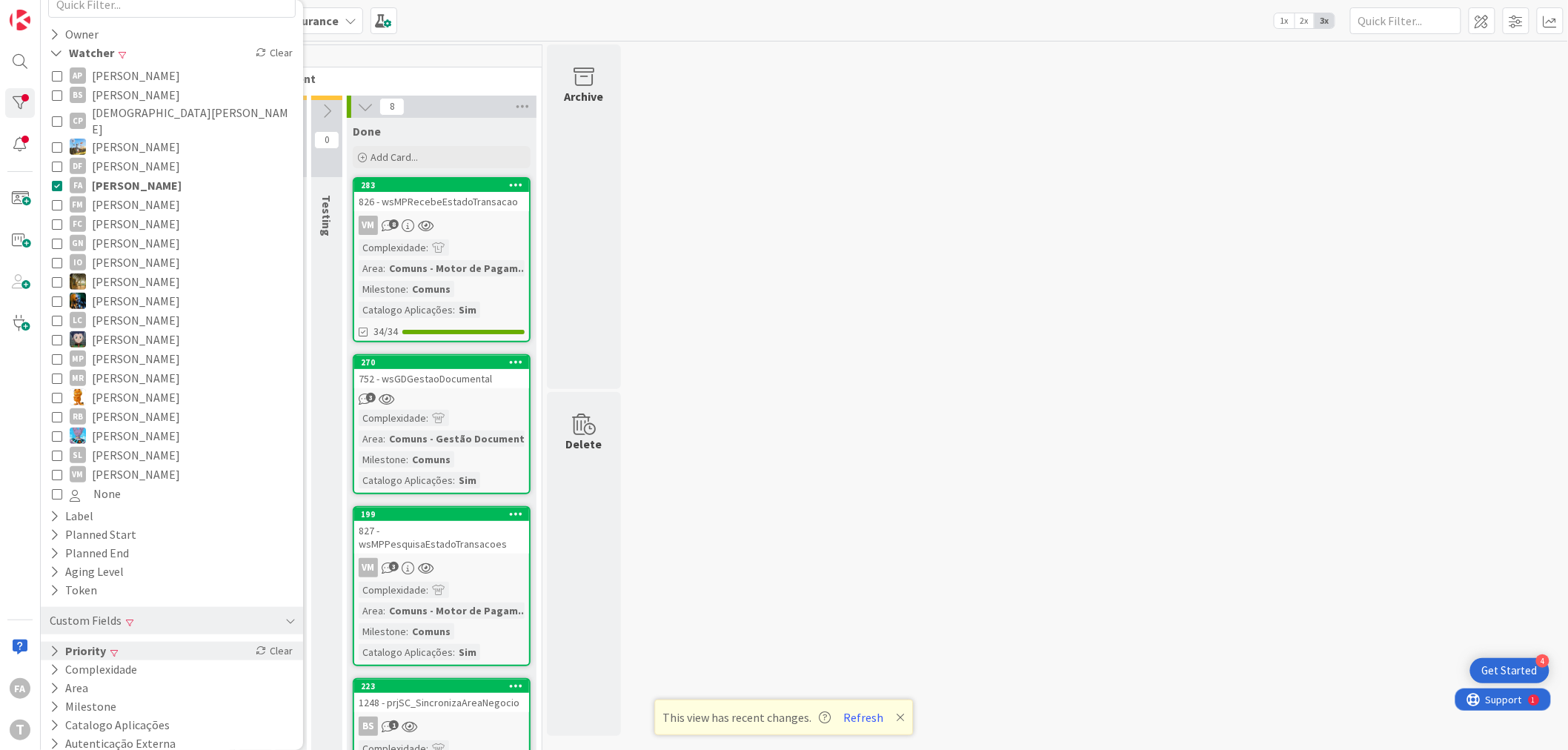
click at [114, 645] on div "Priority Clear" at bounding box center [173, 650] width 263 height 19
click at [114, 660] on button "Complexidade" at bounding box center [93, 669] width 90 height 19
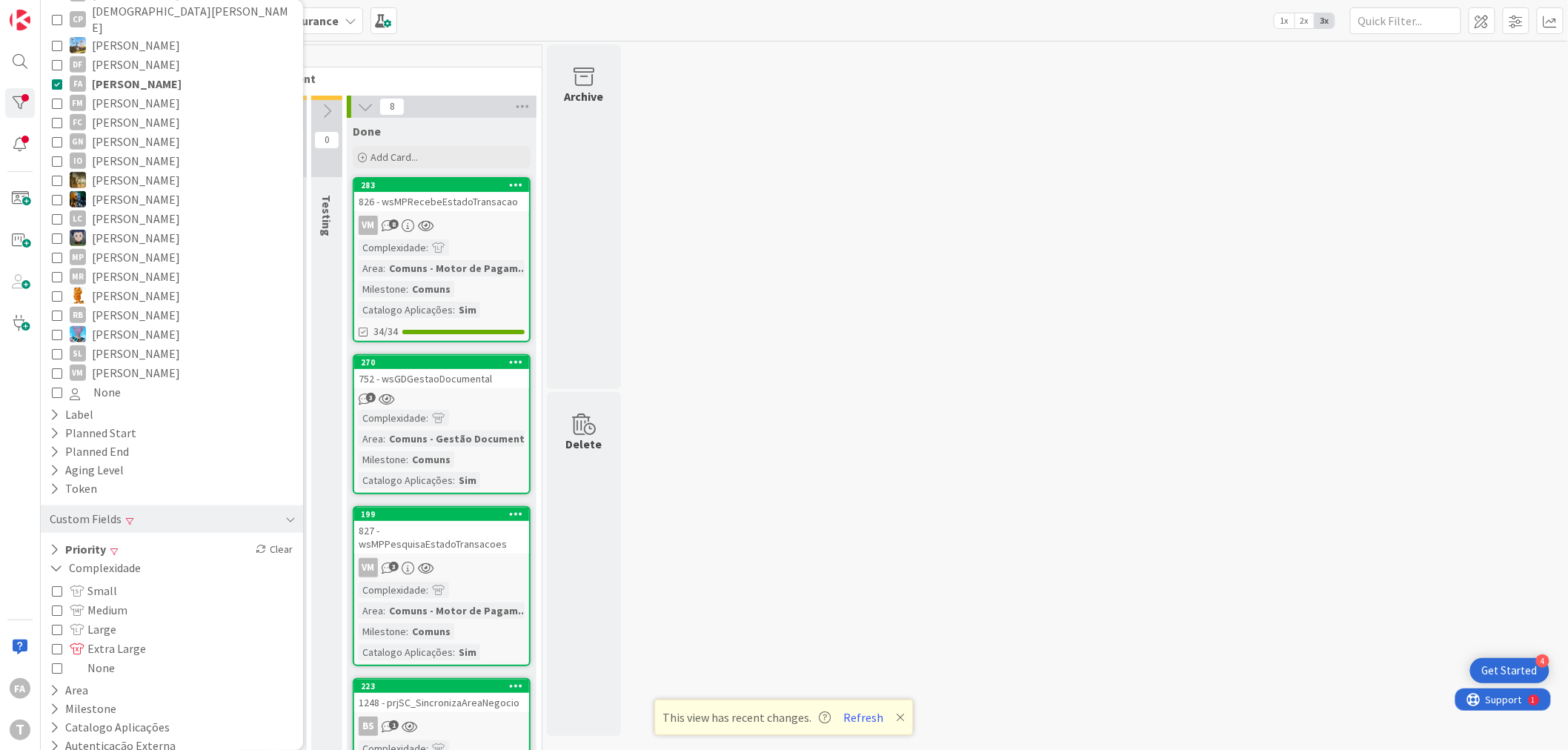
scroll to position [248, 0]
click at [110, 598] on span "Medium" at bounding box center [98, 608] width 58 height 20
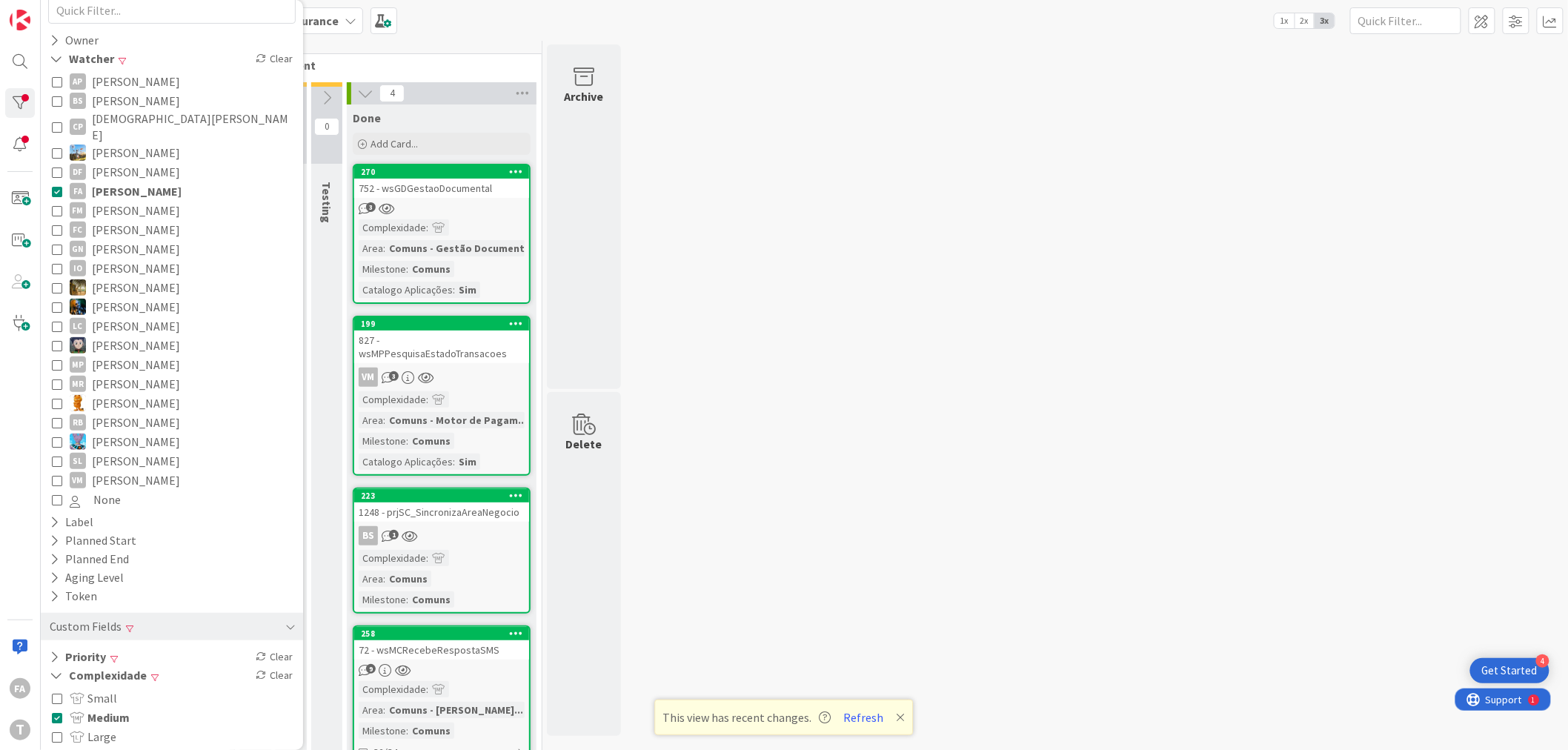
scroll to position [0, 0]
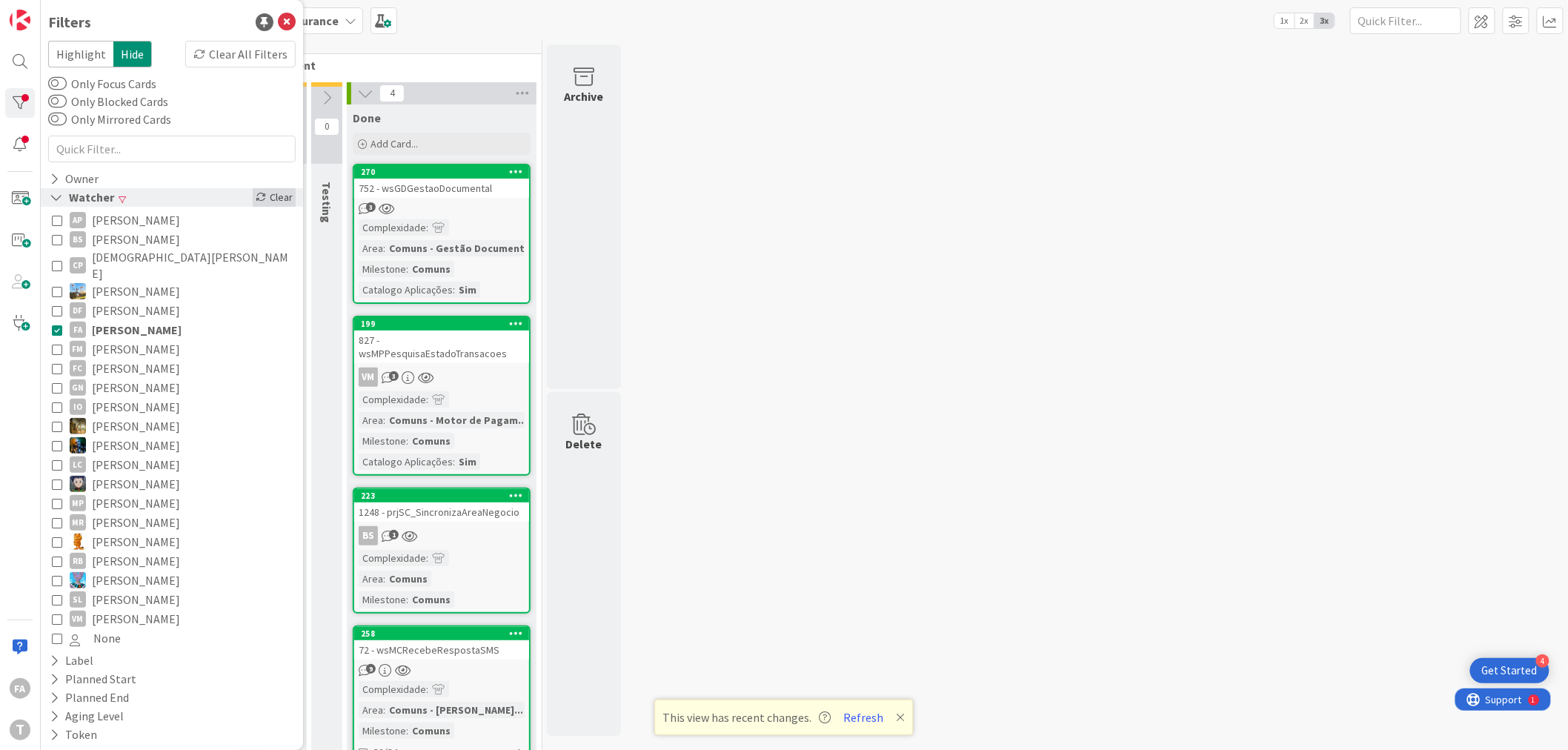
click at [260, 189] on div "Clear" at bounding box center [275, 197] width 43 height 19
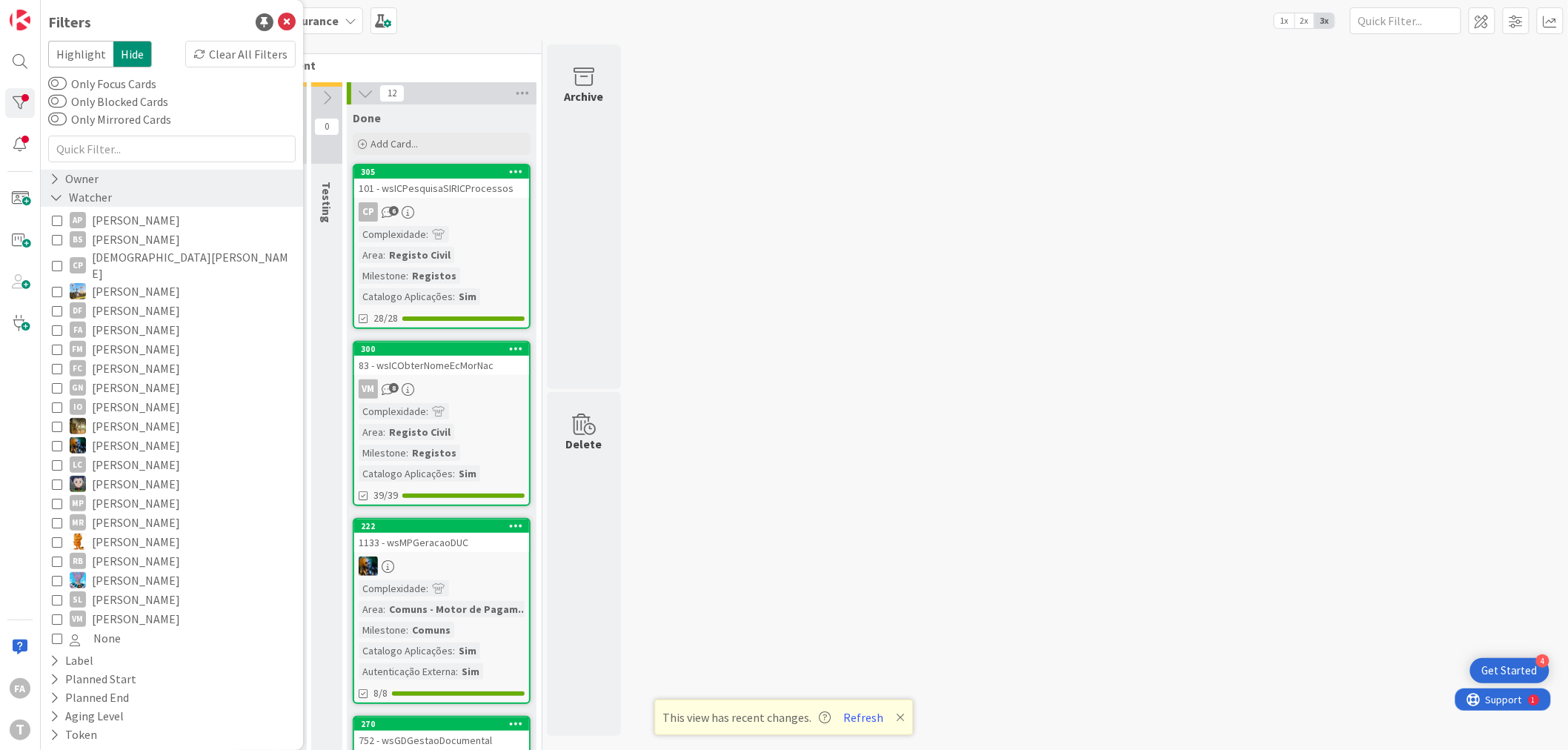
click at [90, 180] on div "Owner" at bounding box center [74, 178] width 52 height 19
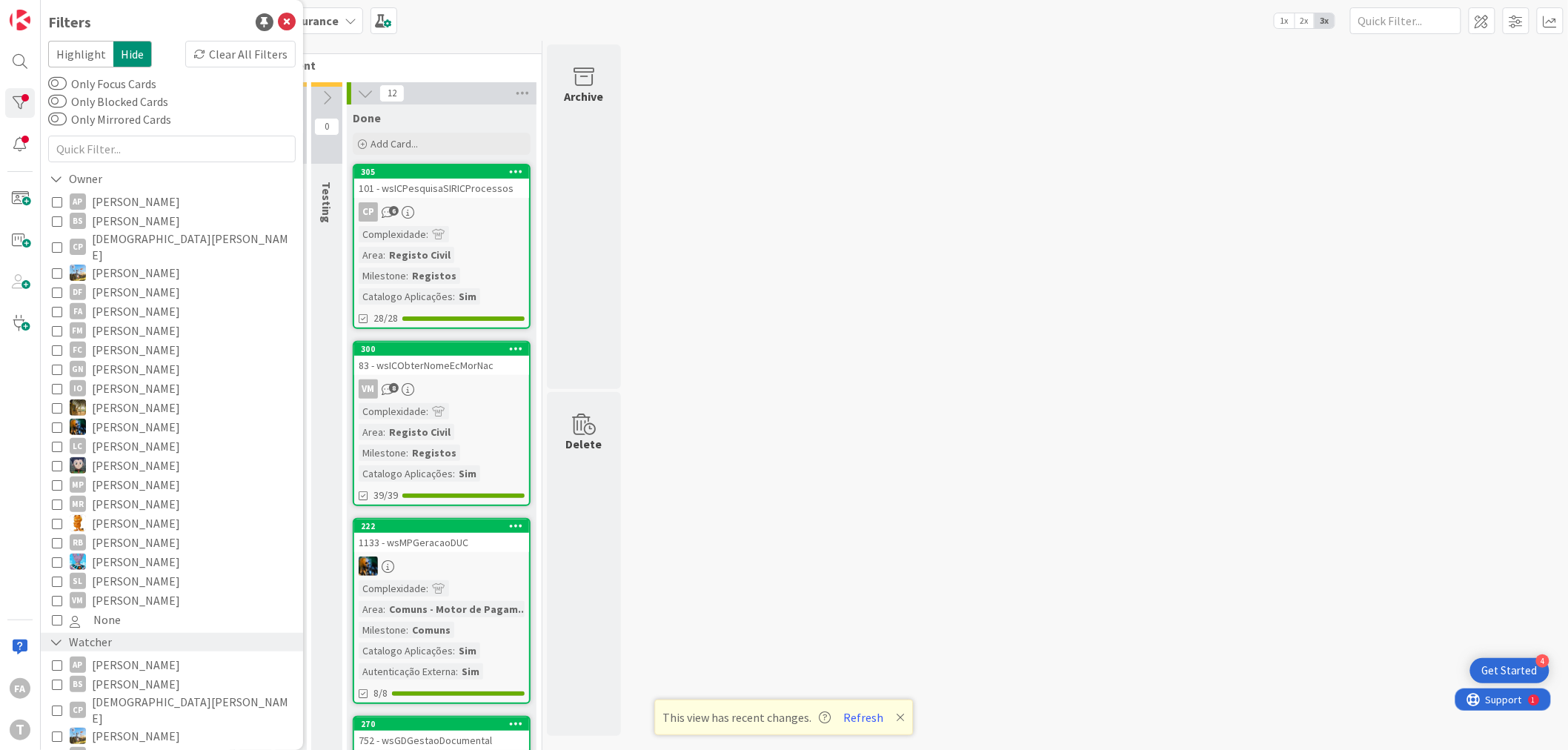
click at [132, 302] on span "[PERSON_NAME]" at bounding box center [136, 312] width 88 height 20
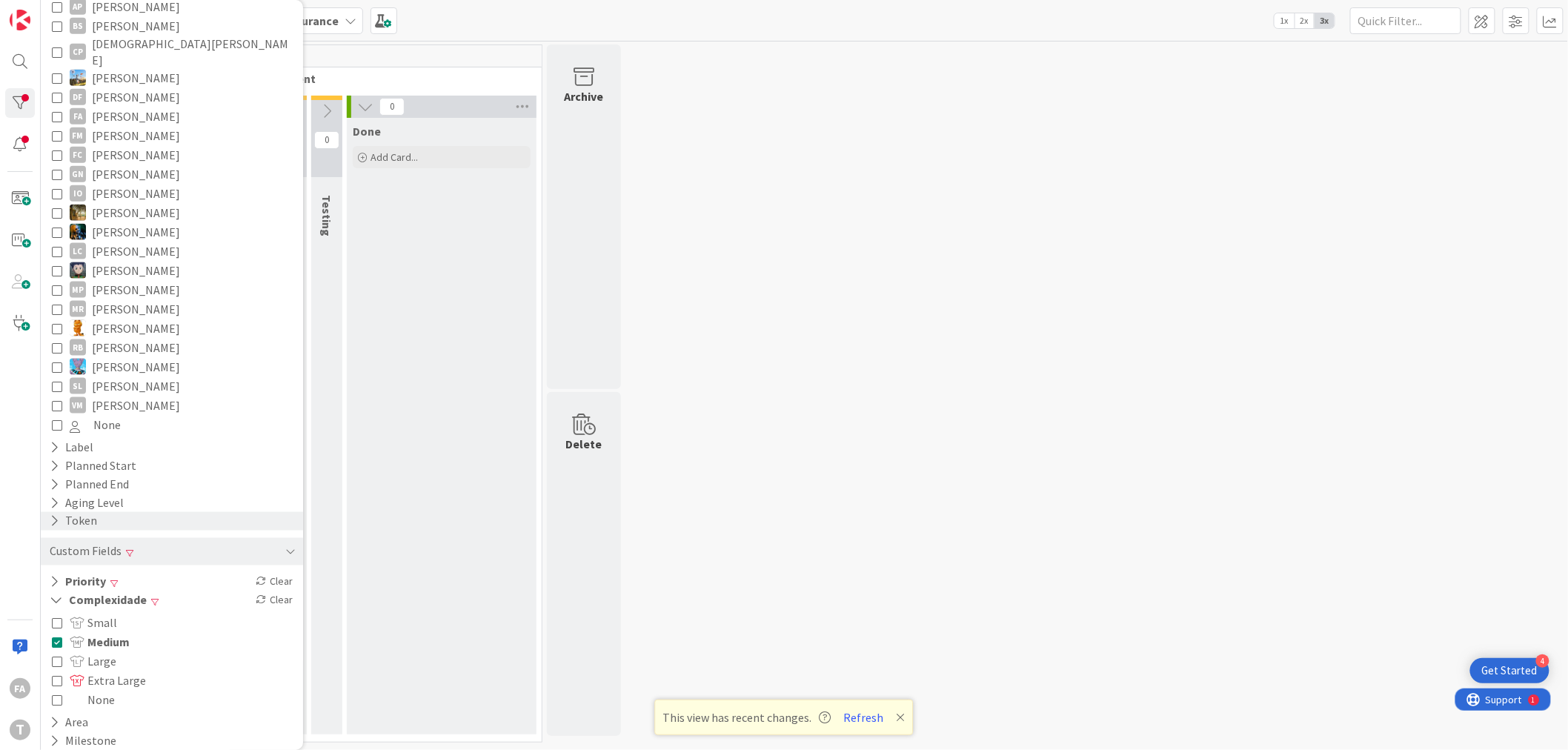
scroll to position [678, 0]
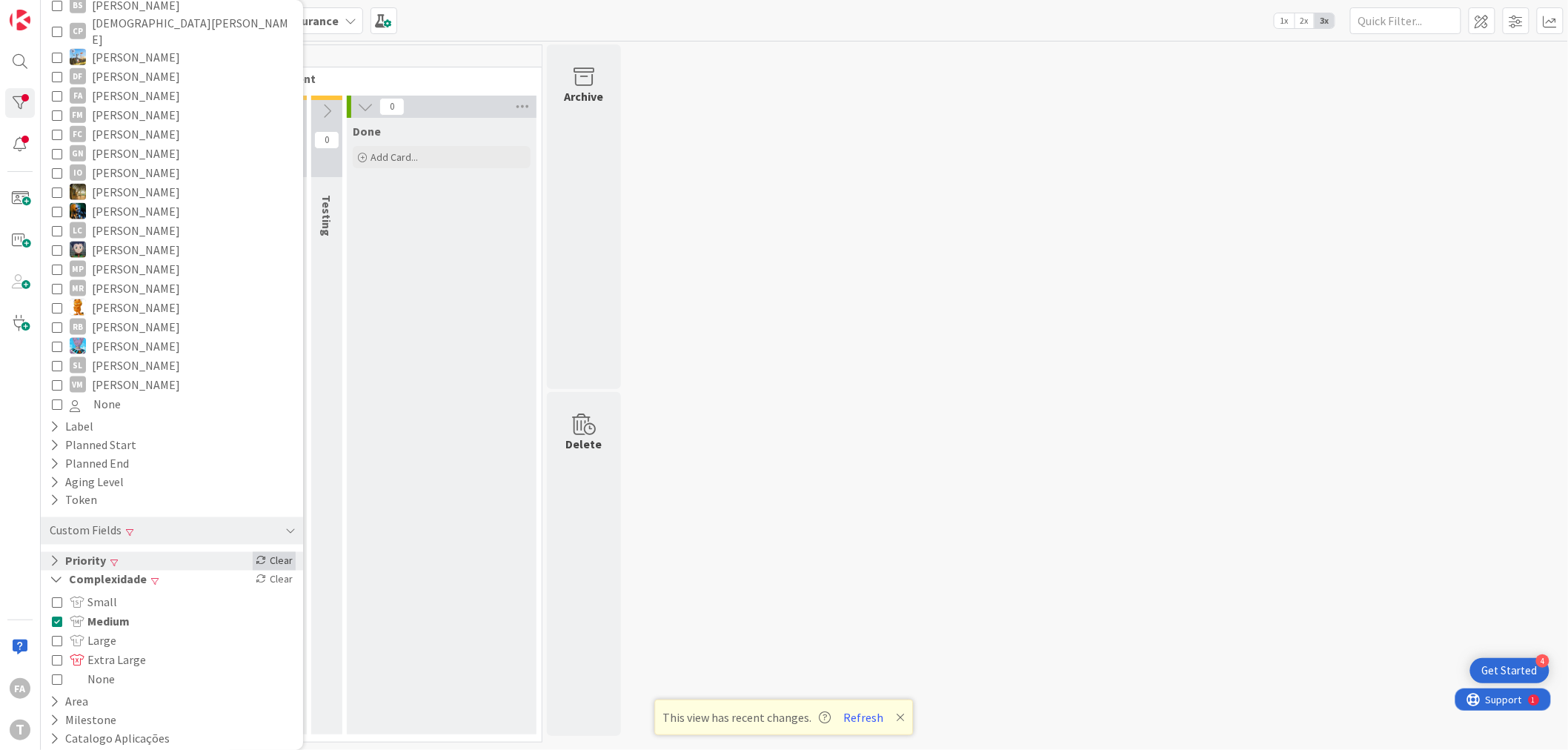
click at [266, 552] on div "Clear" at bounding box center [275, 561] width 43 height 19
click at [255, 571] on div "Clear" at bounding box center [275, 579] width 43 height 19
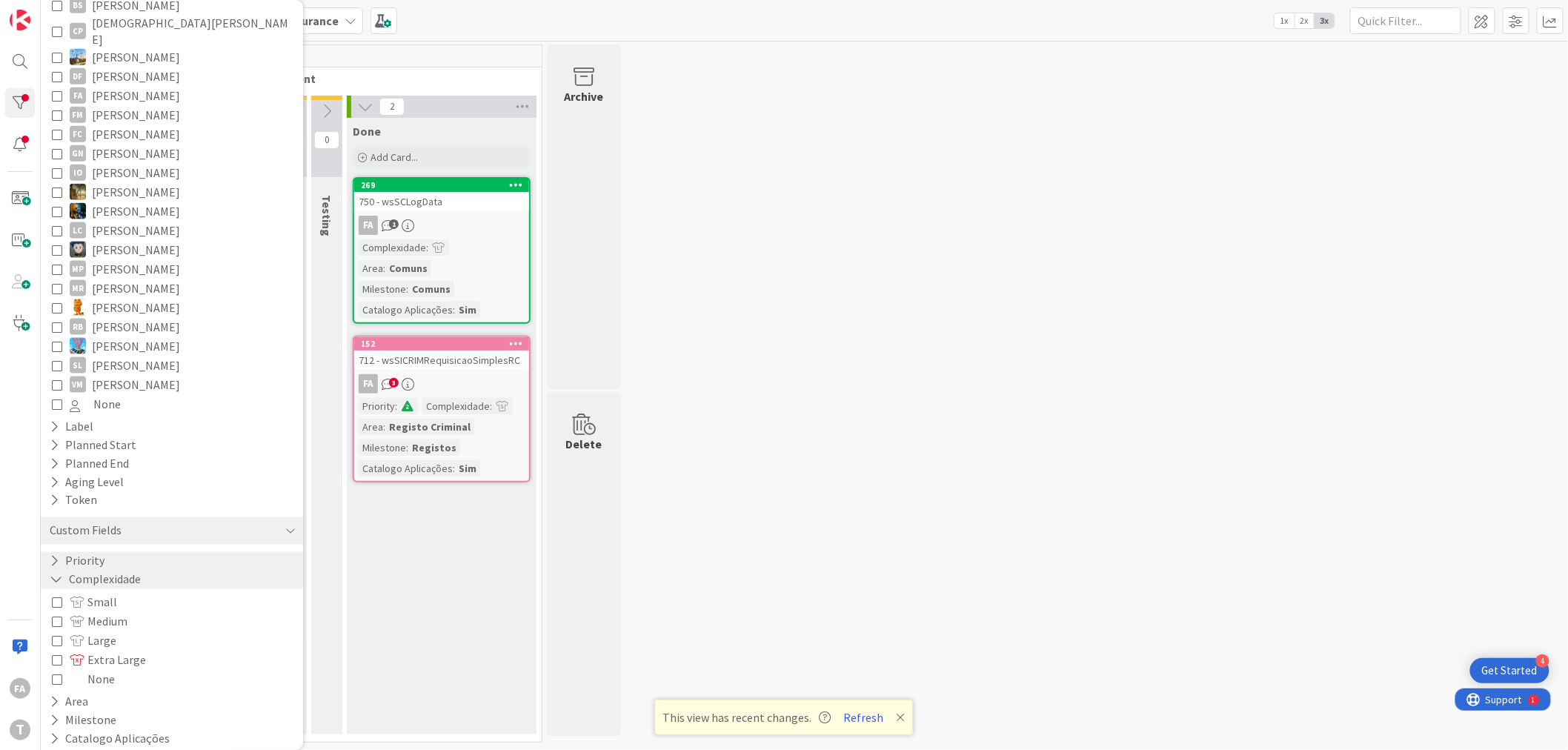
click at [854, 99] on div "0 Upstream 0 Info 0 Building 0 Ready 4 Selection 0 Selected 11 Development 0 On…" at bounding box center [805, 396] width 1522 height 705
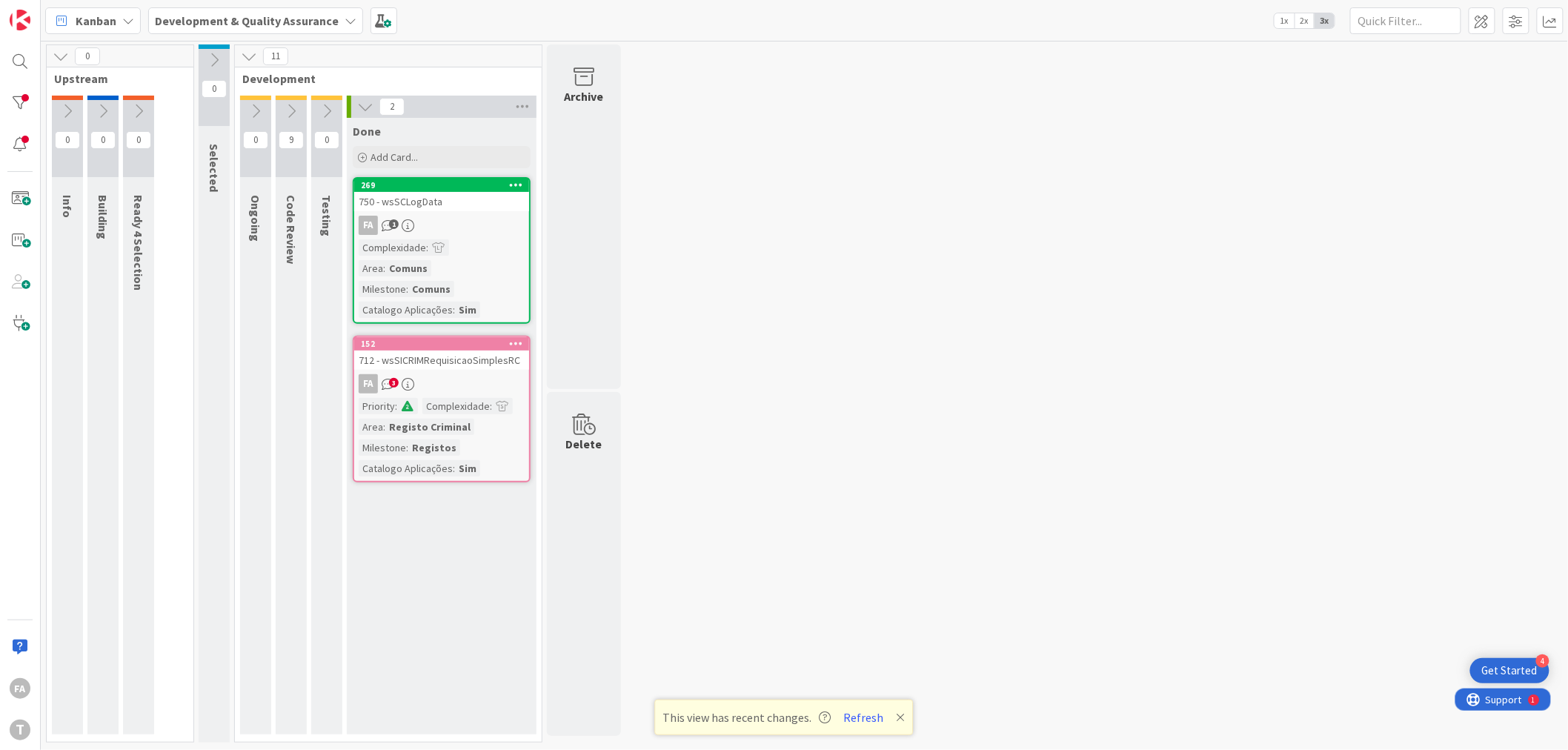
click at [291, 110] on icon at bounding box center [291, 111] width 17 height 17
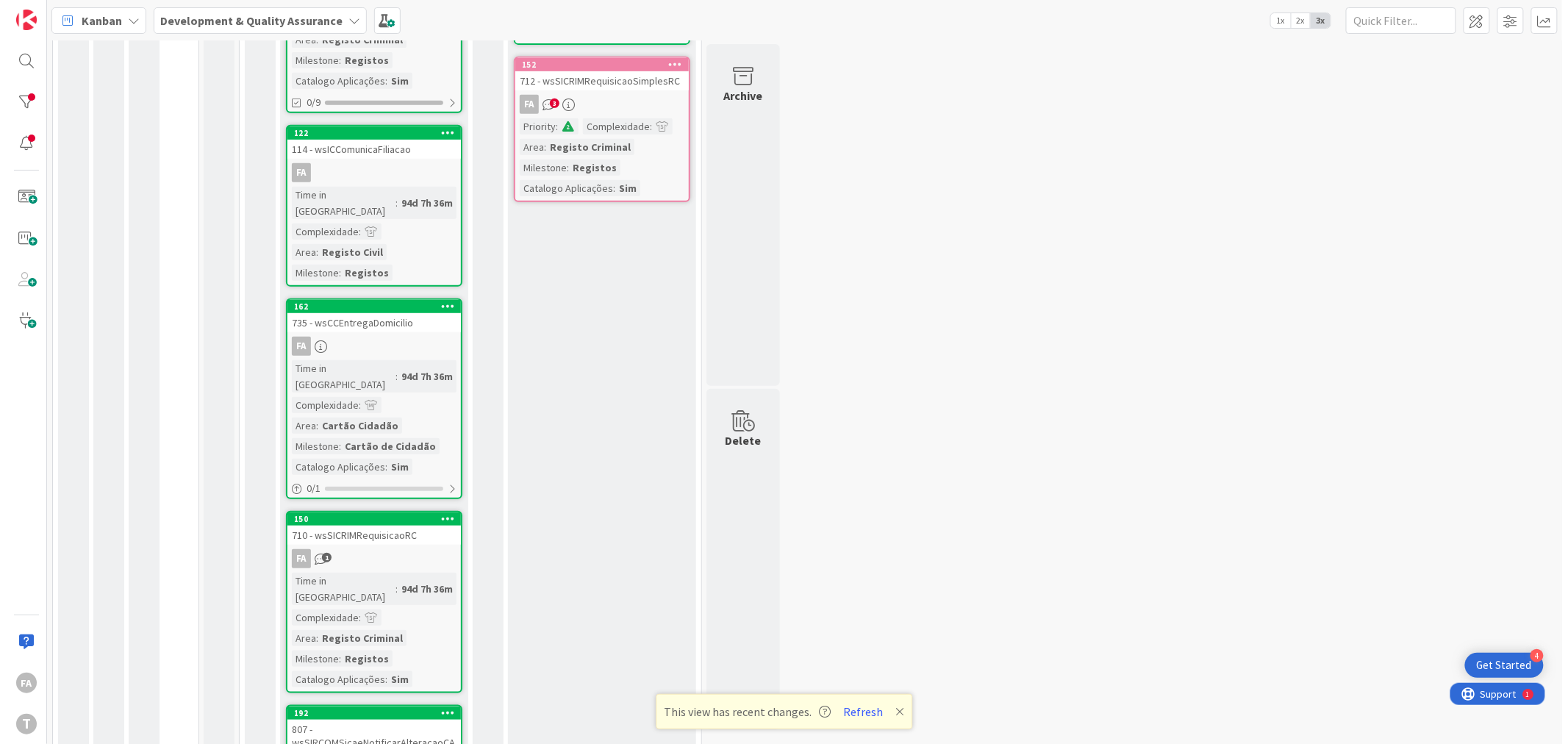
scroll to position [0, 0]
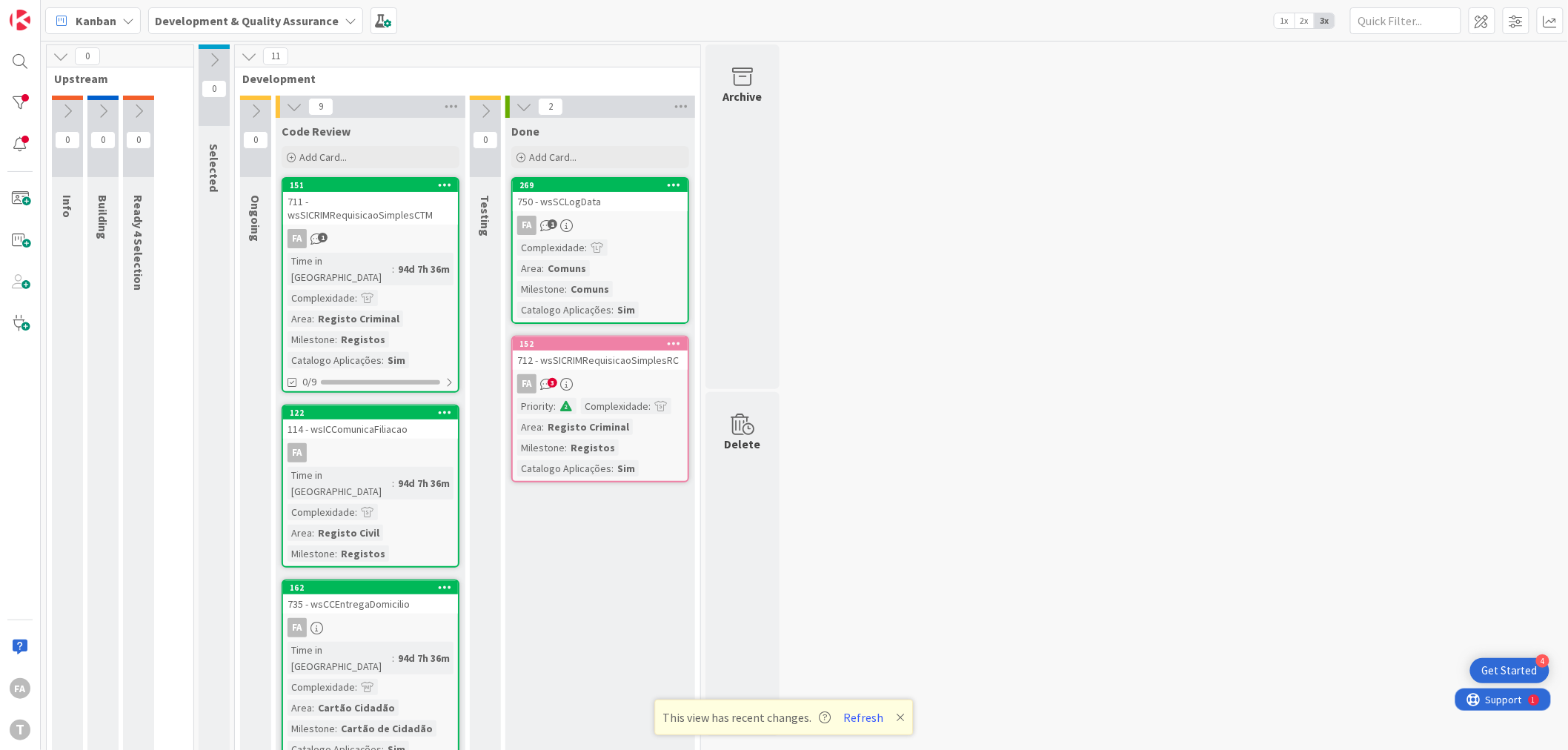
click at [591, 350] on div "712 - wsSICRIMRequisicaoSimplesRC" at bounding box center [600, 360] width 175 height 20
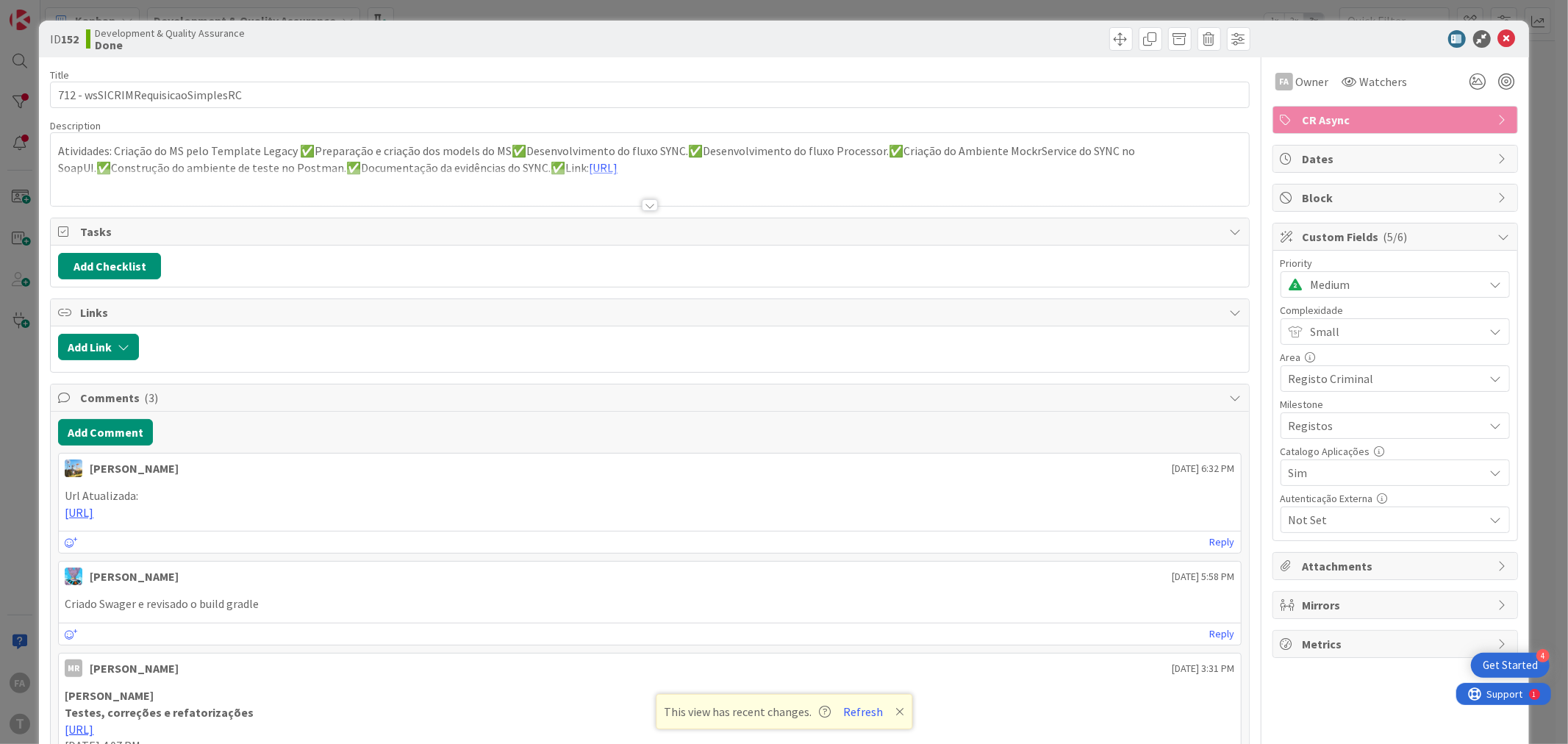
click at [1397, 119] on span "CR Async" at bounding box center [1396, 120] width 188 height 18
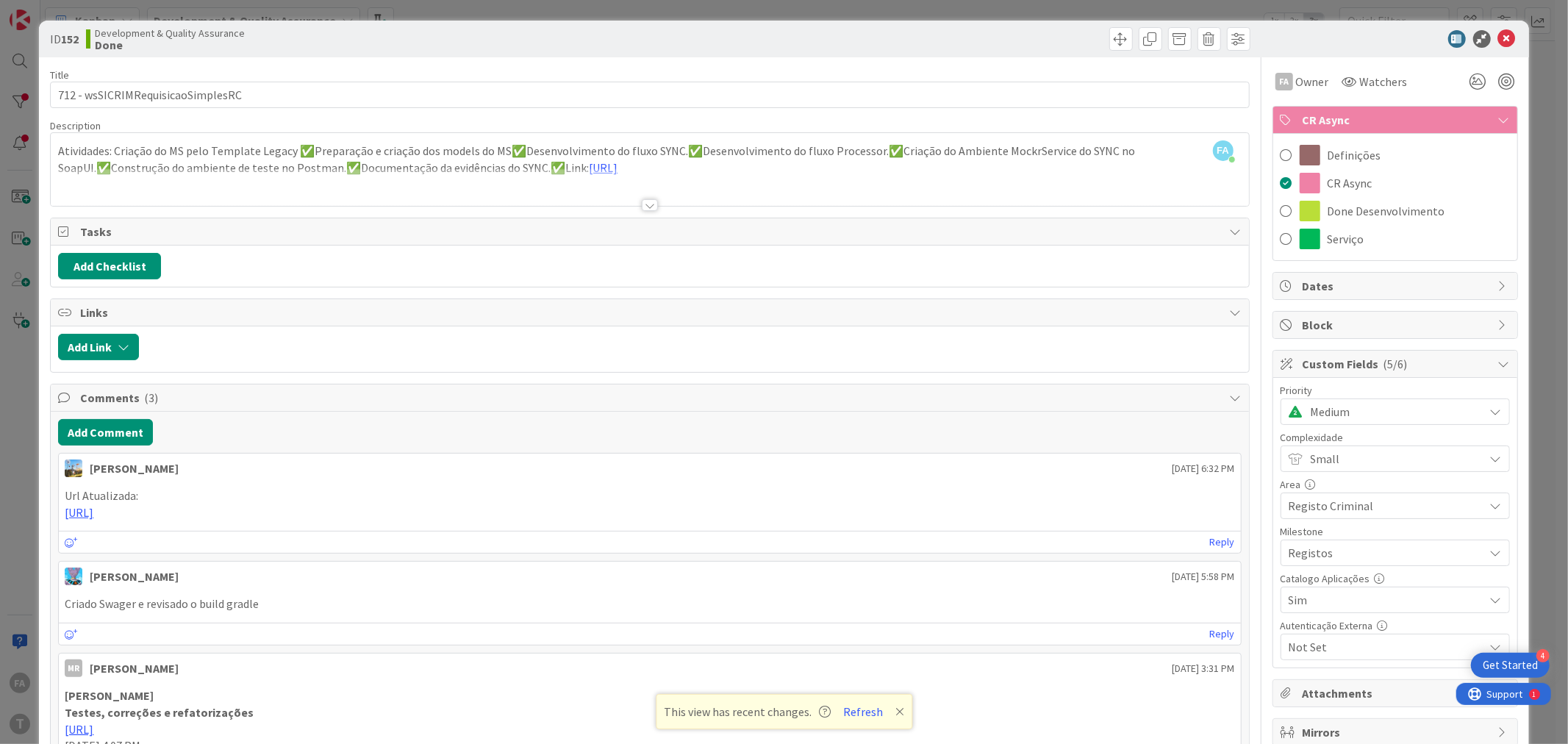
click at [633, 206] on div at bounding box center [649, 187] width 1197 height 38
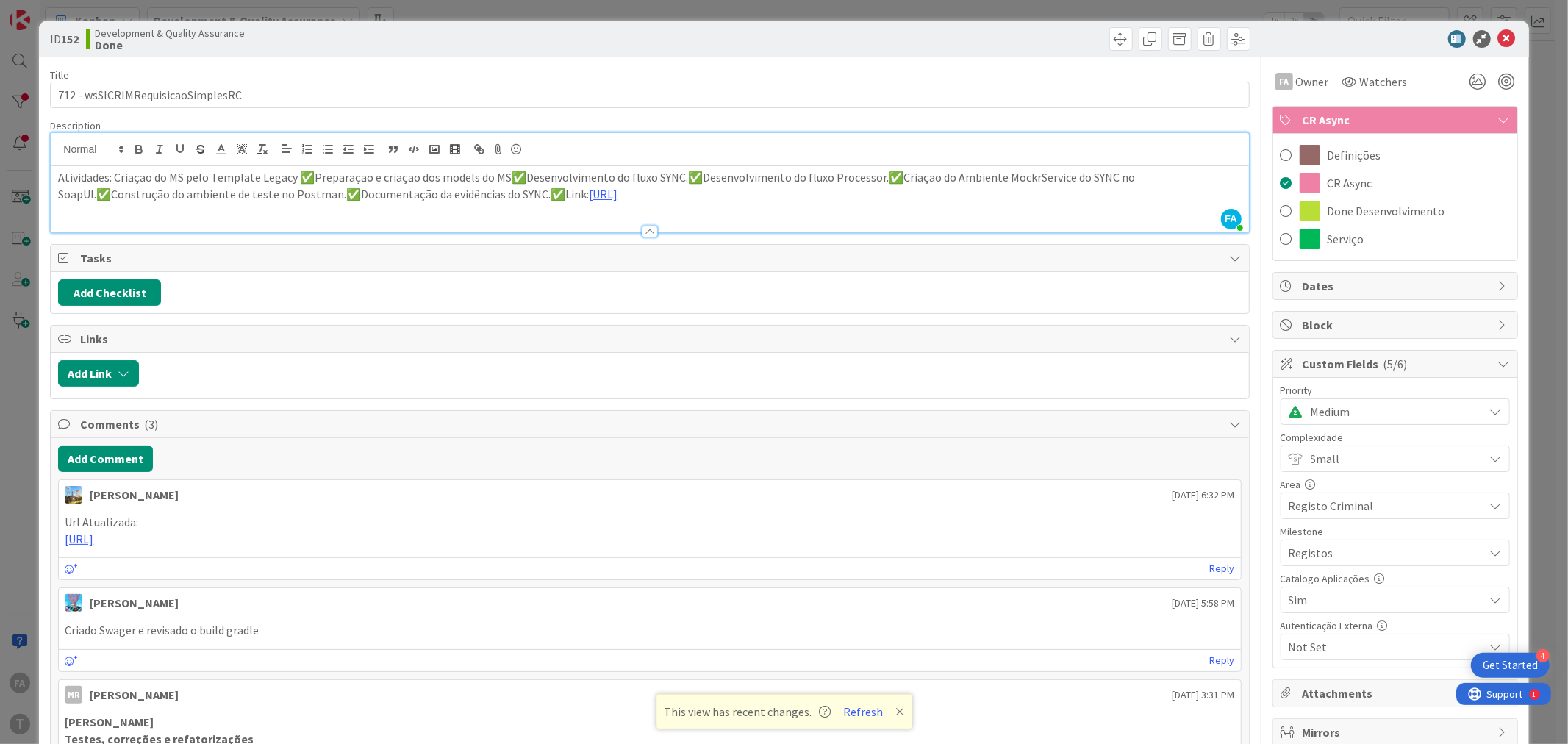
click at [1498, 42] on icon at bounding box center [1507, 39] width 18 height 18
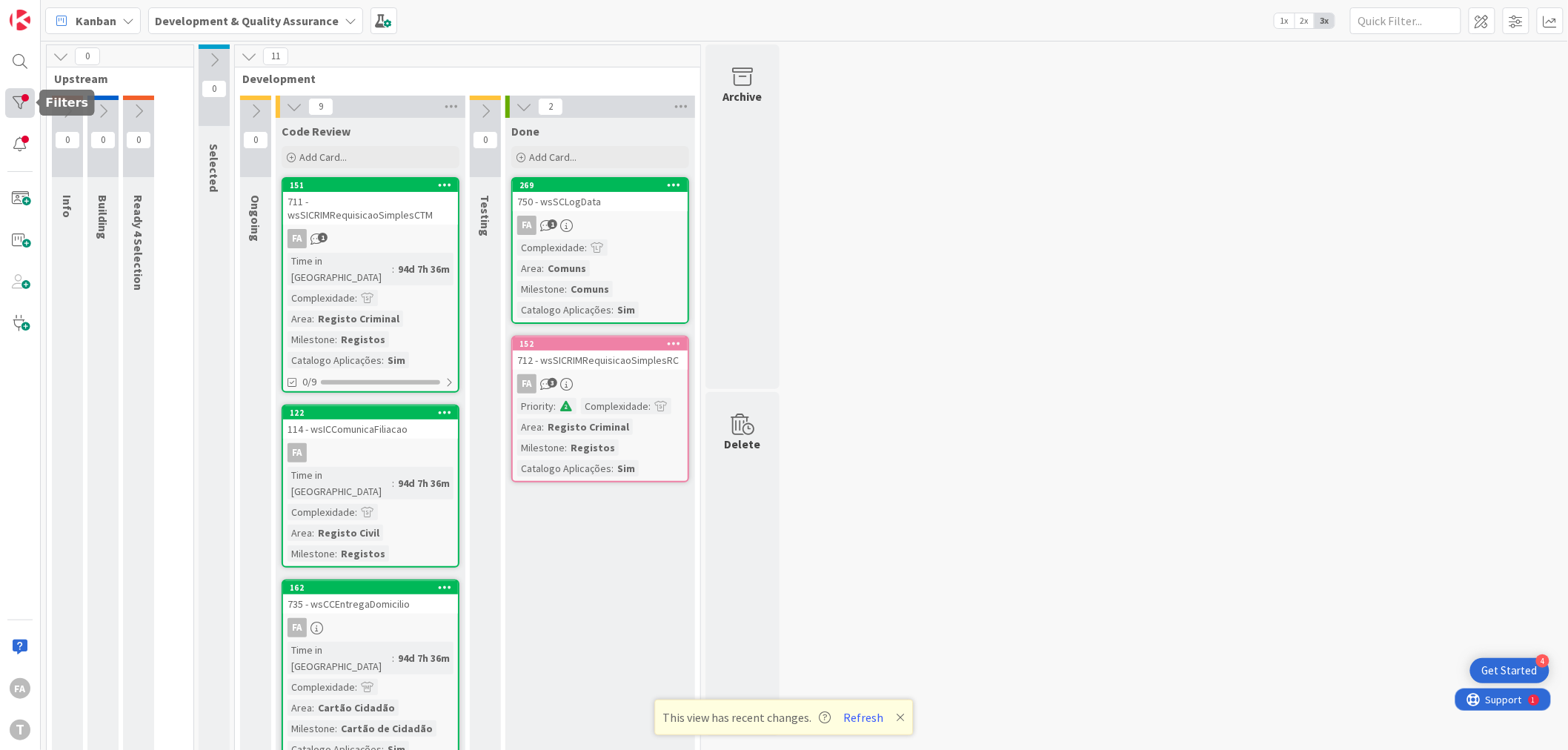
click at [25, 96] on div at bounding box center [20, 103] width 29 height 29
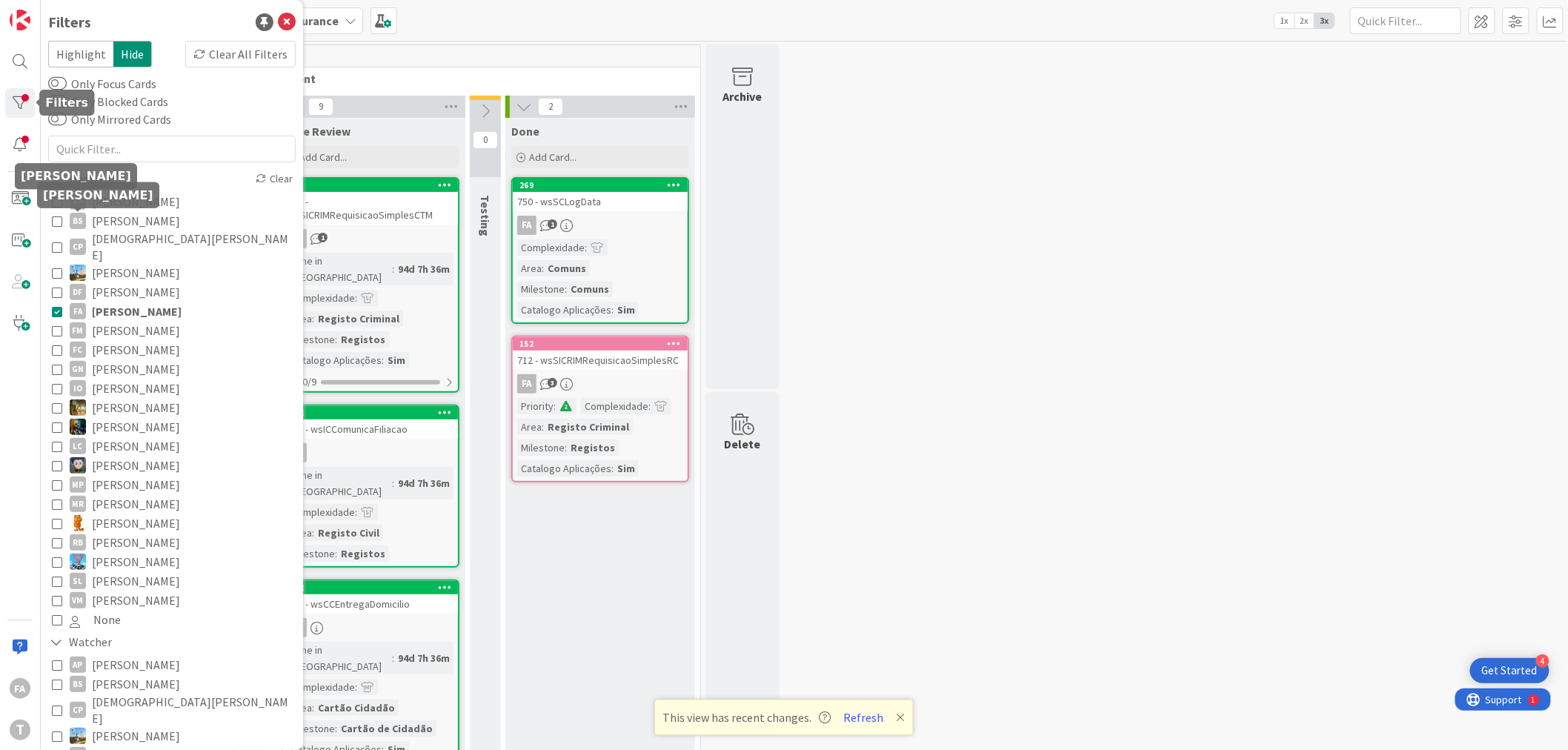
click at [131, 302] on span "[PERSON_NAME]" at bounding box center [136, 312] width 89 height 20
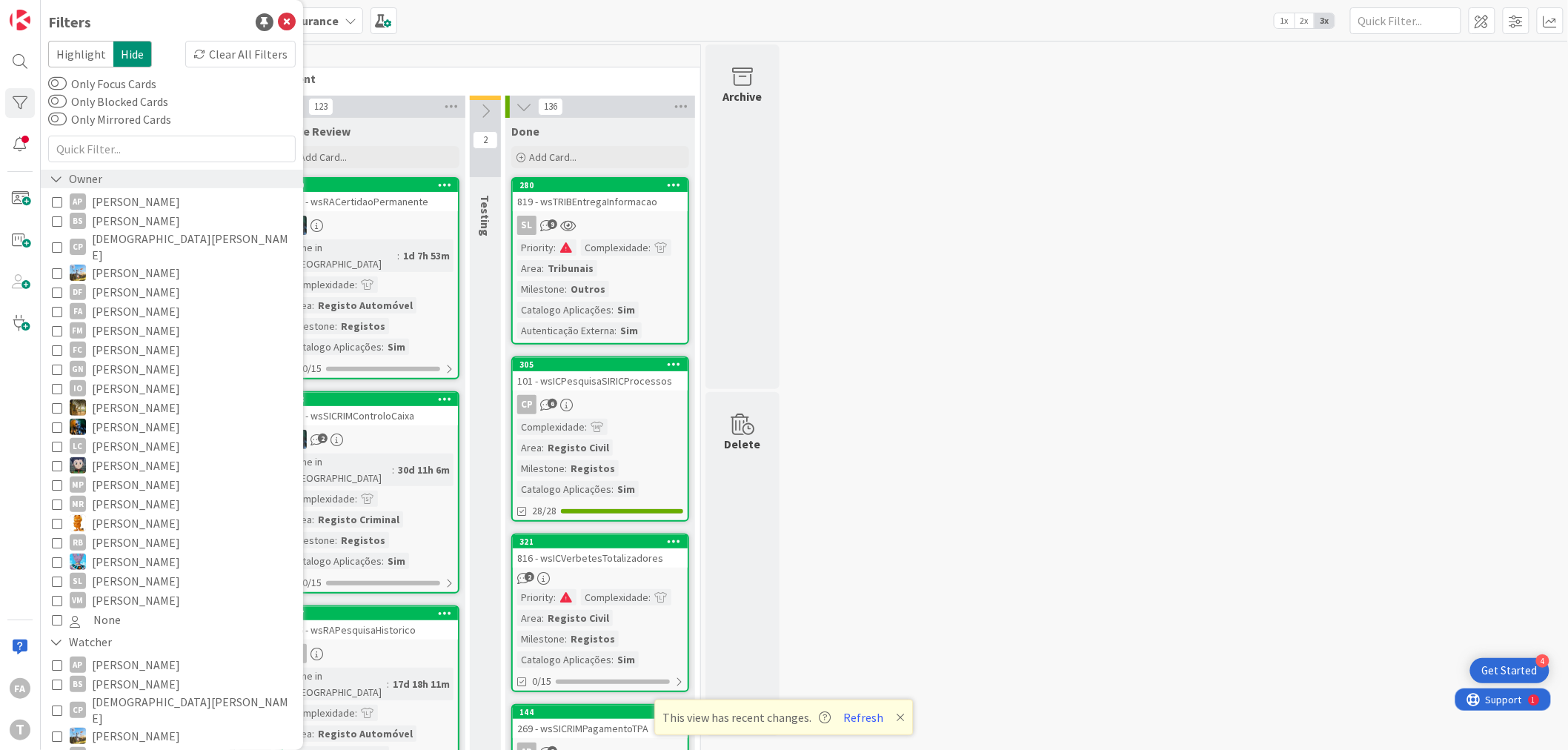
click at [272, 172] on div "Owner" at bounding box center [173, 178] width 263 height 19
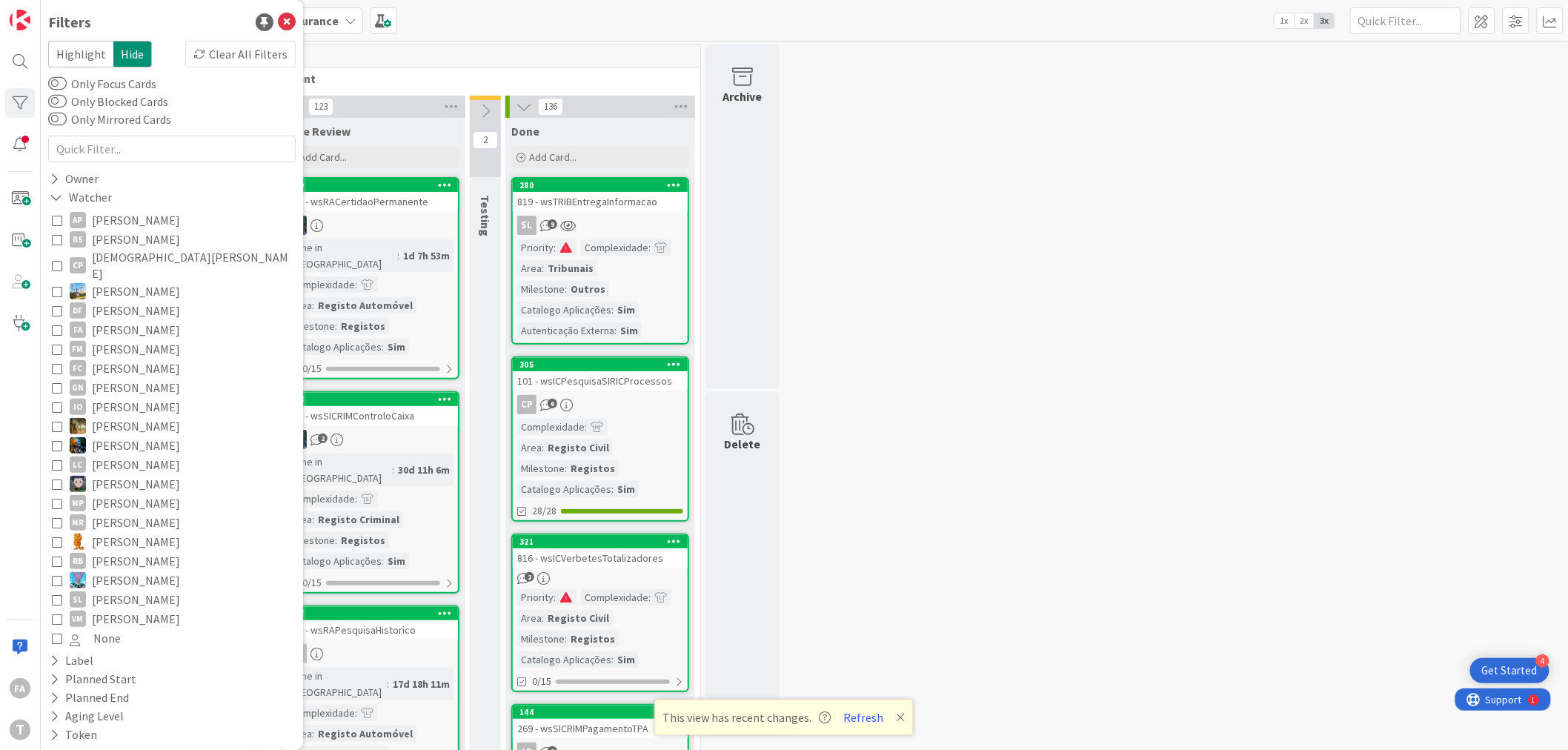
click at [127, 320] on span "[PERSON_NAME]" at bounding box center [136, 329] width 88 height 20
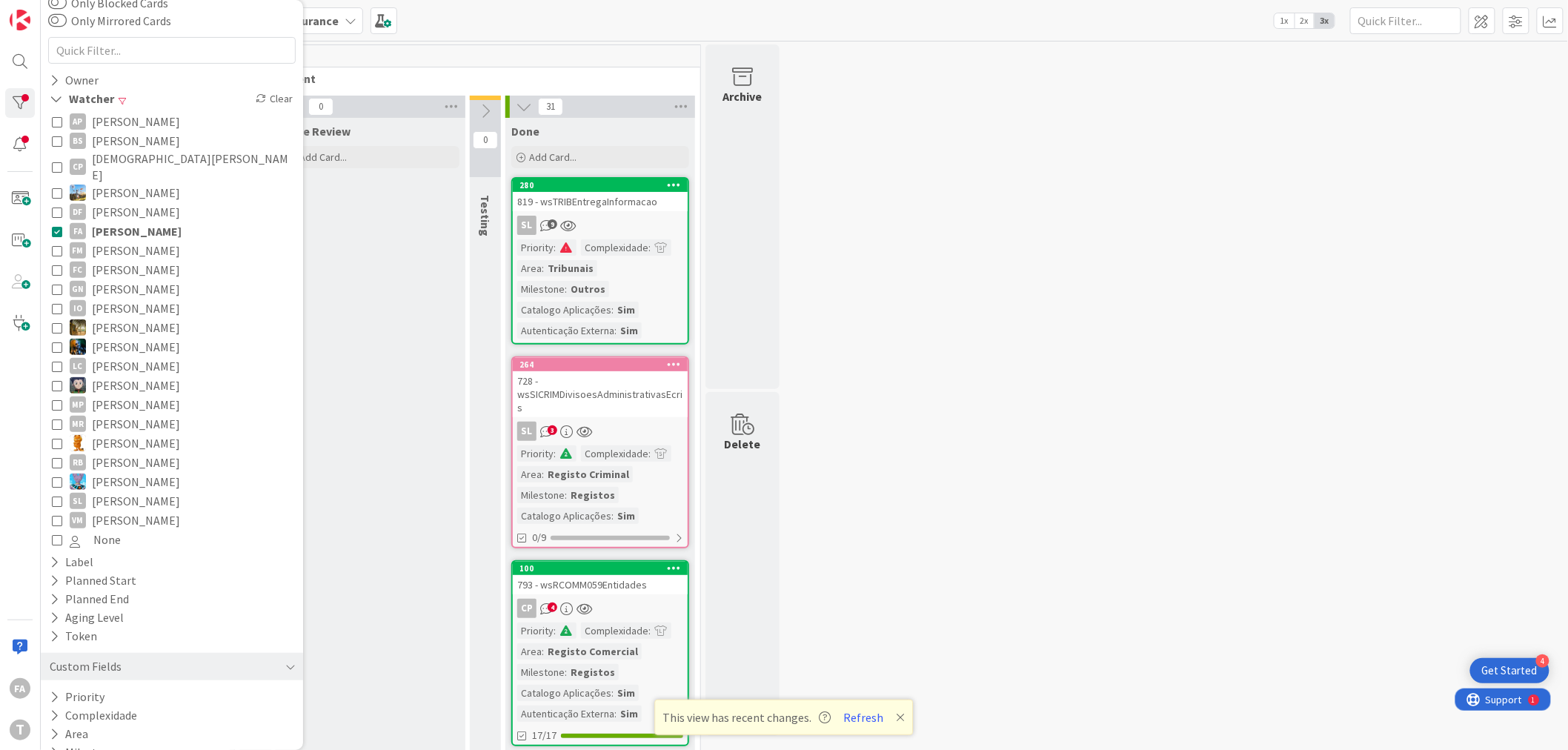
scroll to position [144, 0]
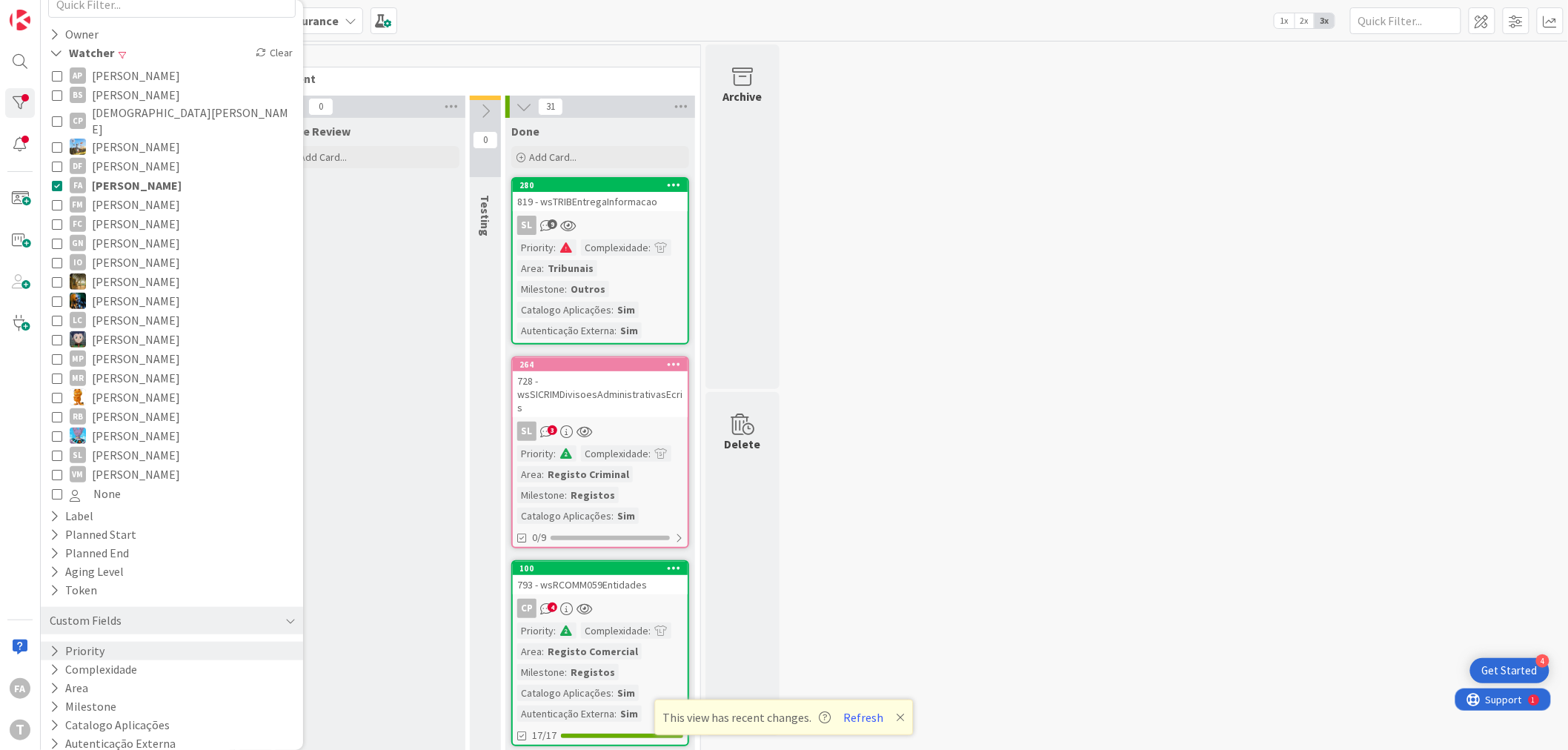
click at [102, 641] on button "Priority" at bounding box center [76, 650] width 58 height 19
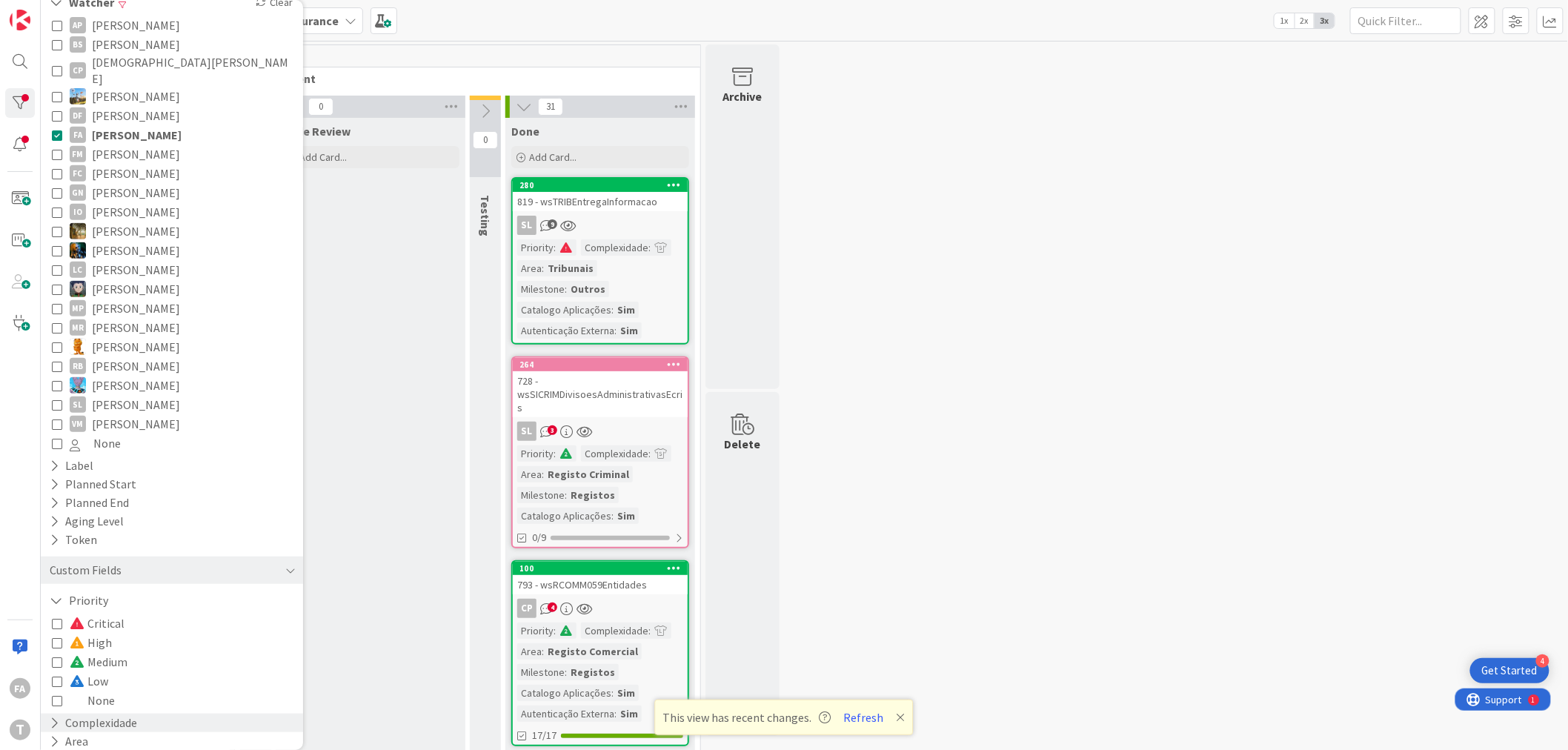
scroll to position [248, 0]
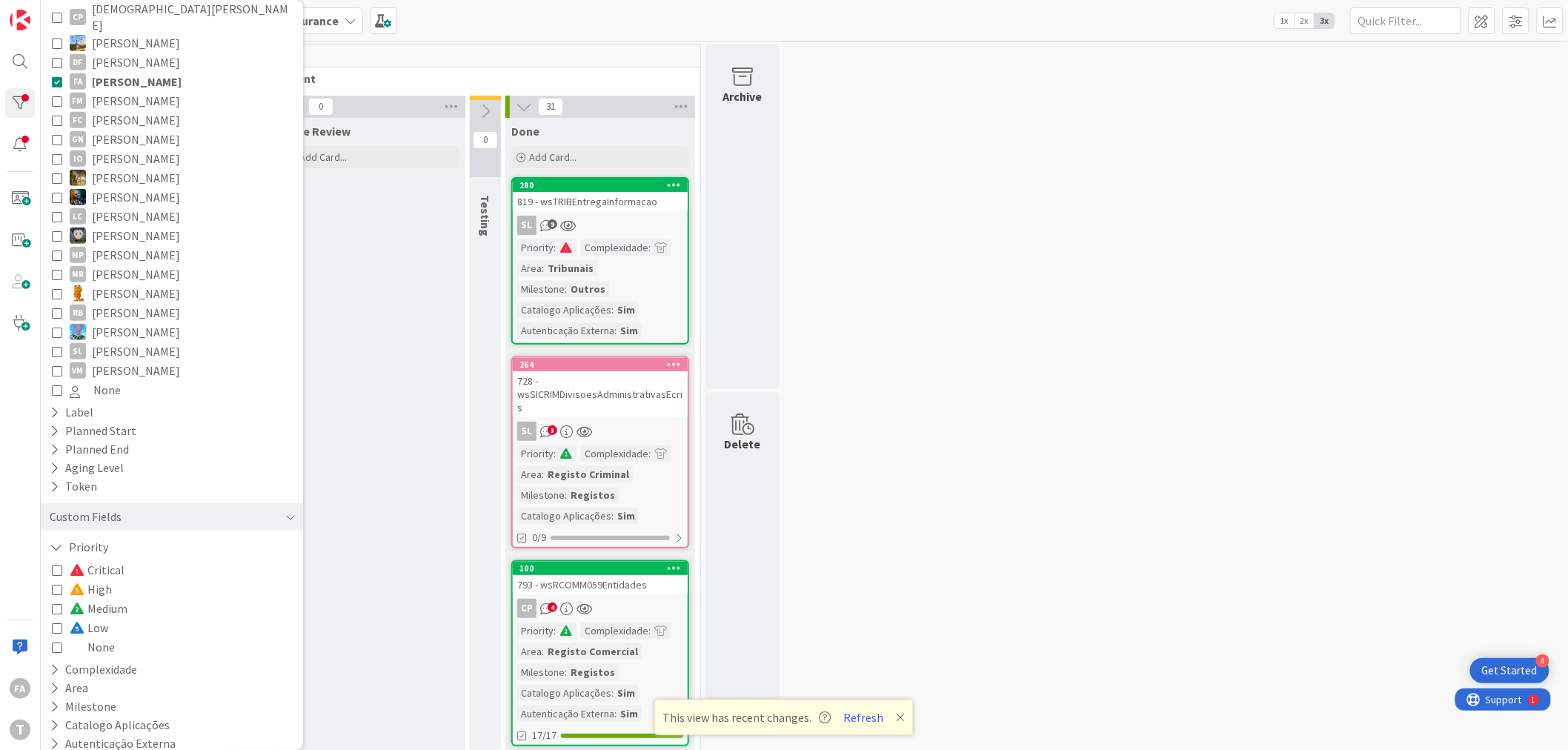
click at [93, 637] on span "None" at bounding box center [92, 647] width 45 height 20
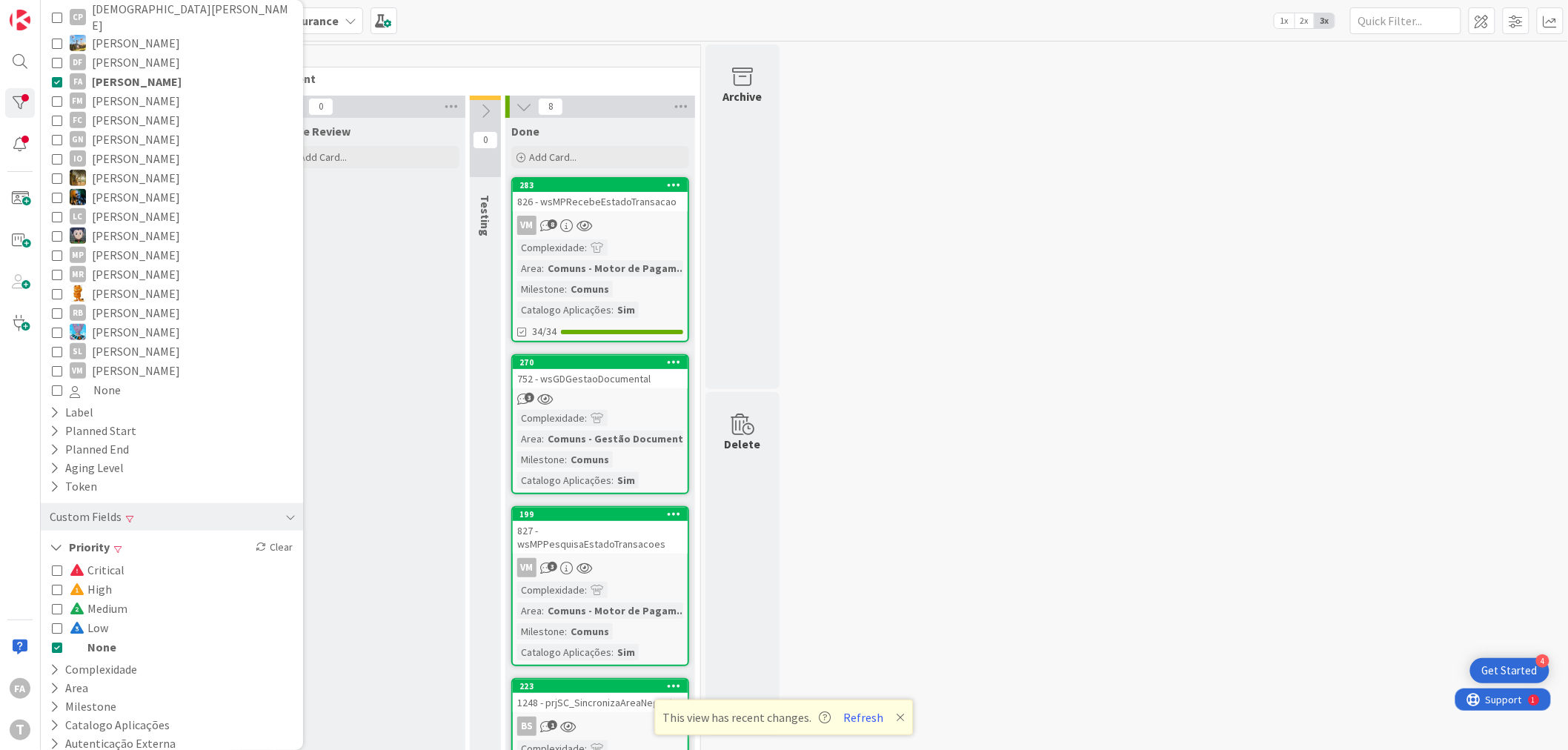
click at [1079, 113] on div "0 Upstream 0 Info 0 Building 0 Ready 4 Selection 0 Selected 9 Development 1 Ong…" at bounding box center [805, 731] width 1522 height 1375
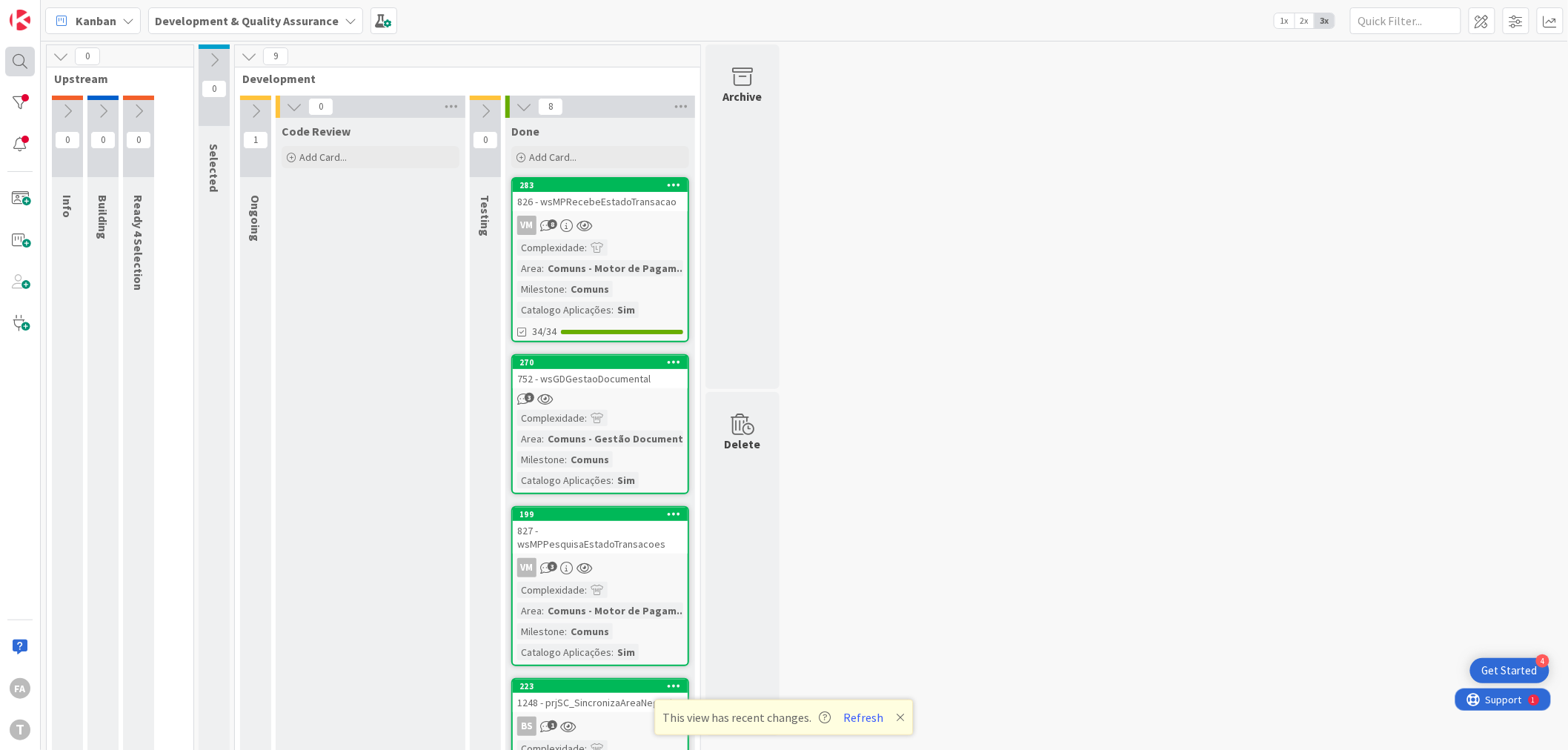
click at [16, 56] on div at bounding box center [20, 62] width 29 height 29
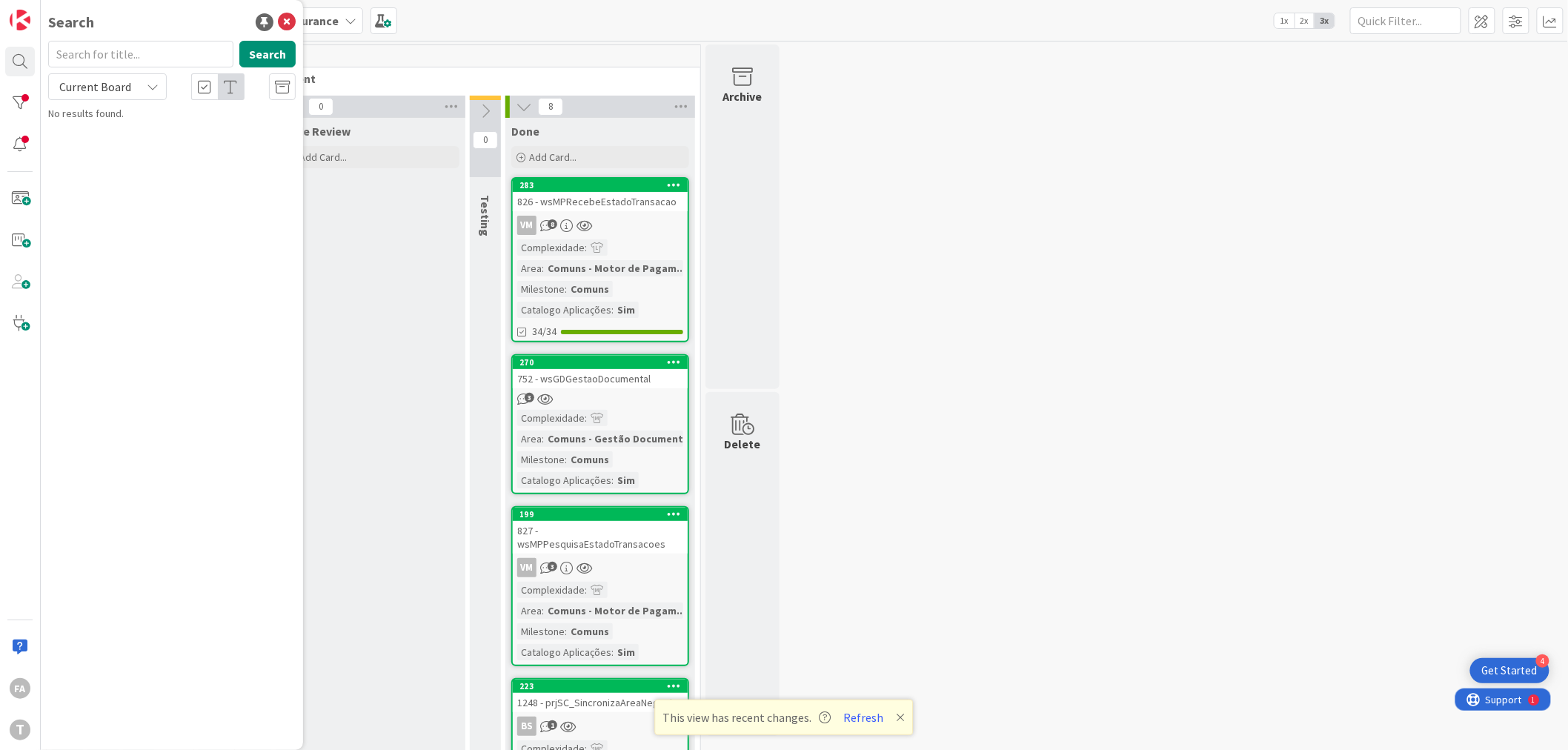
click at [132, 56] on input "text" at bounding box center [140, 54] width 185 height 26
type input "obteren"
click at [290, 21] on icon at bounding box center [286, 23] width 18 height 18
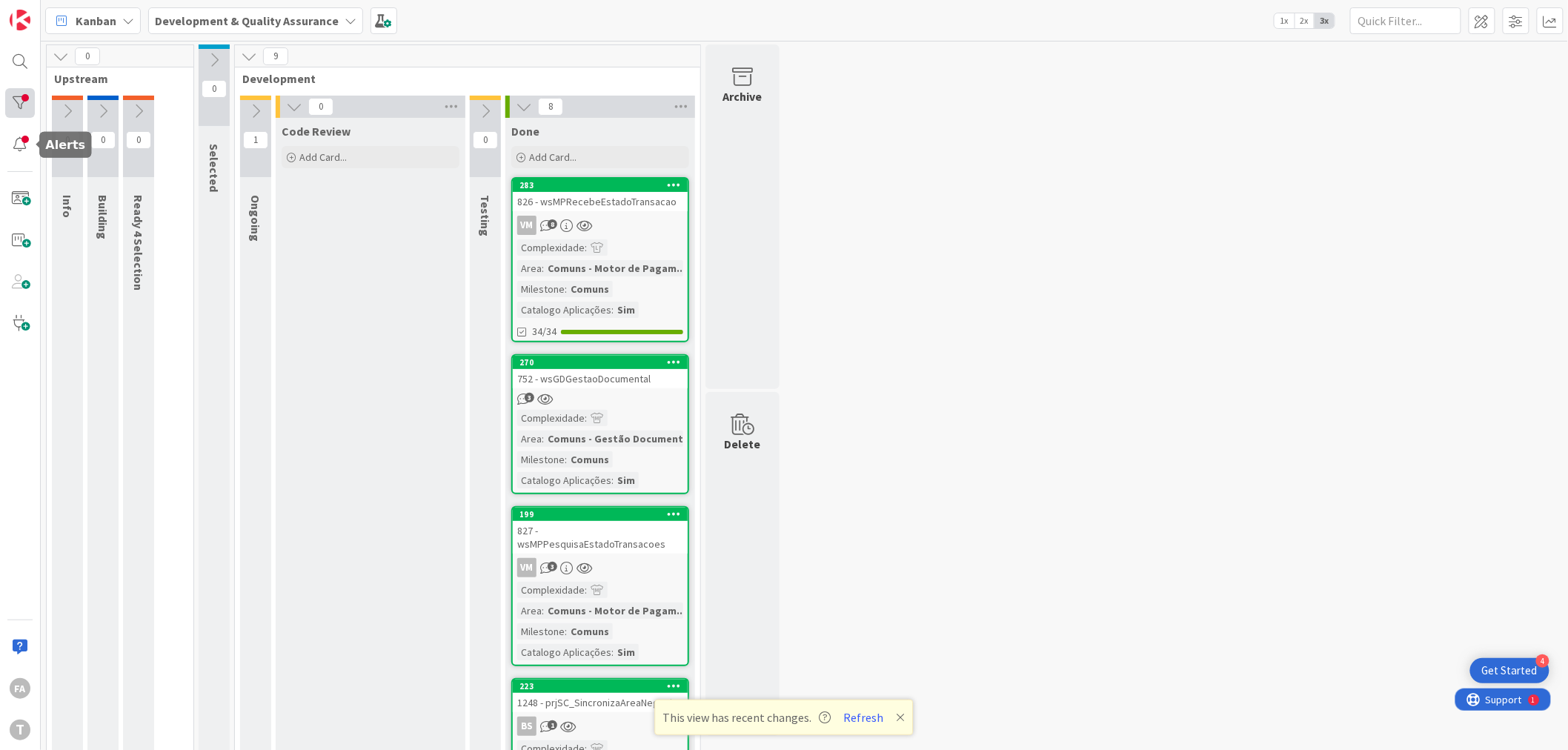
click at [6, 102] on div at bounding box center [20, 103] width 29 height 29
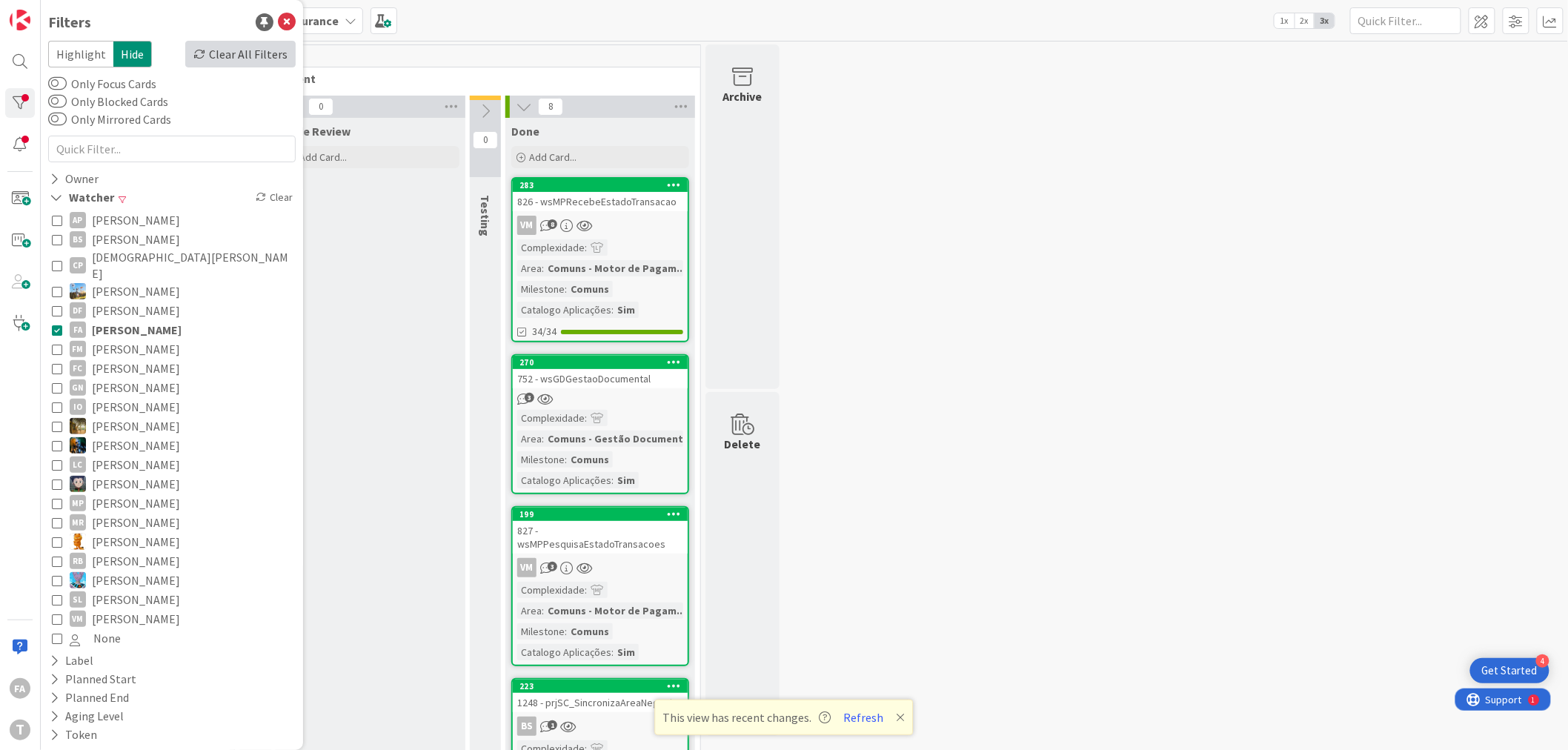
click at [234, 62] on div "Clear All Filters" at bounding box center [240, 54] width 111 height 26
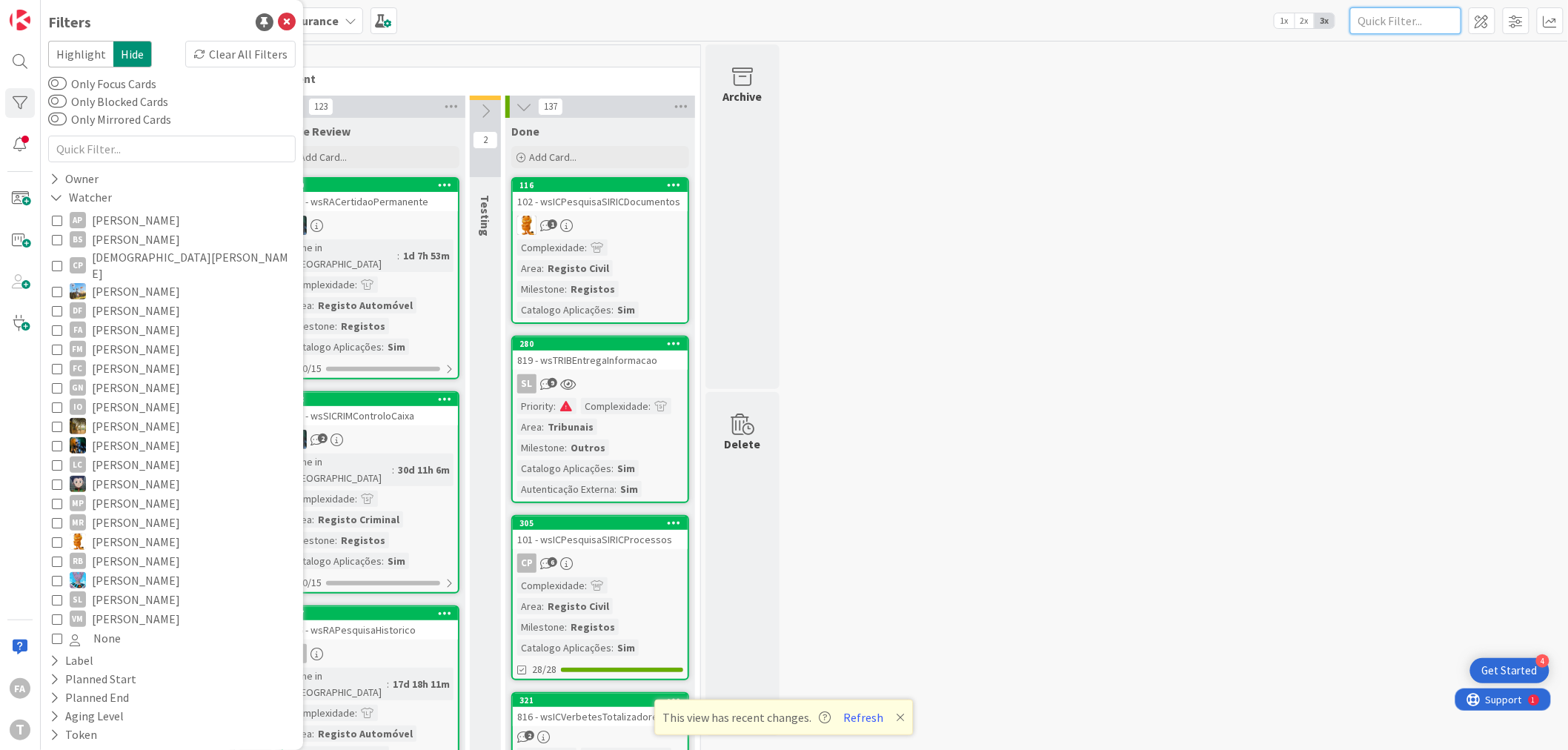
click at [1382, 26] on input "text" at bounding box center [1405, 21] width 111 height 26
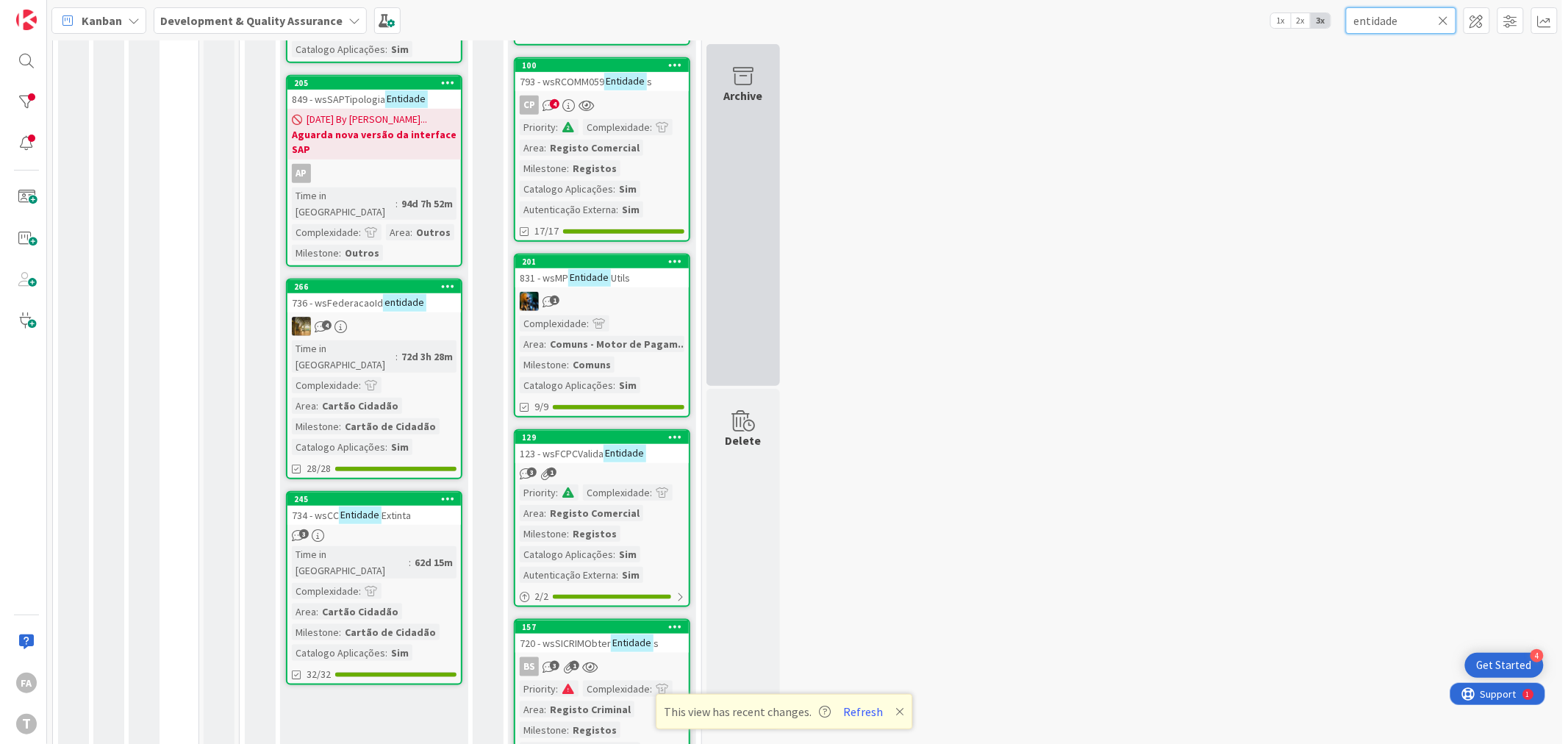
scroll to position [571, 0]
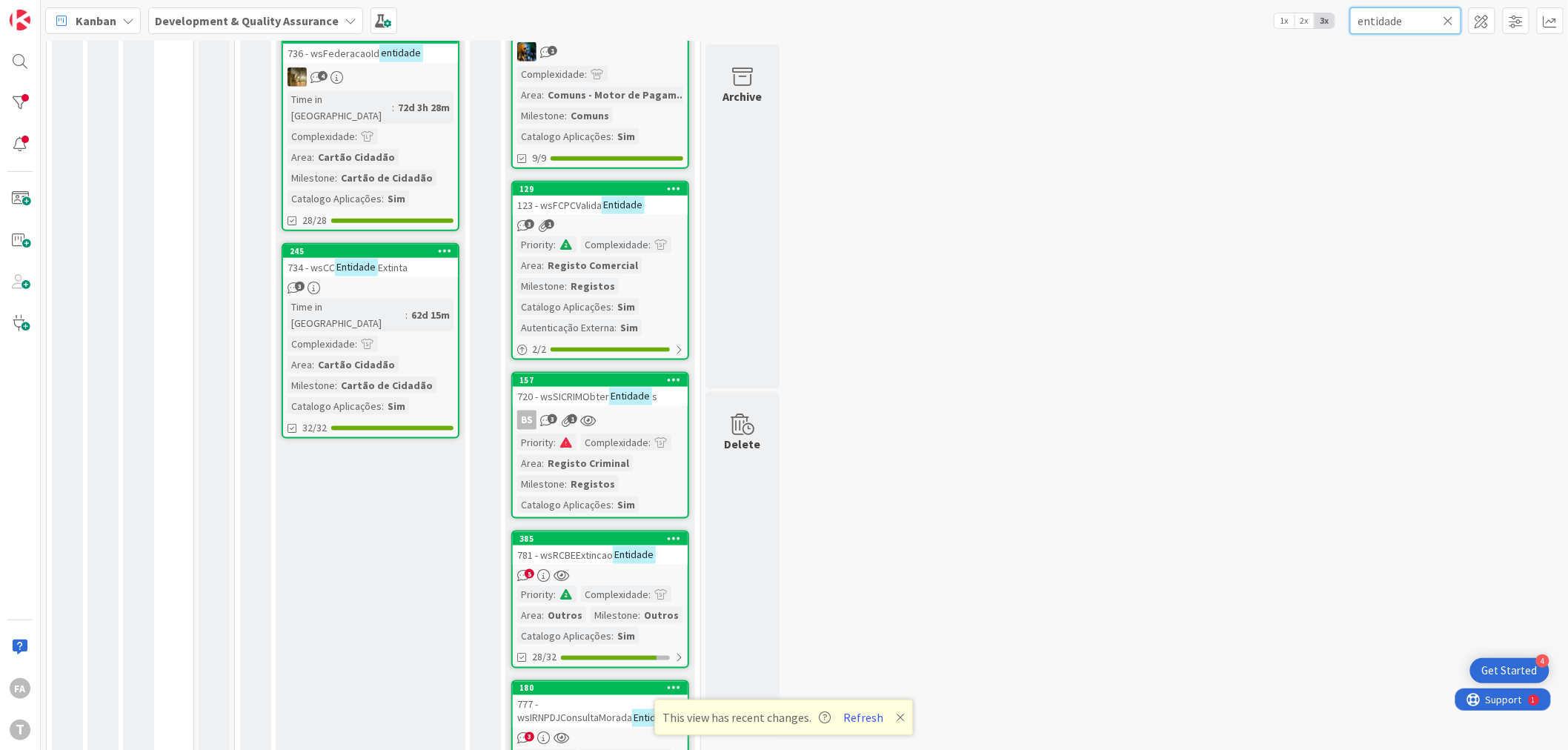
type input "entidade"
click at [621, 387] on mark "Entidade" at bounding box center [631, 395] width 43 height 17
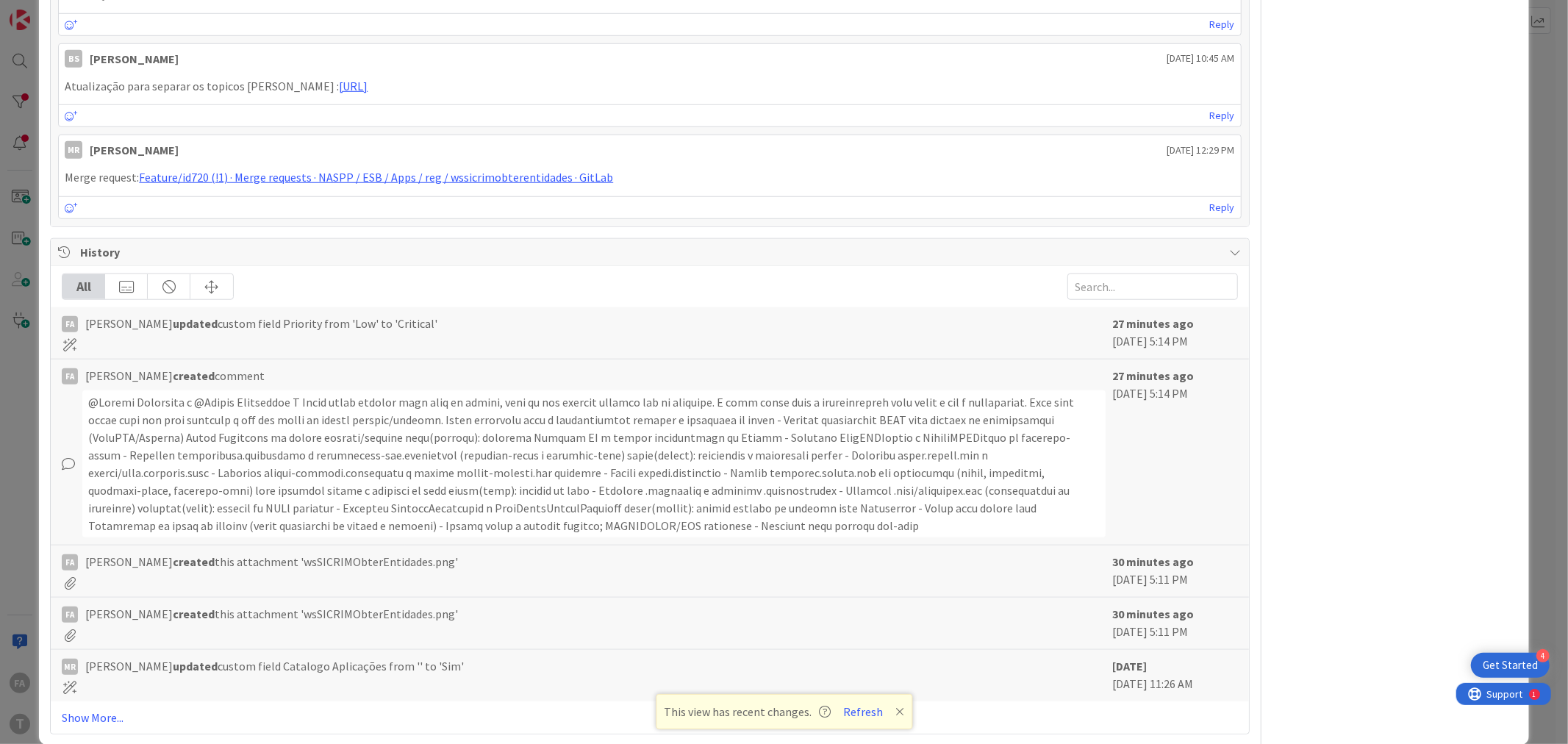
scroll to position [977, 0]
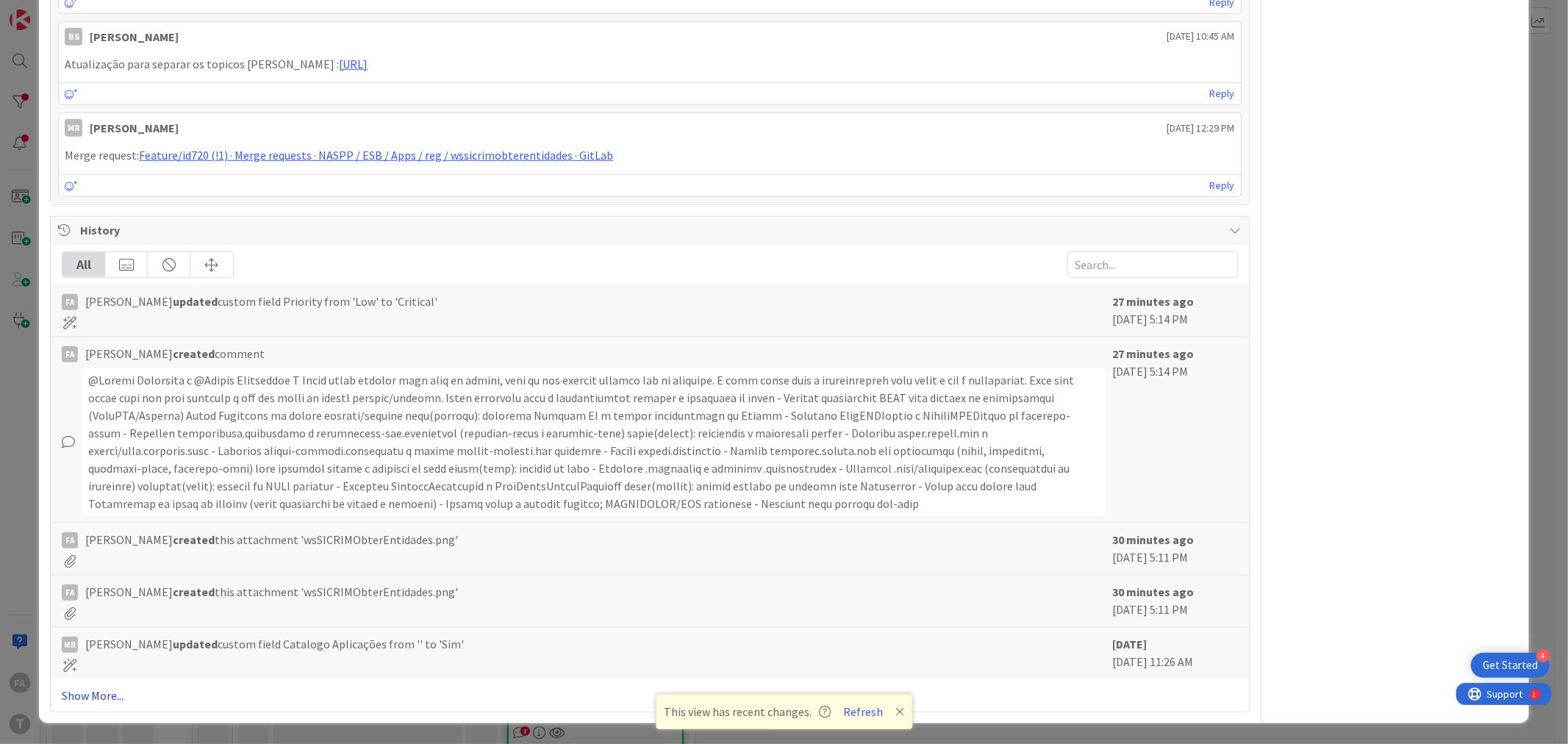
click at [86, 693] on link "Show More..." at bounding box center [649, 695] width 1175 height 18
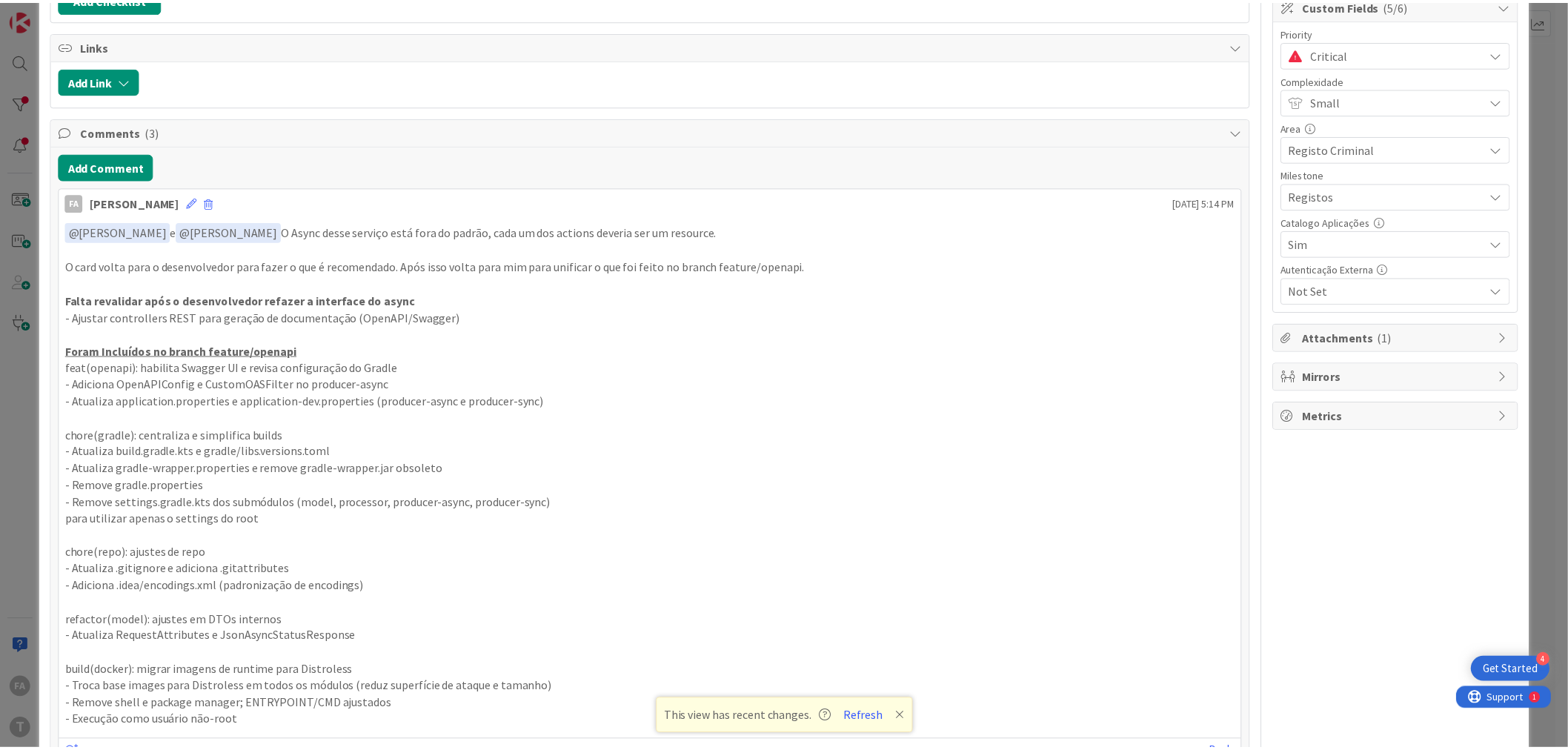
scroll to position [0, 0]
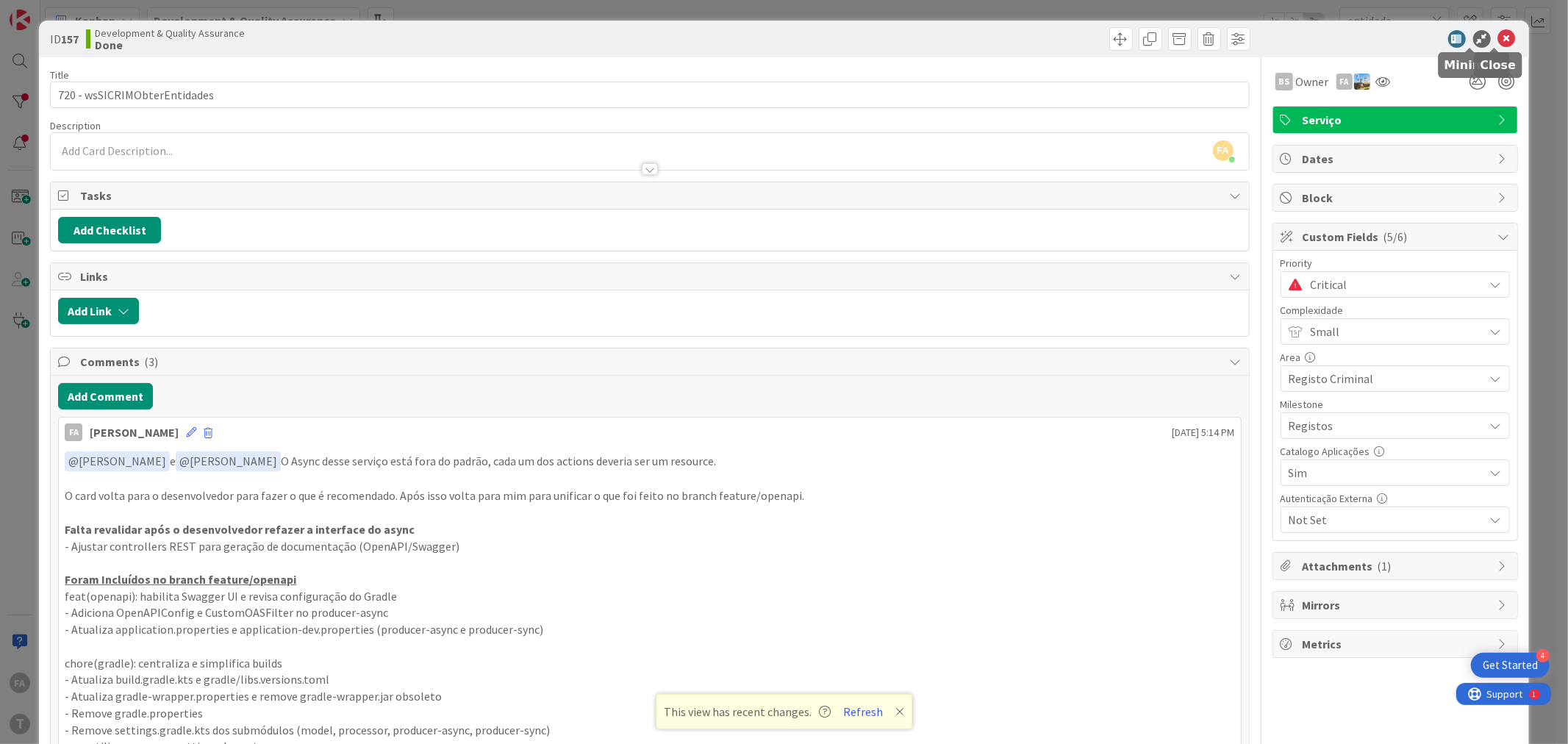
click at [1498, 33] on icon at bounding box center [1507, 39] width 18 height 18
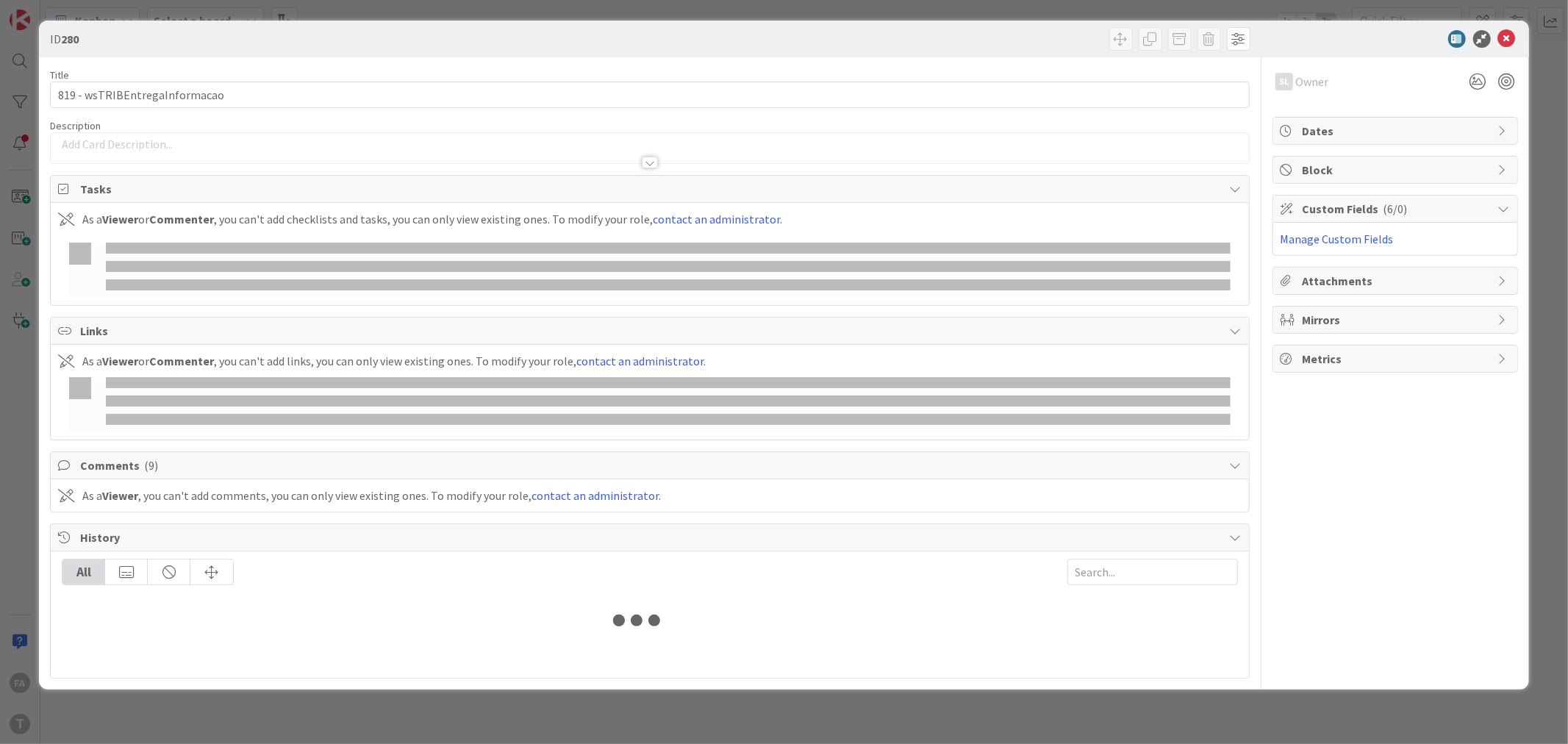
type input "wsTRIBEntregaInformacao"
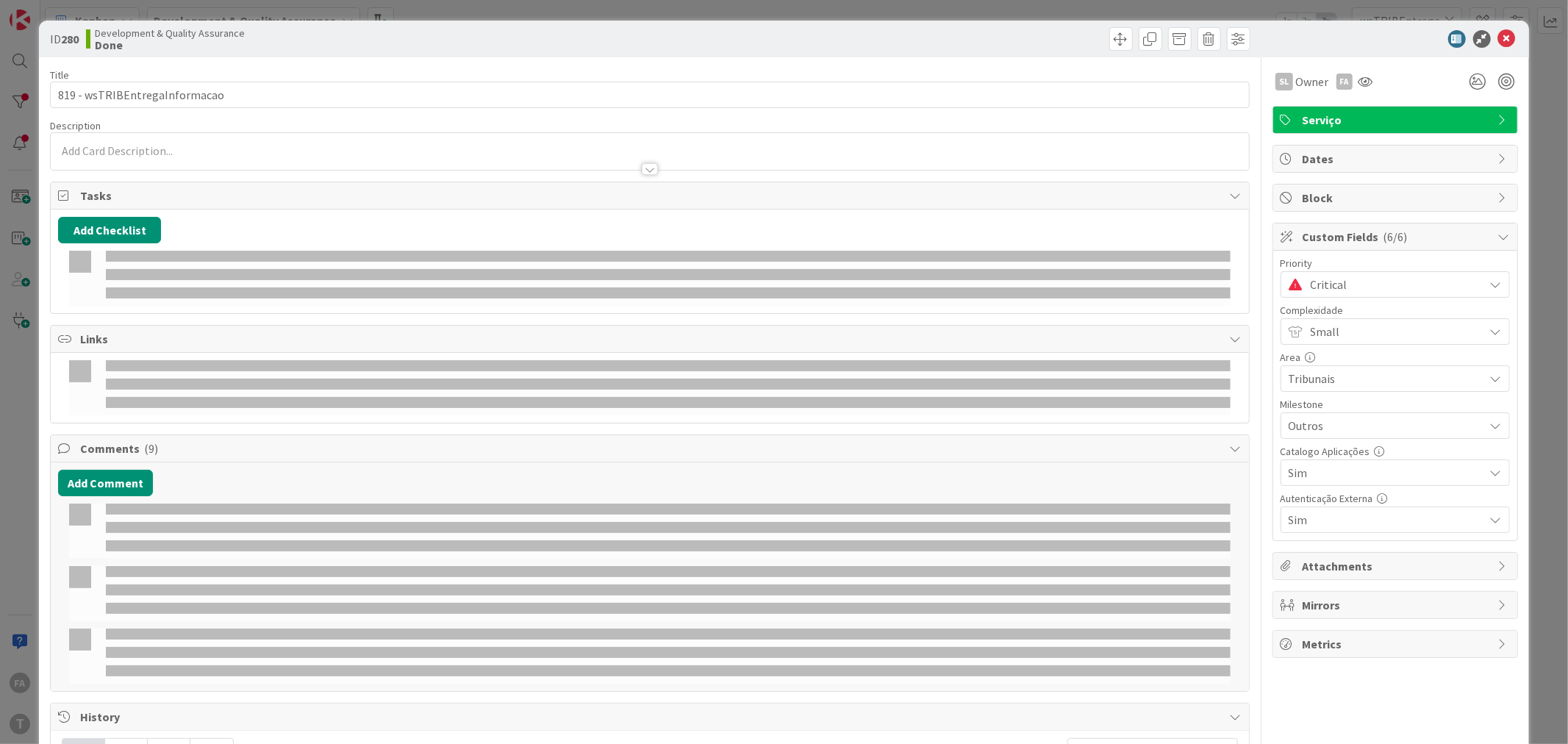
select select "java"
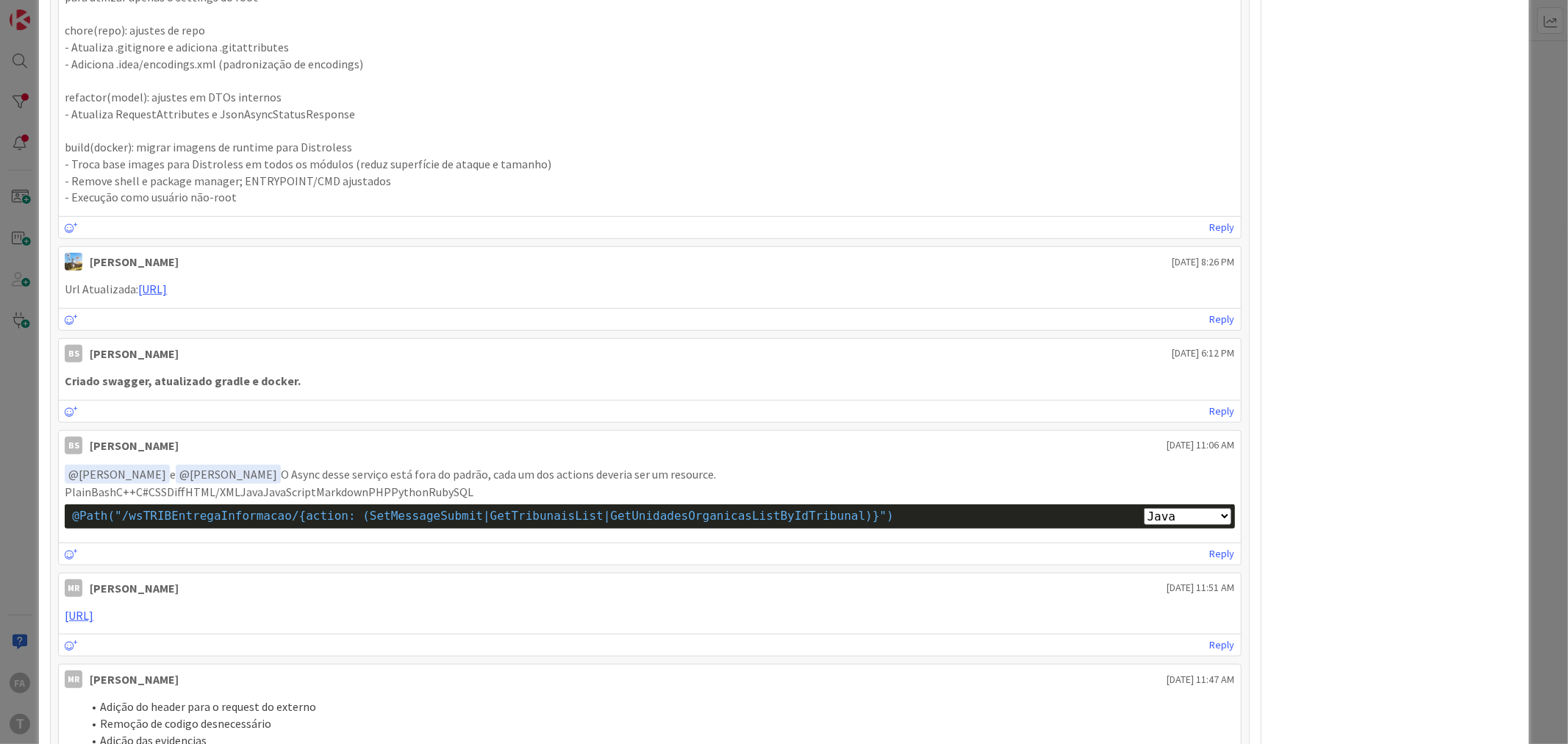
scroll to position [735, 0]
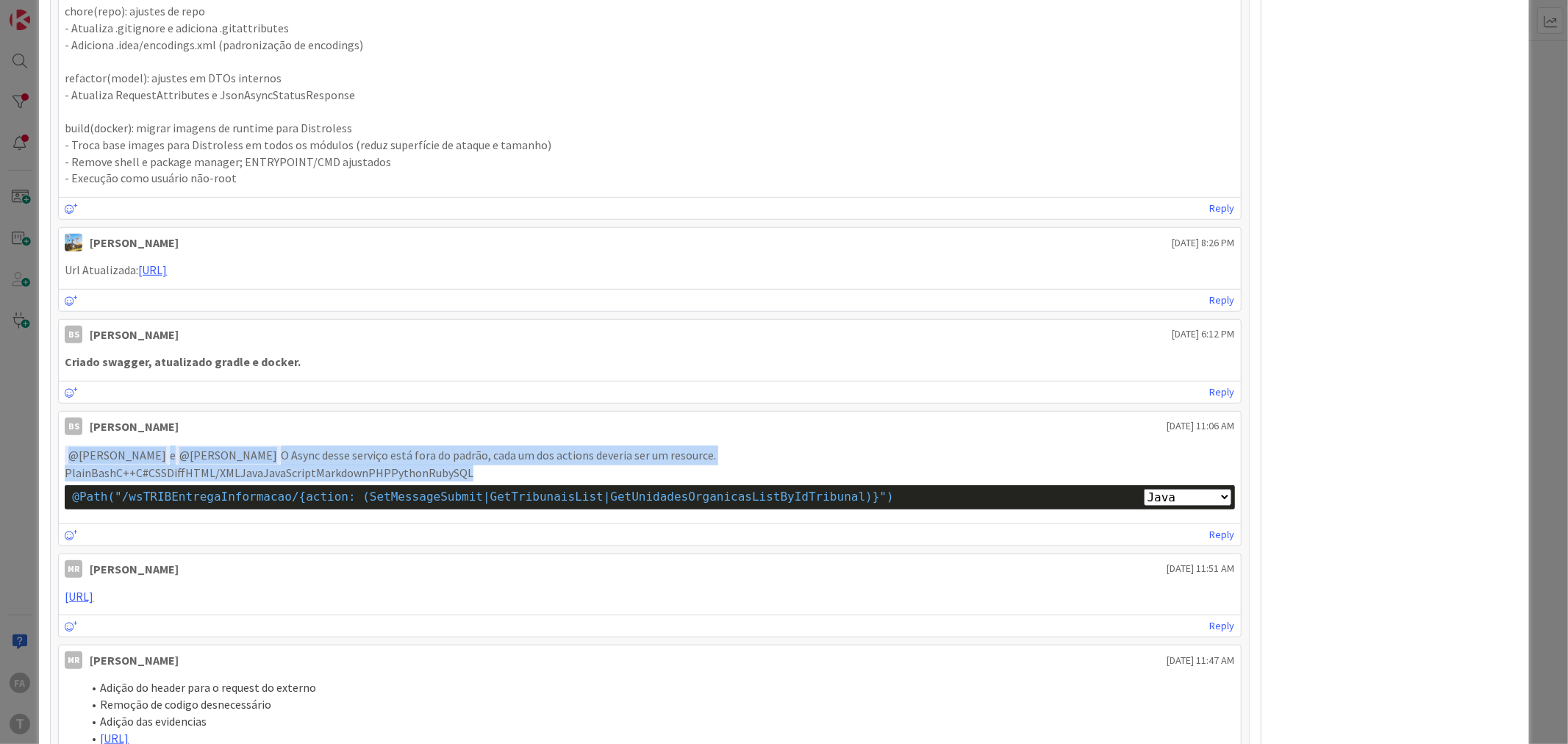
drag, startPoint x: 402, startPoint y: 473, endPoint x: 25, endPoint y: 460, distance: 377.2
click at [25, 460] on div "ID 280 Development & Quality Assurance Done Title 29 / 128 819 - wsTRIBEntregaI…" at bounding box center [784, 372] width 1568 height 744
copy div "﻿ @ Monica Rodrigues ﻿ e ﻿ @ Sergio Figueriedo ﻿ O Async desse serviço está for…"
click at [369, 454] on p "﻿ @ Monica Rodrigues ﻿ e ﻿ @ Sergio Figueriedo ﻿ O Async desse serviço está for…" at bounding box center [650, 455] width 1169 height 19
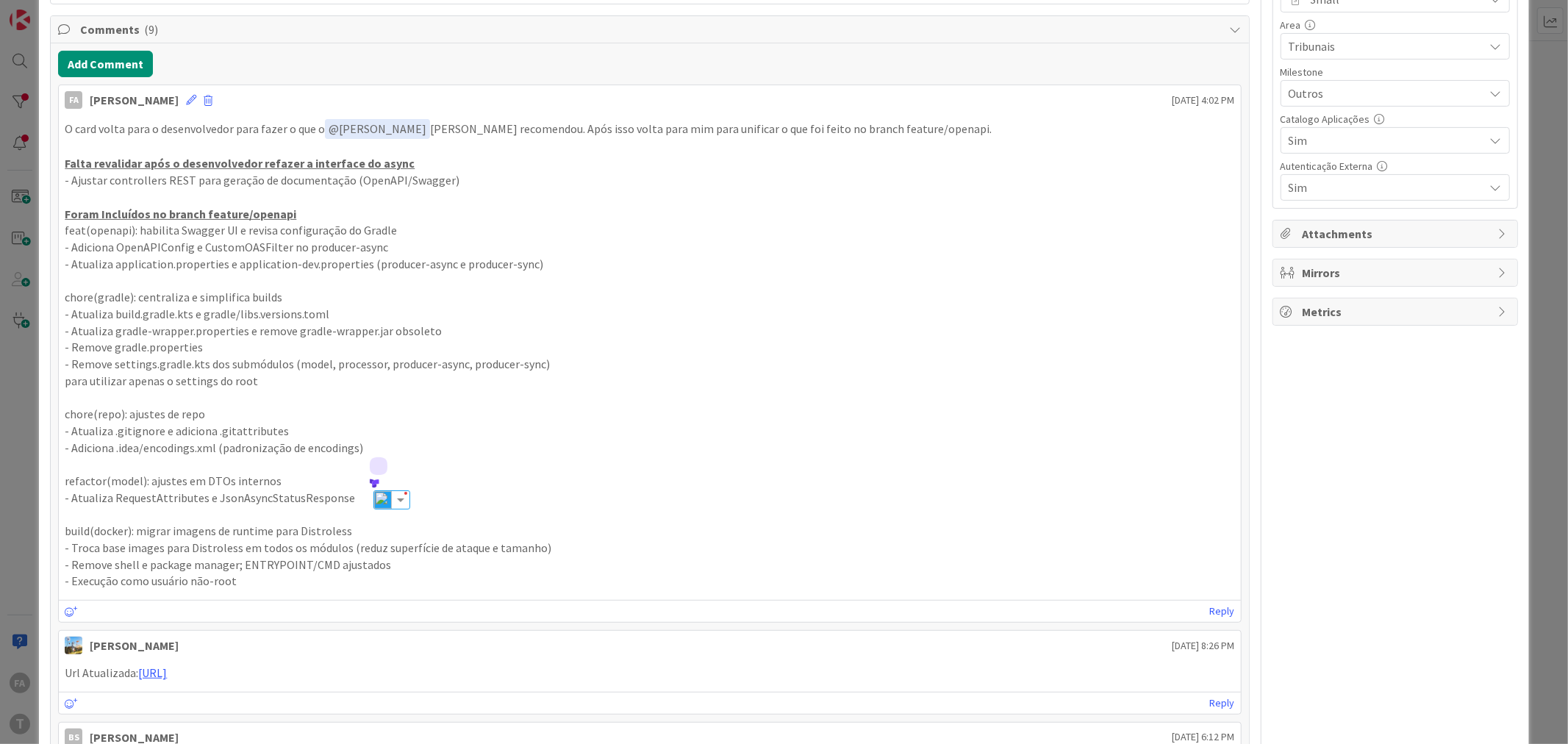
scroll to position [327, 0]
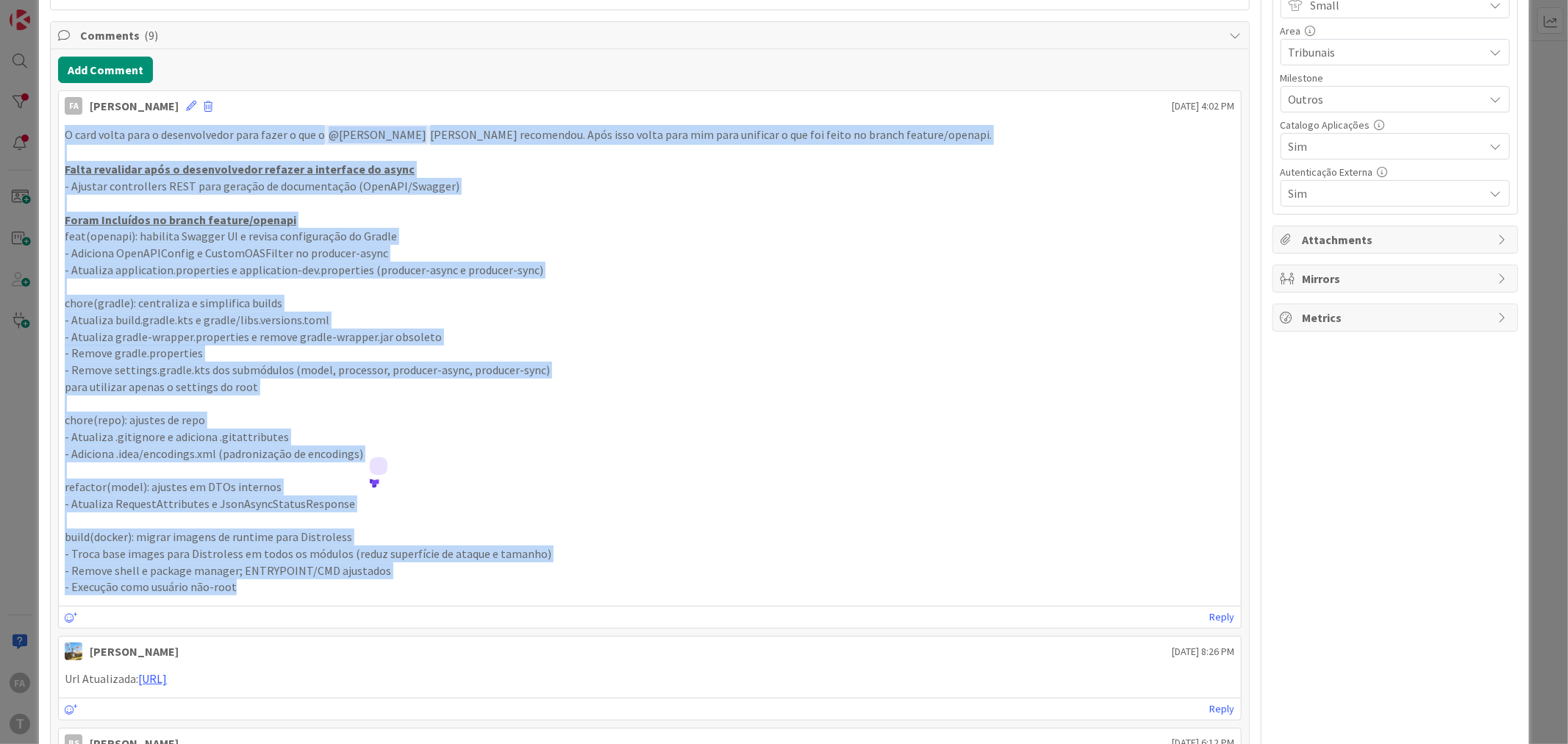
drag, startPoint x: 68, startPoint y: 134, endPoint x: 396, endPoint y: 615, distance: 582.2
click at [396, 615] on div "FA Felipe Abreu September 18 2025 4:02 PM O card volta para o desenvolvedor par…" at bounding box center [650, 359] width 1183 height 538
copy div "O card volta para o desenvolvedor para fazer o que o ﻿ @ Bruno Souza ﻿ já recom…"
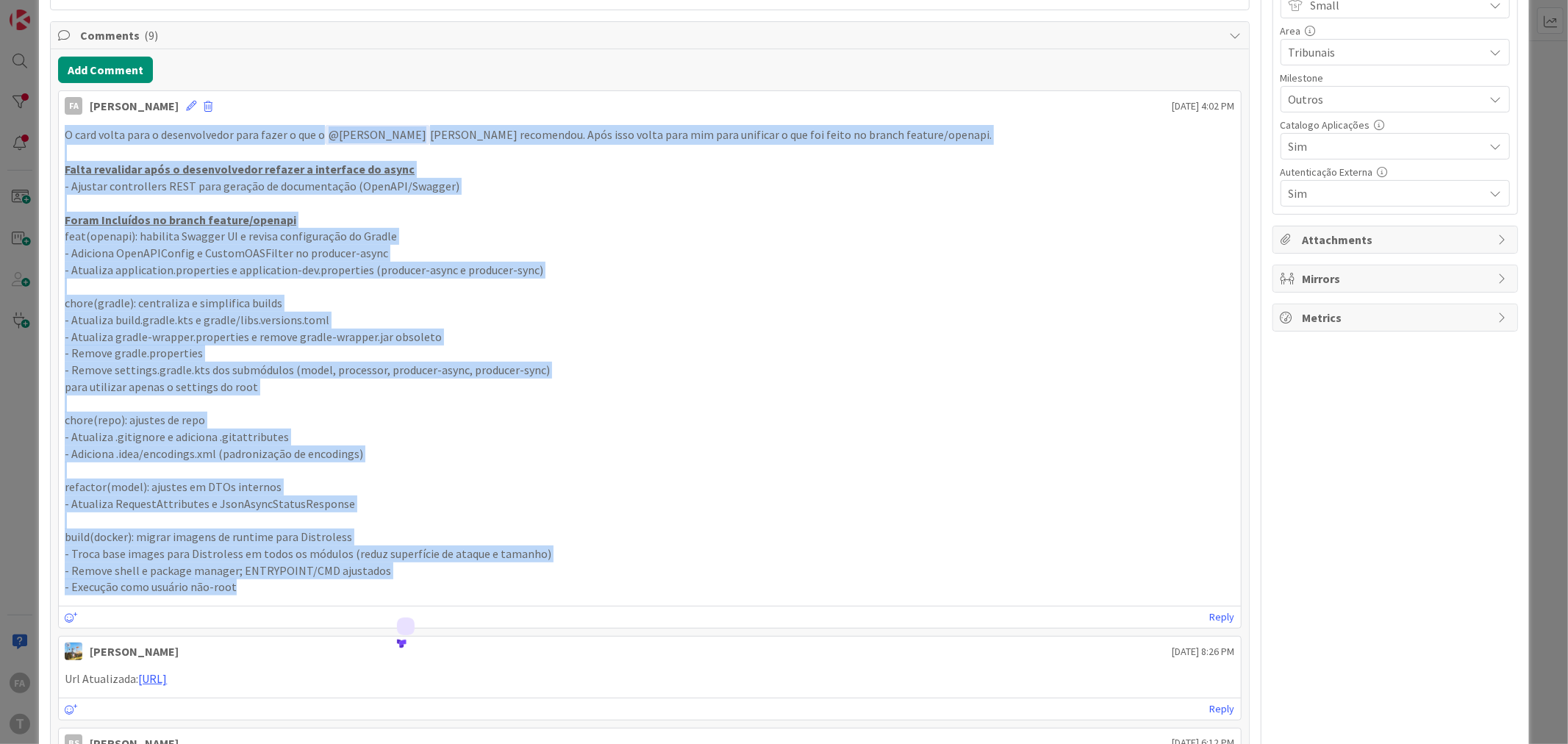
click at [263, 199] on p at bounding box center [650, 202] width 1169 height 17
drag, startPoint x: 265, startPoint y: 585, endPoint x: 65, endPoint y: 135, distance: 492.4
click at [65, 135] on div "O card volta para o desenvolvedor para fazer o que o ﻿ @ Bruno Souza ﻿ já recom…" at bounding box center [650, 360] width 1169 height 471
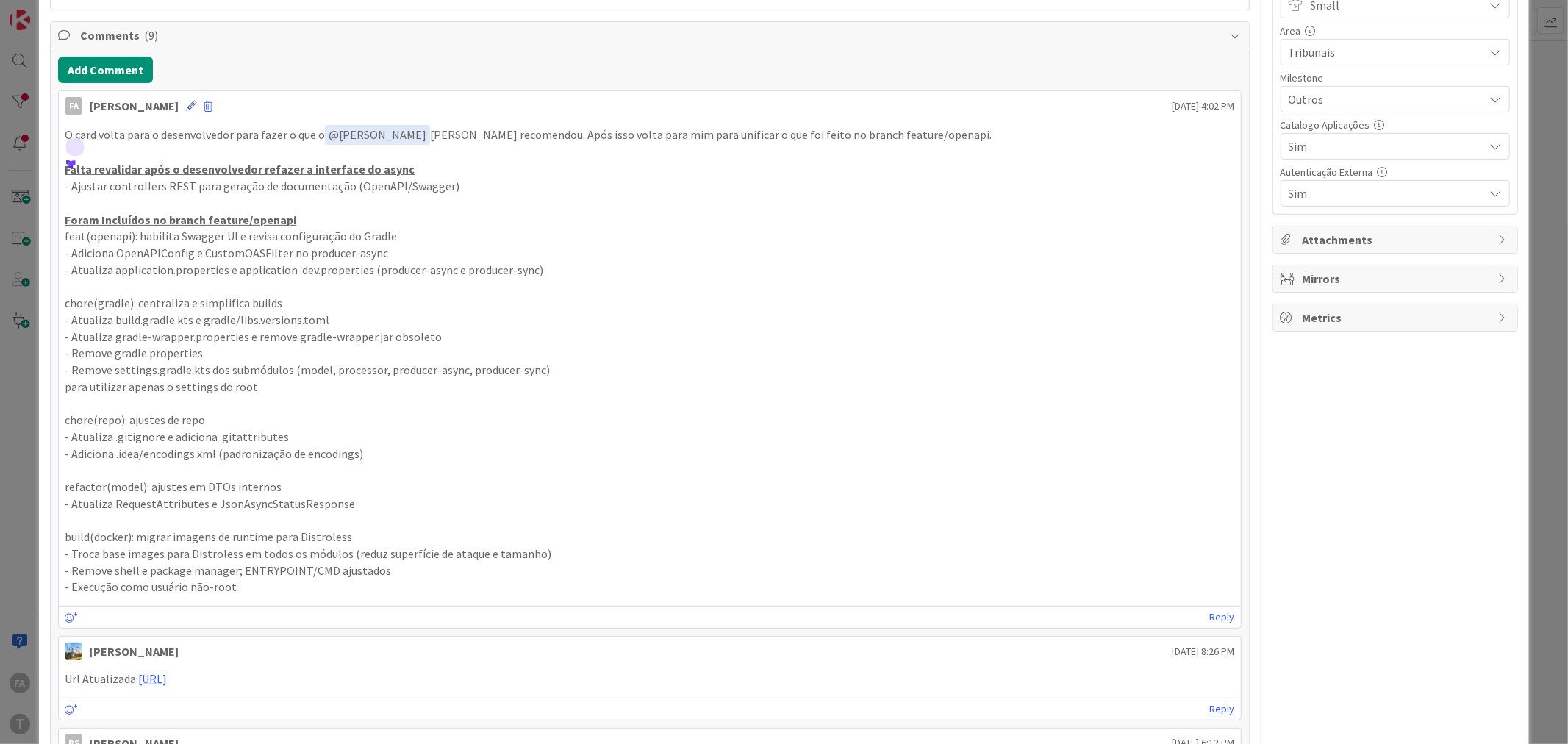
click at [186, 107] on icon at bounding box center [191, 106] width 11 height 11
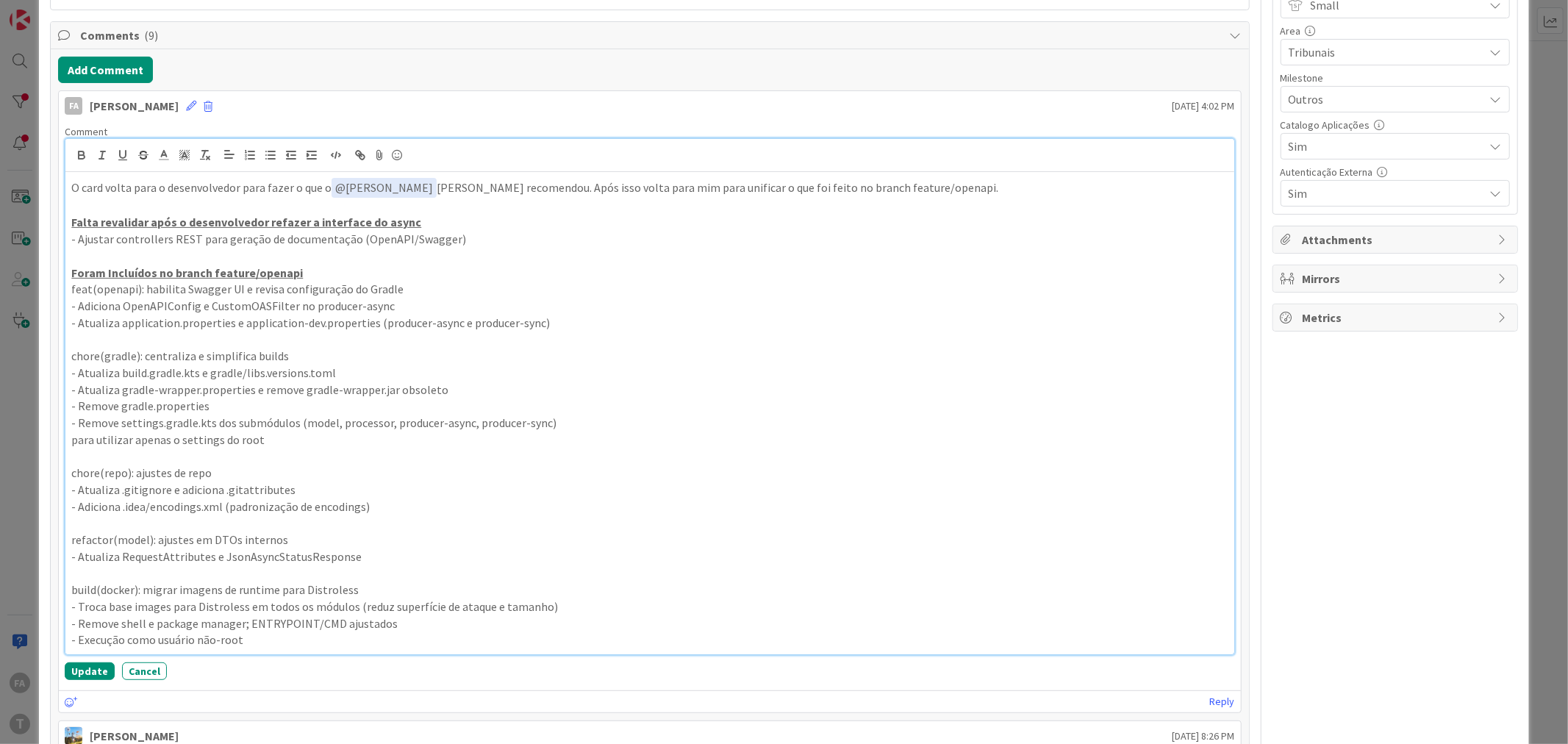
click at [235, 432] on p "para utilizar apenas o settings do root" at bounding box center [649, 440] width 1157 height 17
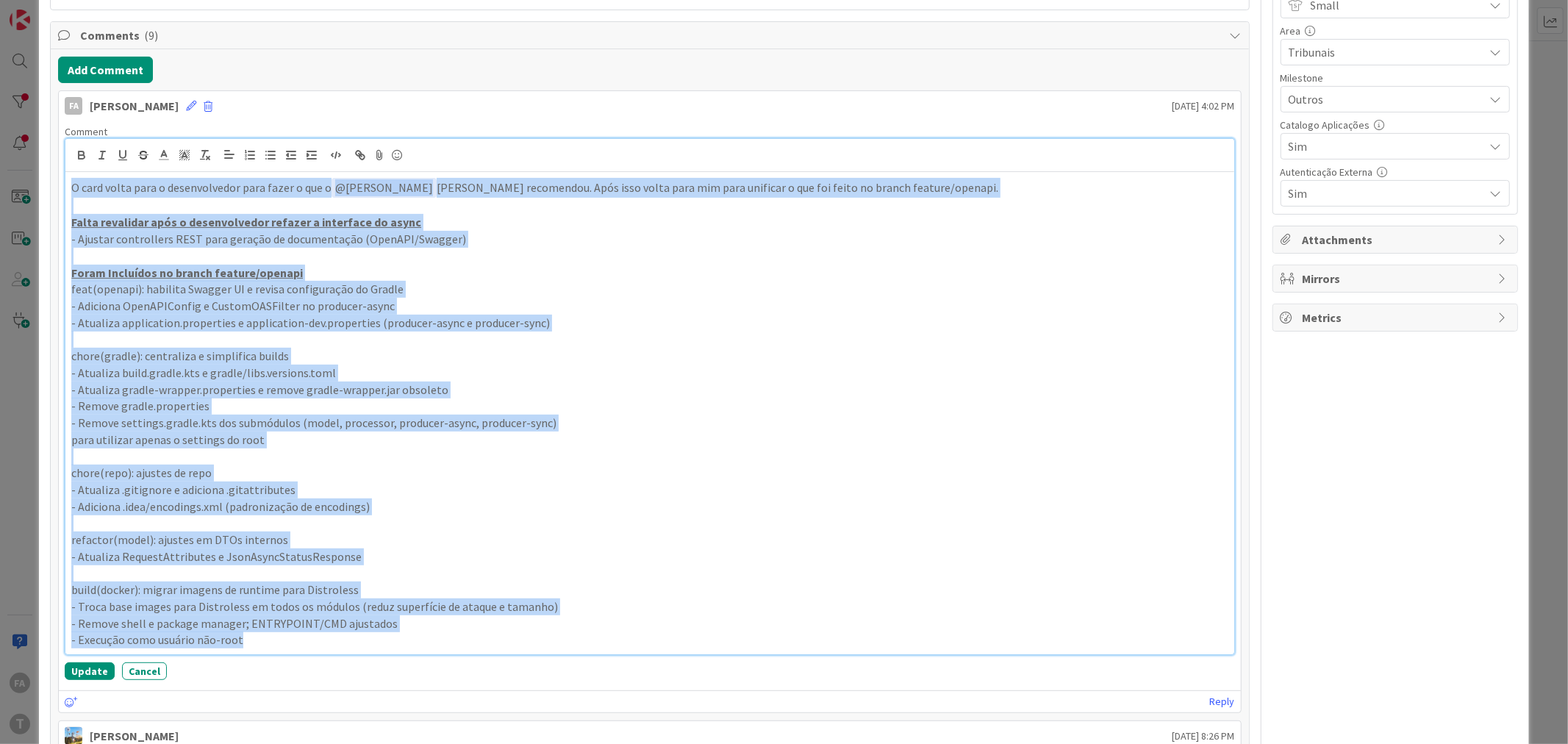
copy div "O card volta para o desenvolvedor para fazer o que o ﻿ @ Bruno Souza ﻿ já recom…"
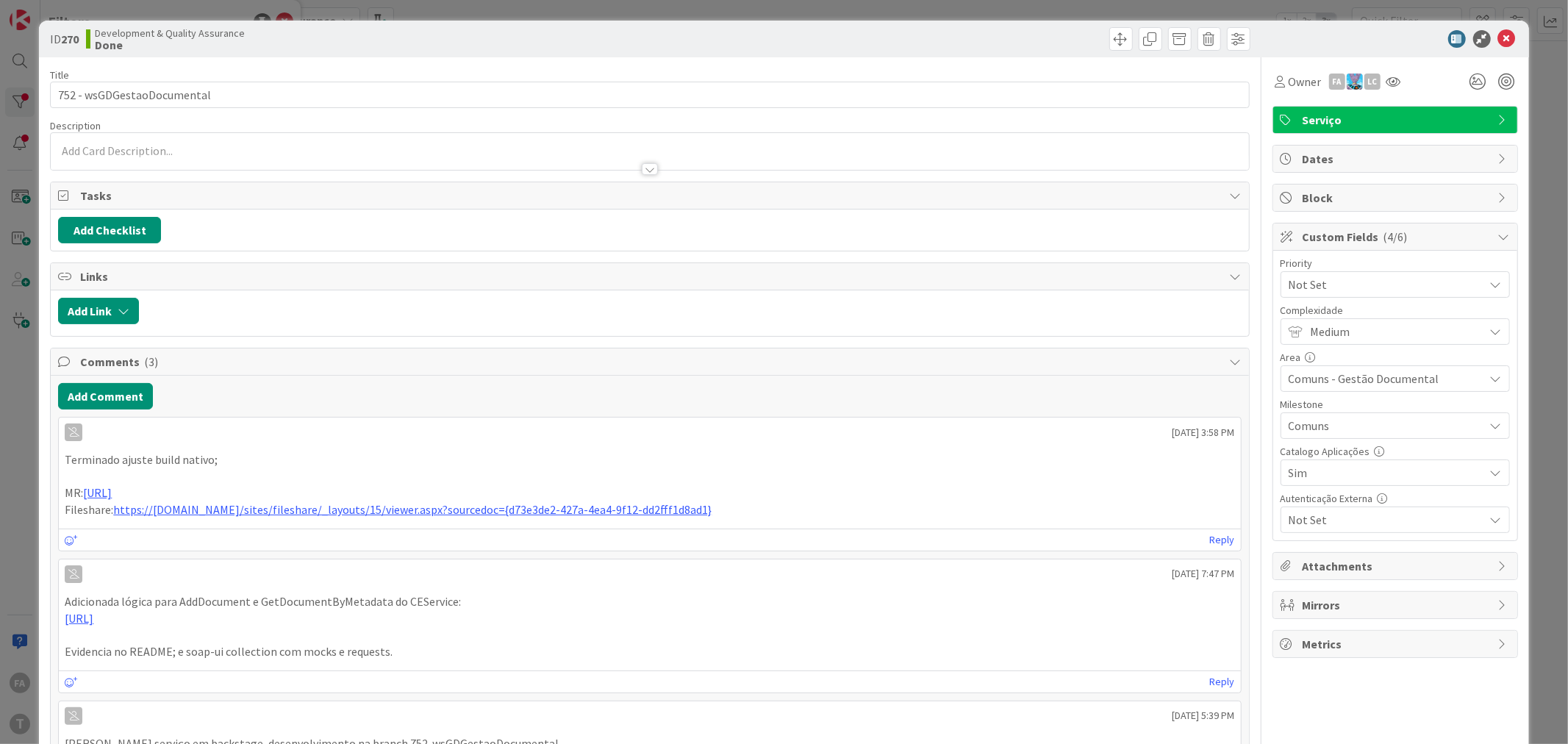
click at [68, 570] on icon at bounding box center [73, 574] width 11 height 9
click at [127, 101] on input "752 - wsGDGestaoDocumental" at bounding box center [649, 94] width 1199 height 26
click at [182, 91] on input "752 - wsGDGestaoDocumental" at bounding box center [649, 94] width 1199 height 26
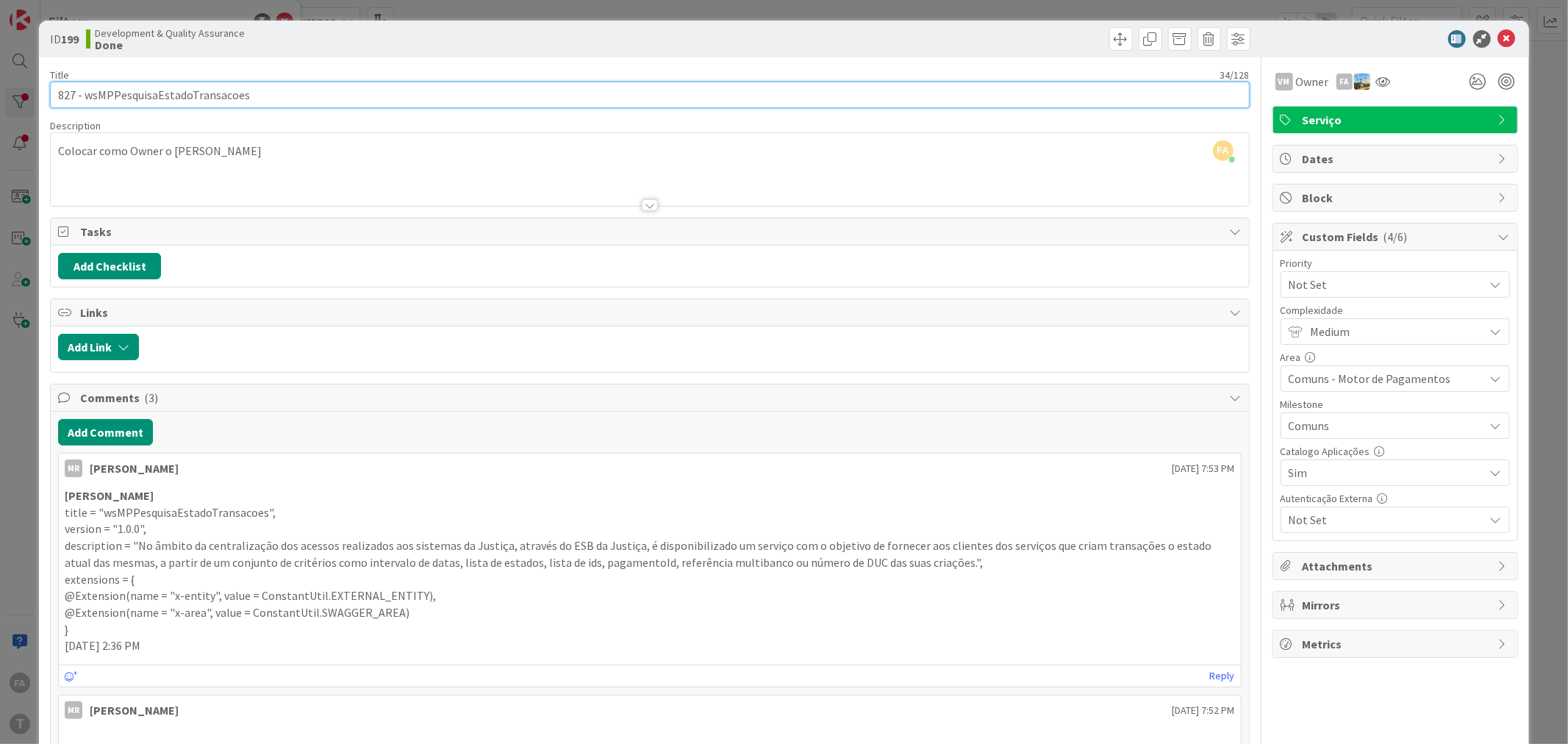
click at [228, 98] on input "827 - wsMPPesquisaEstadoTransacoes" at bounding box center [649, 94] width 1199 height 26
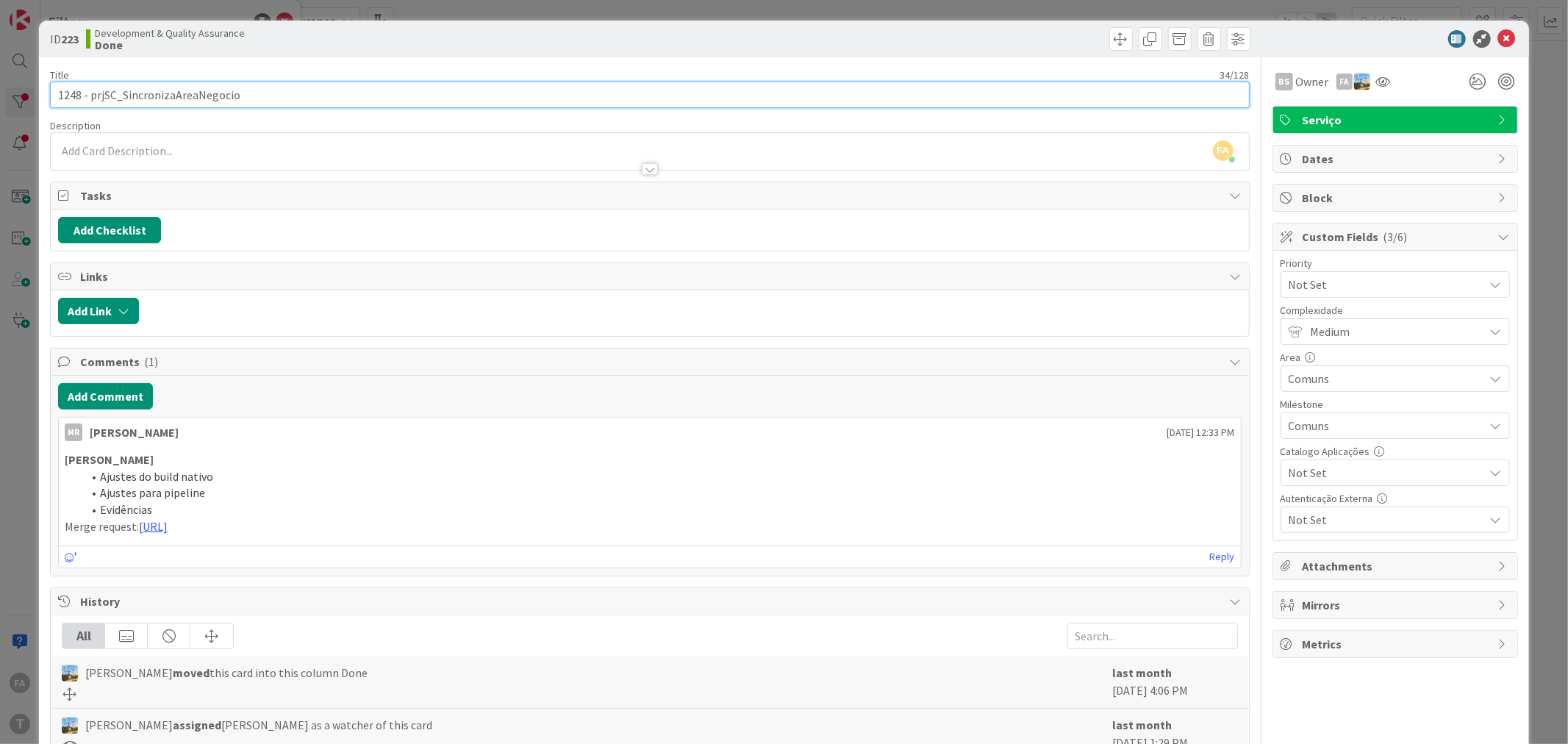
click at [197, 100] on input "1248 - prjSC_SincronizaAreaNegocio" at bounding box center [649, 94] width 1199 height 26
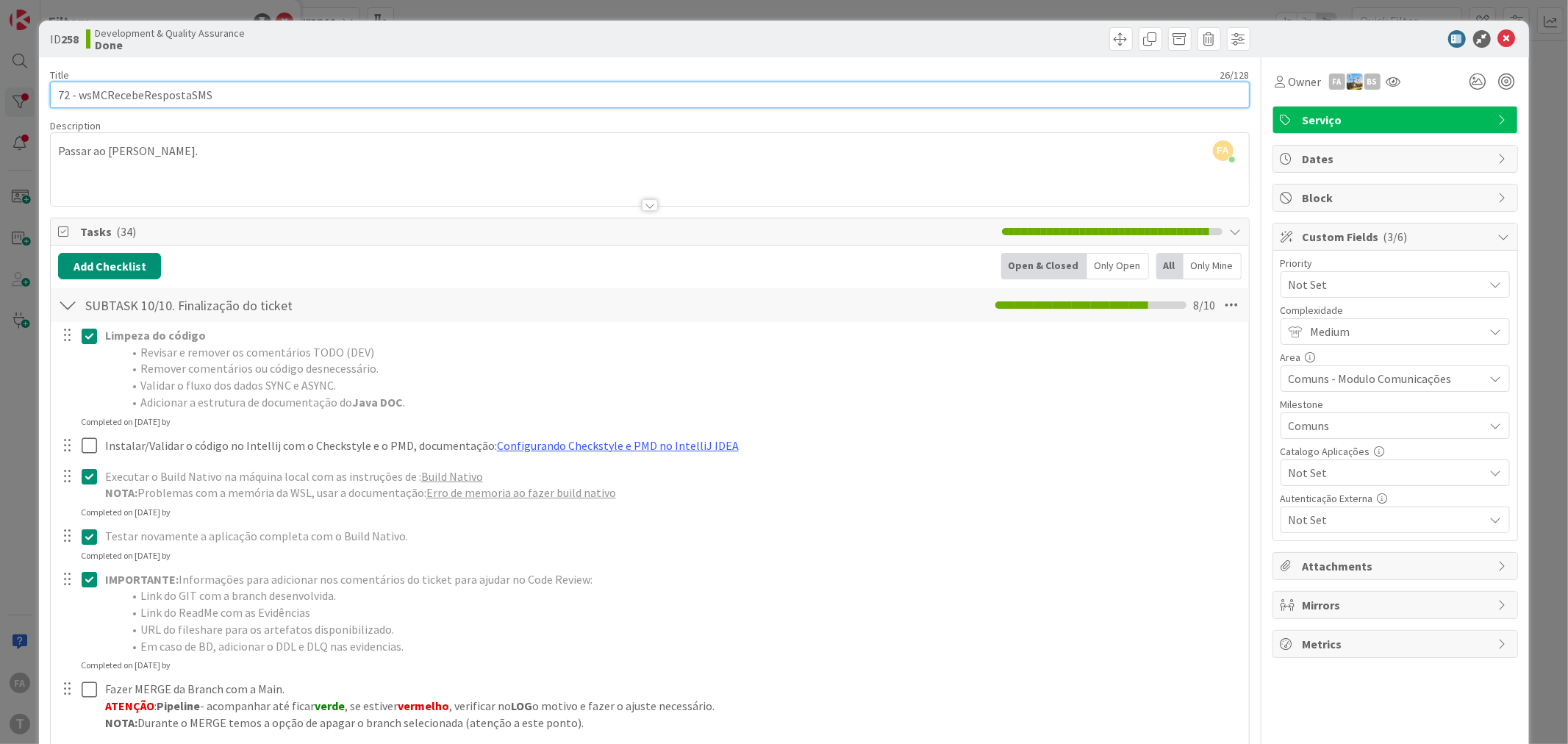
click at [171, 91] on input "72 - wsMCRecebeRespostaSMS" at bounding box center [649, 94] width 1199 height 26
